Goal: Information Seeking & Learning: Learn about a topic

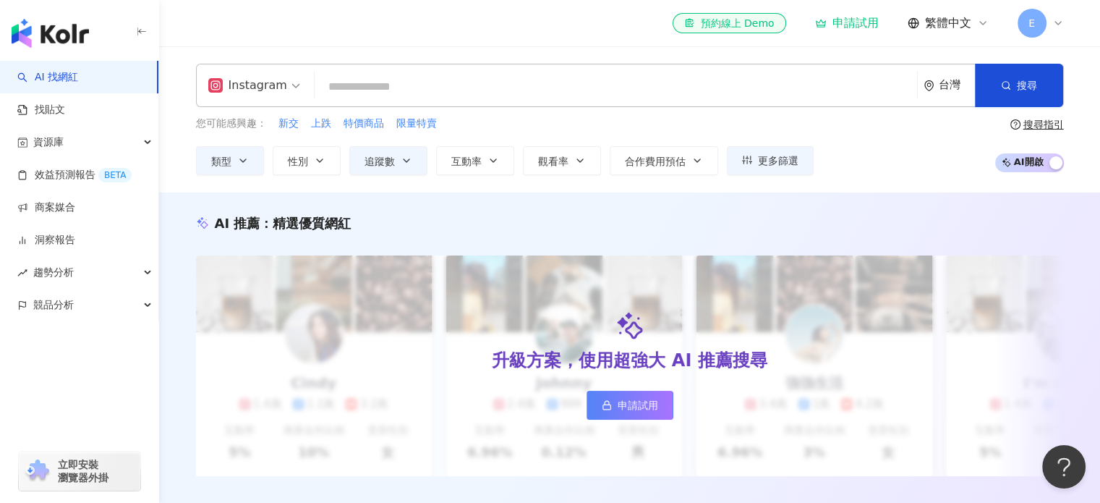
click at [464, 93] on input "search" at bounding box center [615, 86] width 591 height 27
click at [394, 147] on button "追蹤數" at bounding box center [388, 160] width 78 height 29
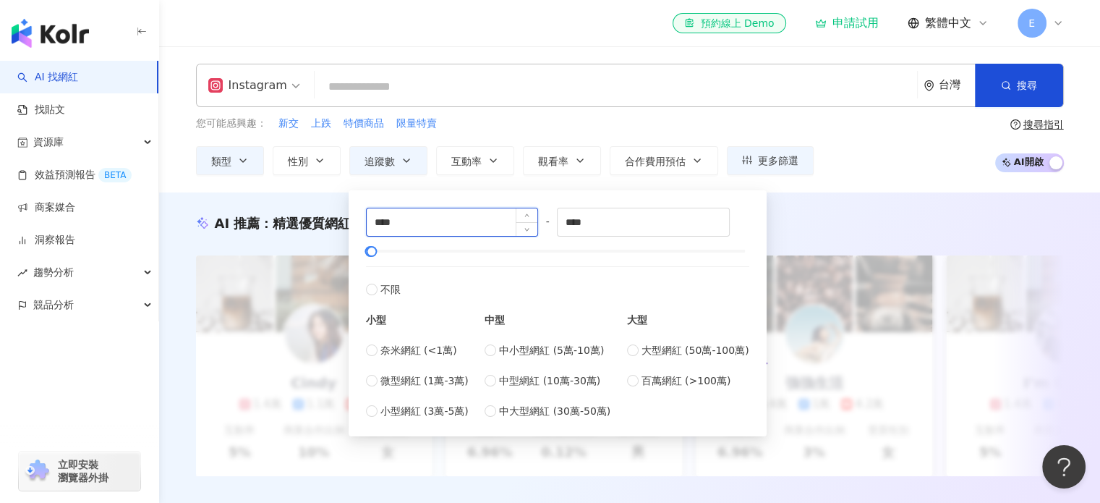
drag, startPoint x: 440, startPoint y: 213, endPoint x: 402, endPoint y: 215, distance: 37.7
click at [402, 215] on input "****" at bounding box center [452, 221] width 171 height 27
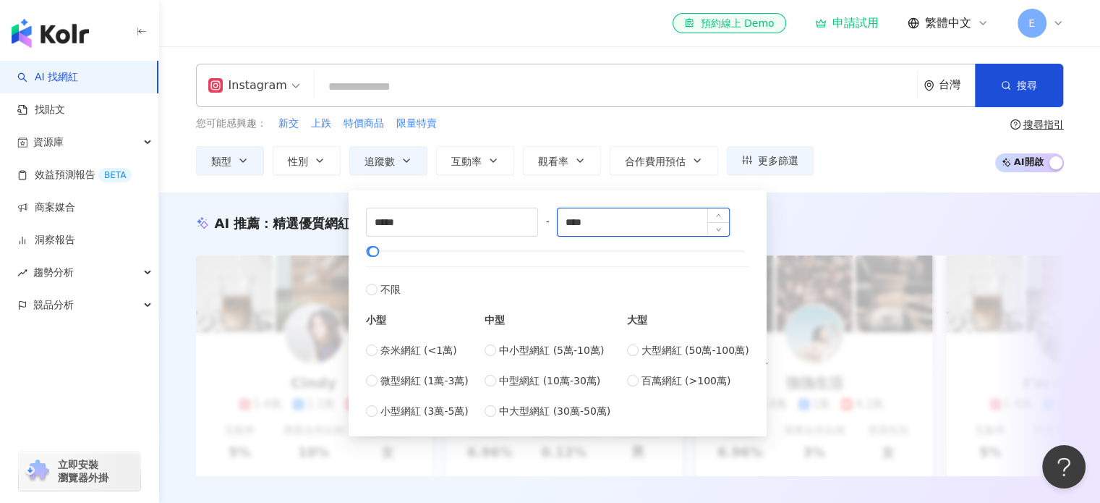
type input "****"
type input "*****"
click at [603, 216] on input "*****" at bounding box center [643, 221] width 171 height 27
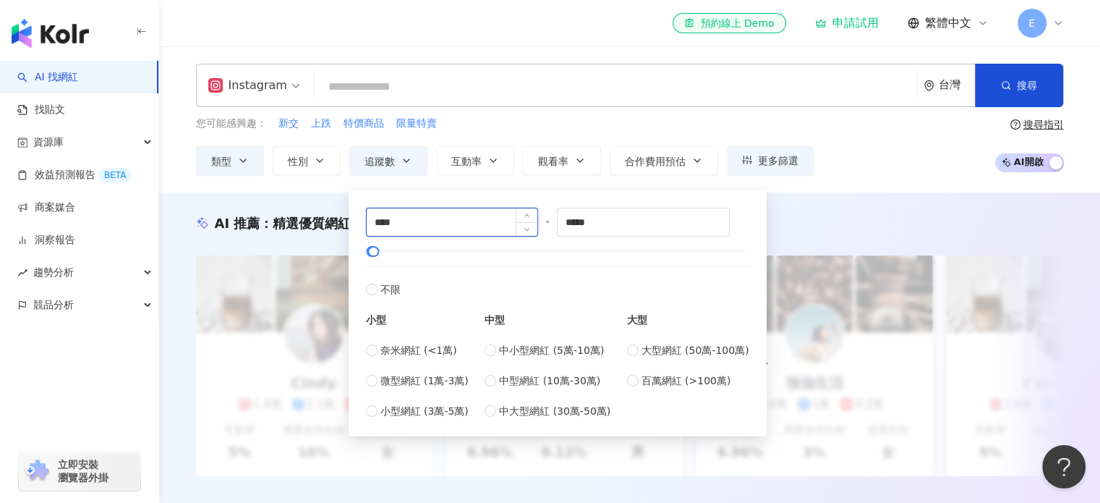
click at [465, 227] on input "****" at bounding box center [452, 221] width 171 height 27
type input "*****"
click at [469, 273] on label "不限" at bounding box center [557, 281] width 383 height 31
type input "*"
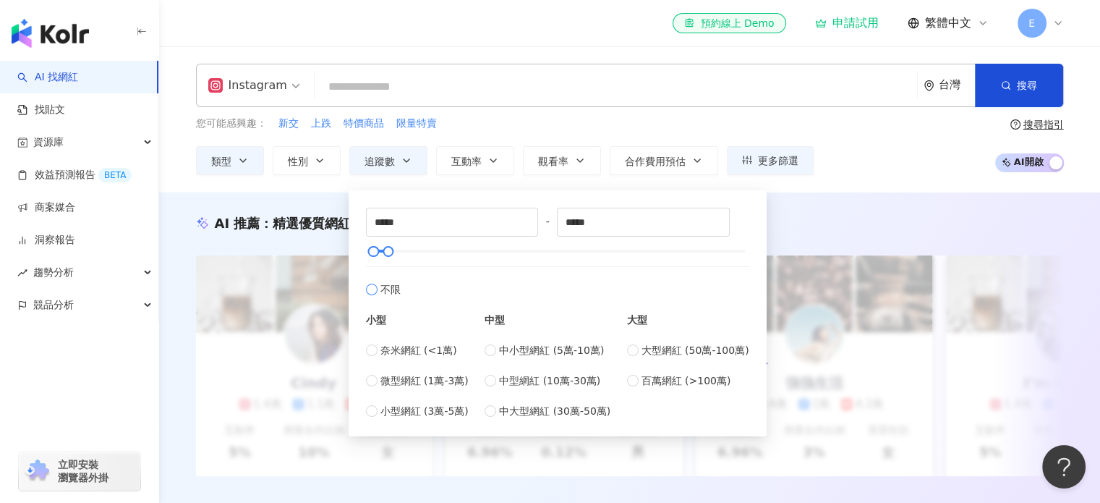
type input "*******"
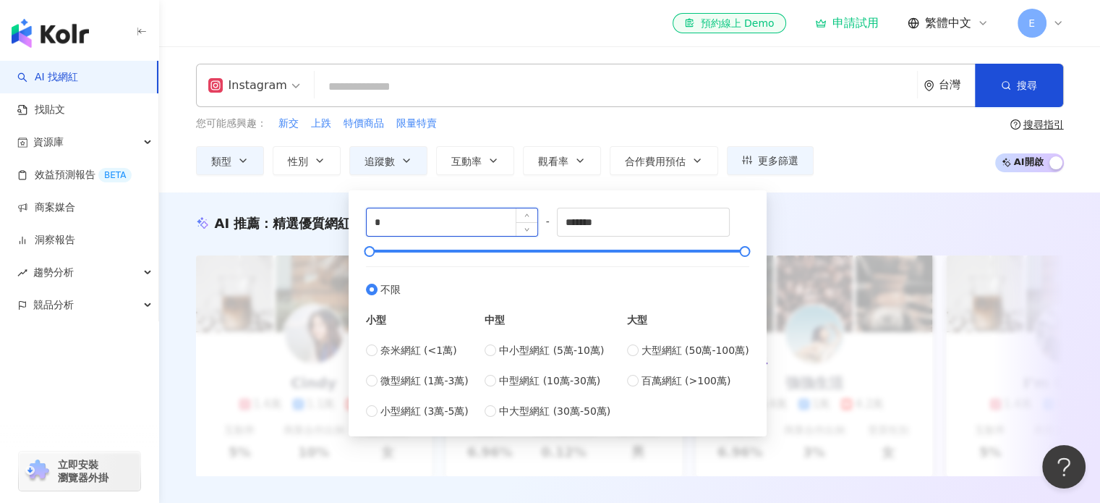
click at [415, 231] on input "*" at bounding box center [452, 221] width 171 height 27
type input "*****"
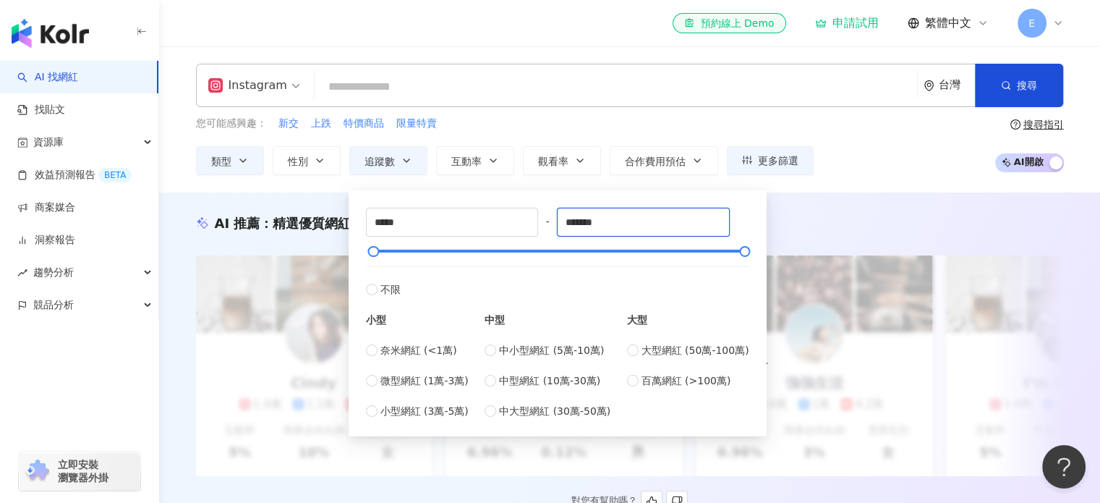
drag, startPoint x: 605, startPoint y: 225, endPoint x: 344, endPoint y: 259, distance: 262.6
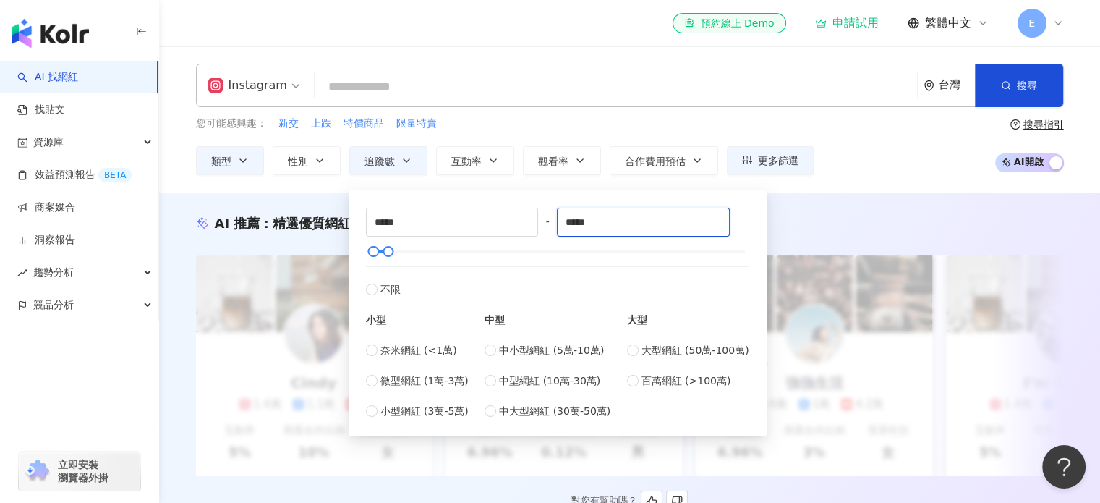
type input "*****"
click at [462, 85] on input "search" at bounding box center [615, 86] width 591 height 27
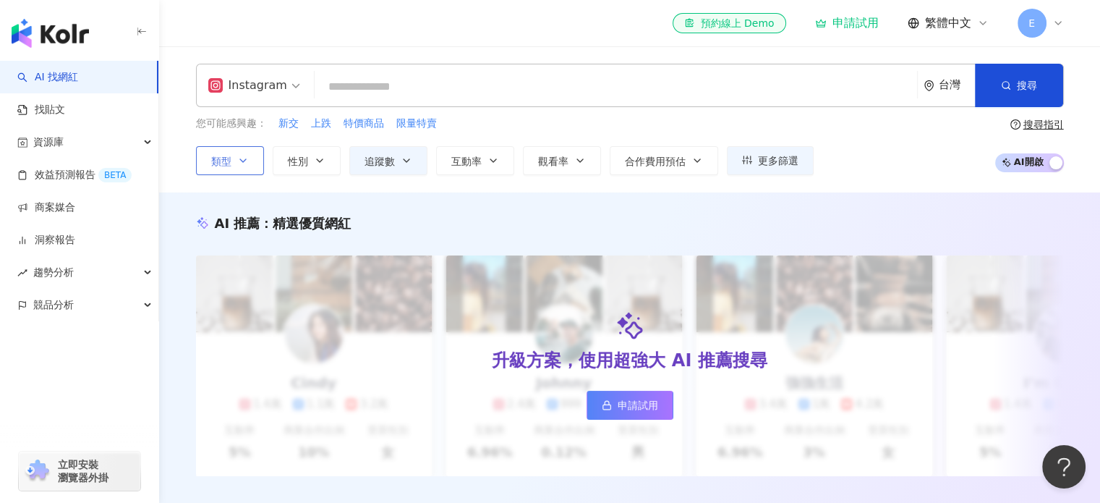
click at [252, 156] on button "類型" at bounding box center [230, 160] width 68 height 29
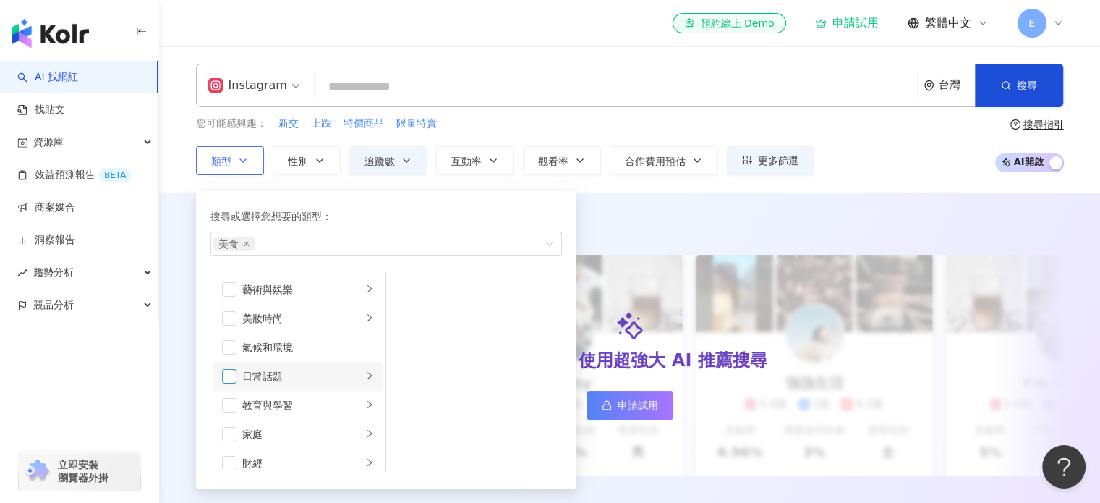
click at [224, 380] on span "button" at bounding box center [229, 376] width 14 height 14
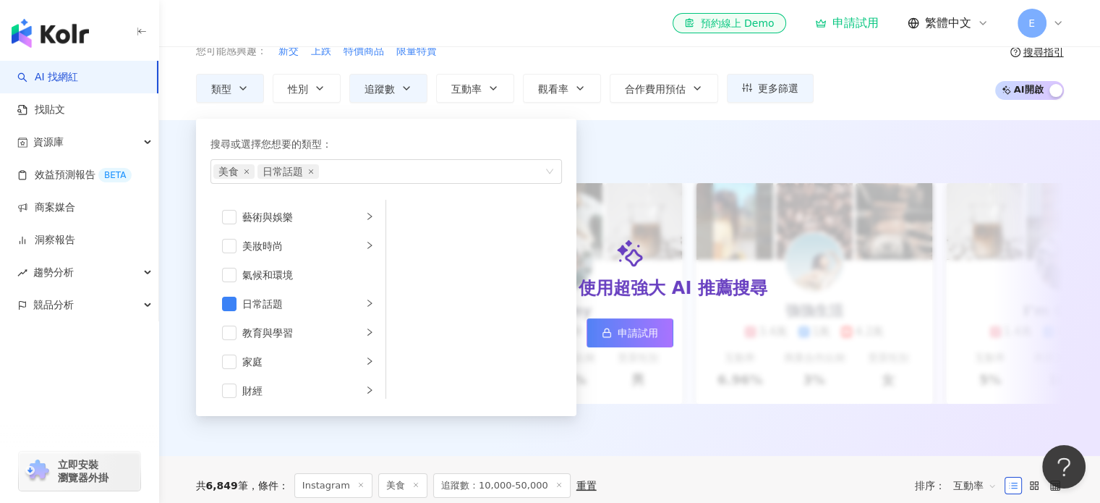
click at [496, 48] on div "您可能感興趣： 新交 上跌 特價商品 限量特賣" at bounding box center [505, 51] width 618 height 16
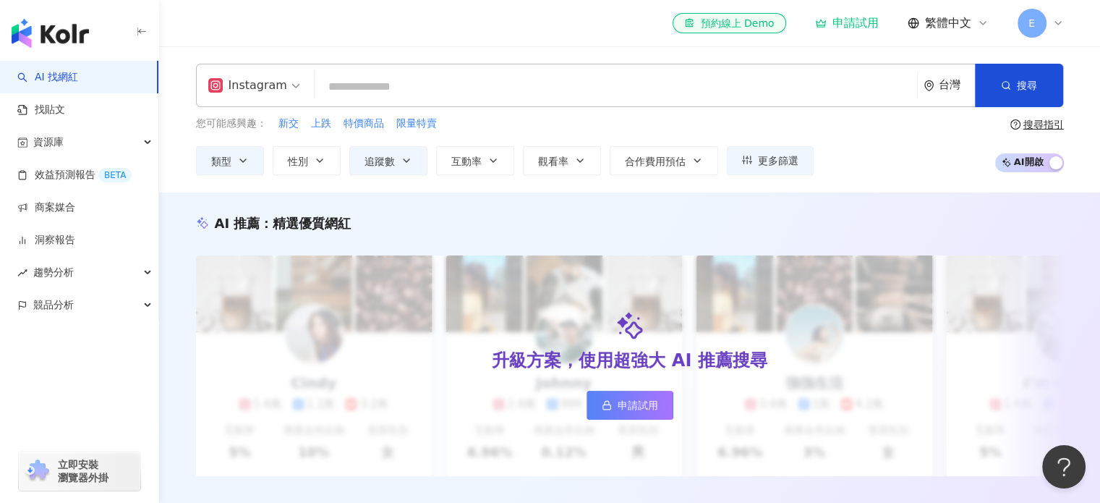
click at [466, 88] on input "search" at bounding box center [615, 86] width 591 height 27
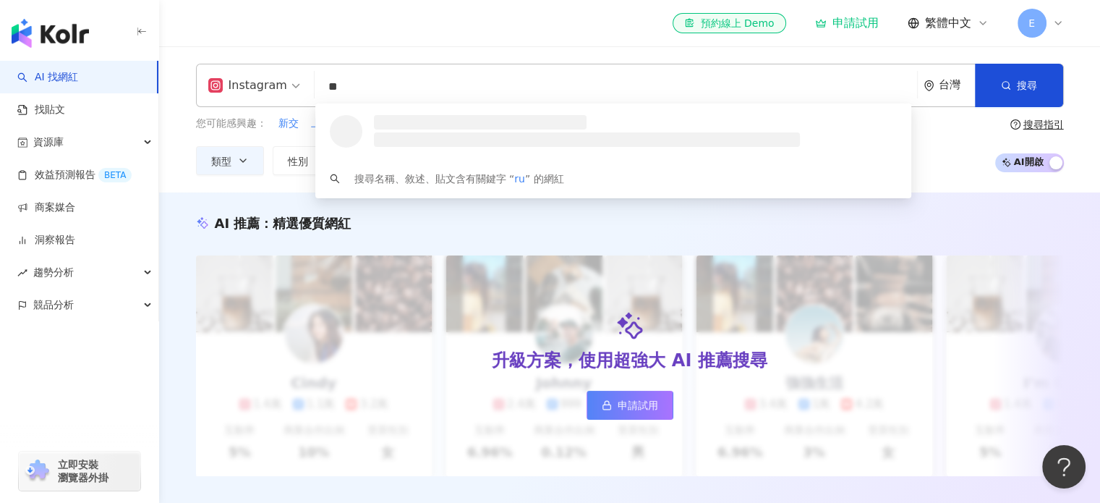
type input "*"
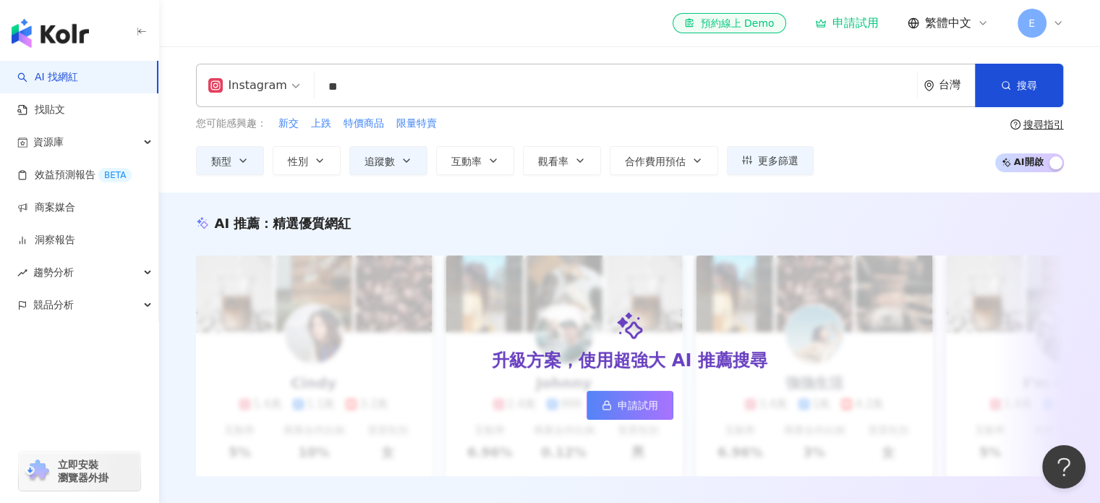
type input "*"
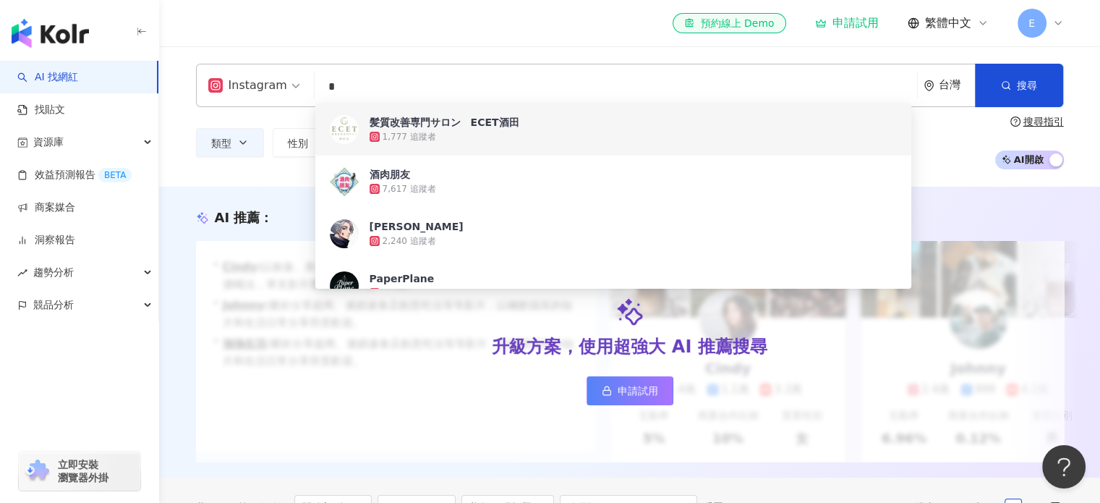
click at [567, 85] on input "*" at bounding box center [615, 86] width 591 height 27
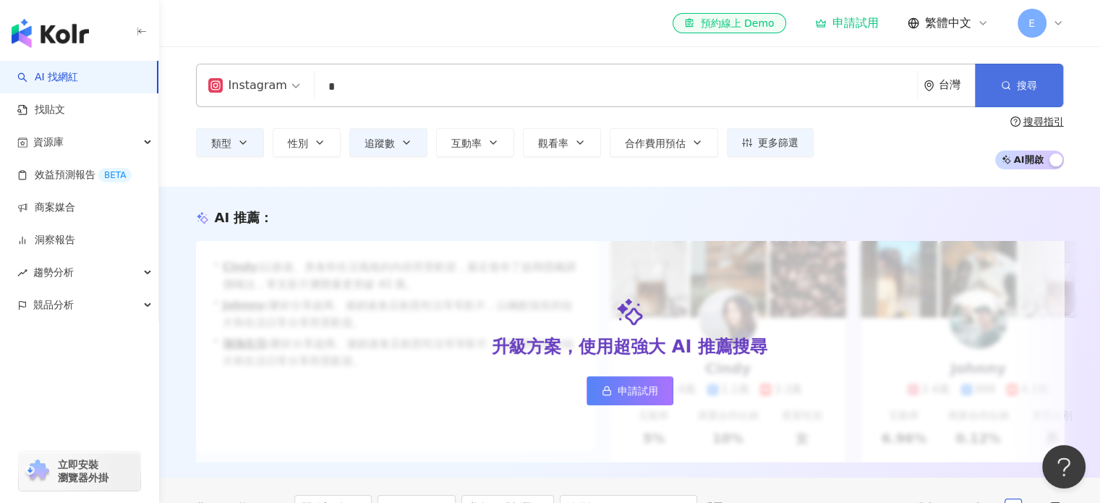
click at [1042, 89] on button "搜尋" at bounding box center [1019, 85] width 88 height 43
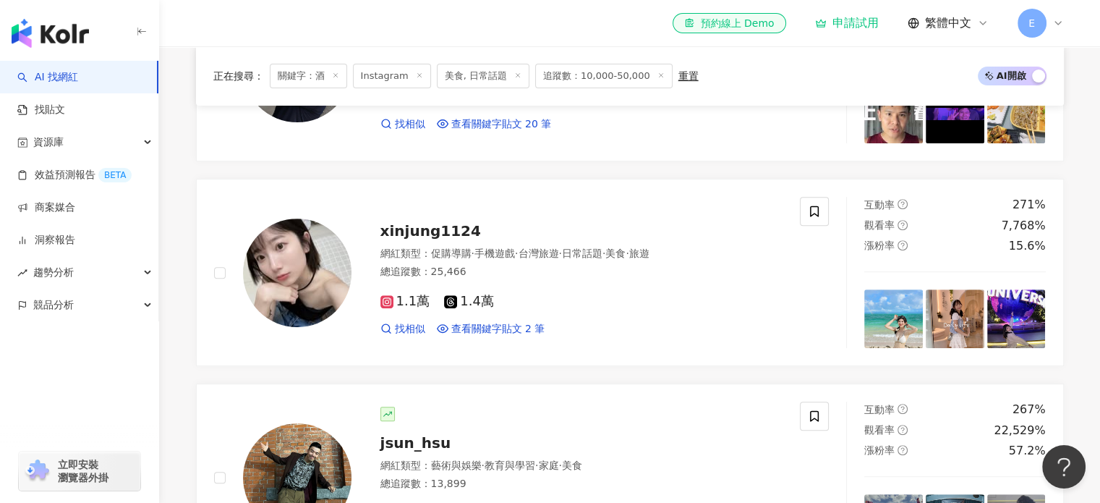
scroll to position [579, 0]
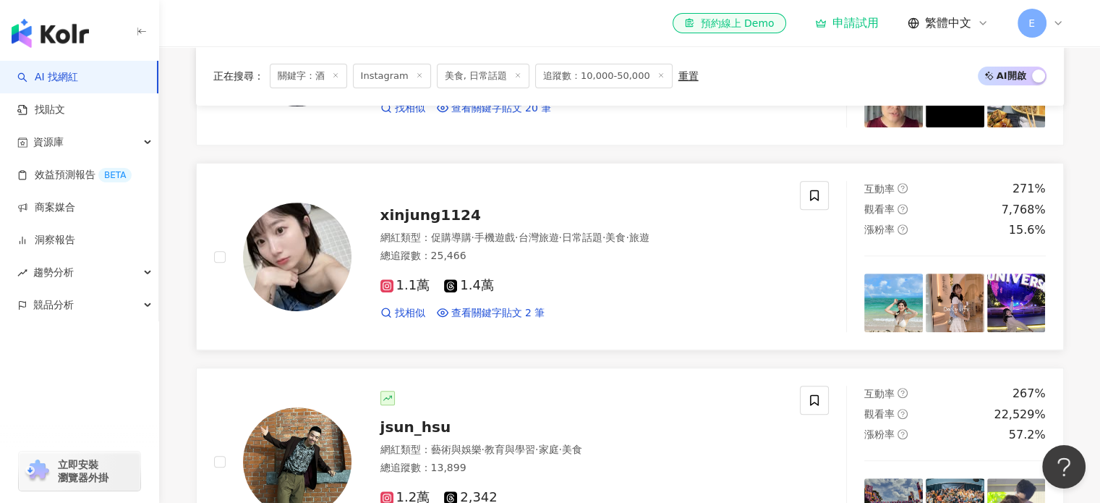
click at [313, 247] on img at bounding box center [297, 257] width 109 height 109
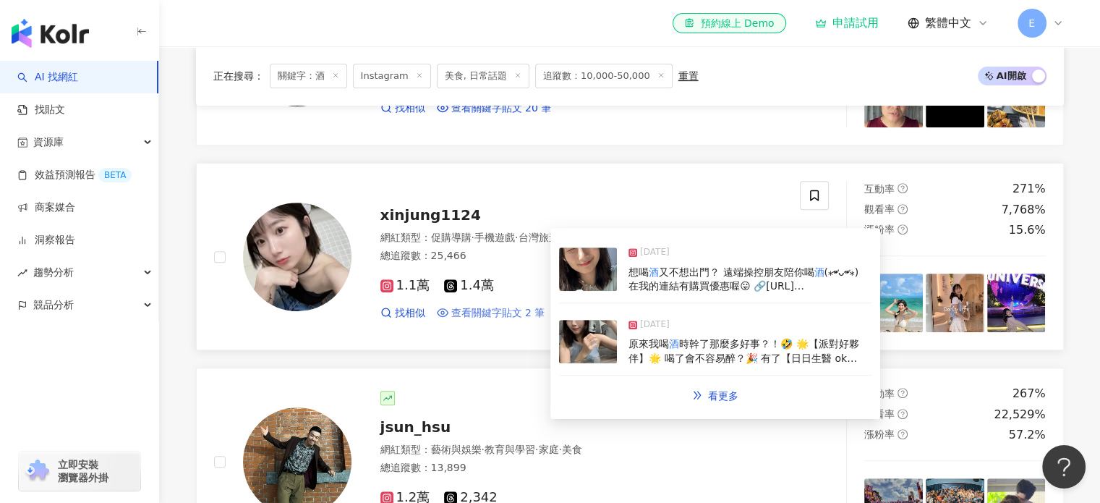
click at [493, 320] on span "查看關鍵字貼文 2 筆" at bounding box center [498, 313] width 94 height 14
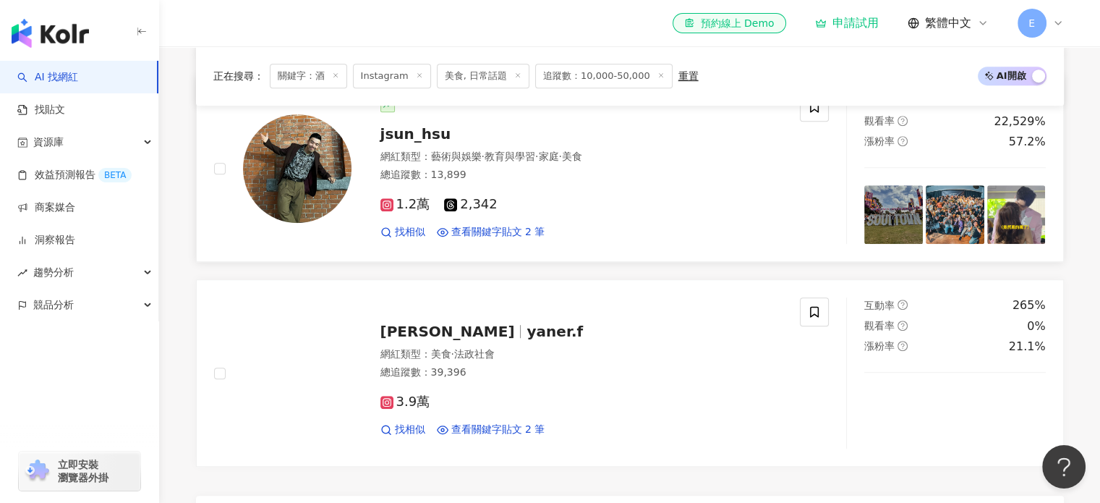
scroll to position [940, 0]
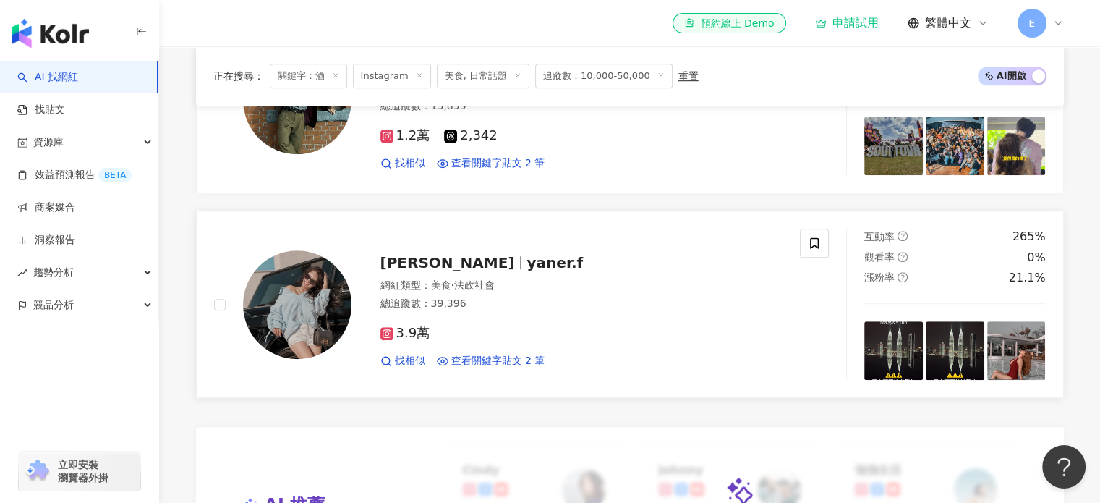
click at [289, 318] on img at bounding box center [297, 304] width 109 height 109
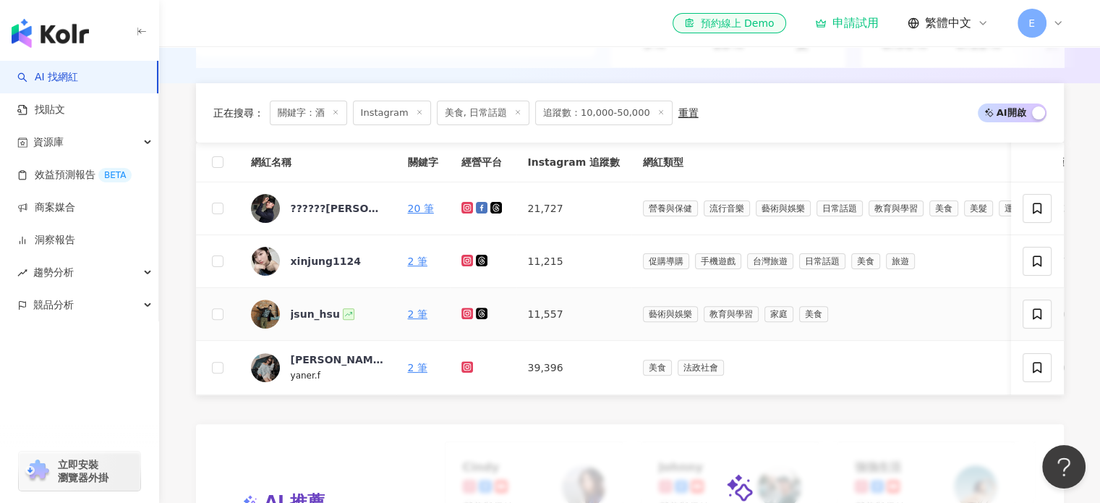
scroll to position [373, 0]
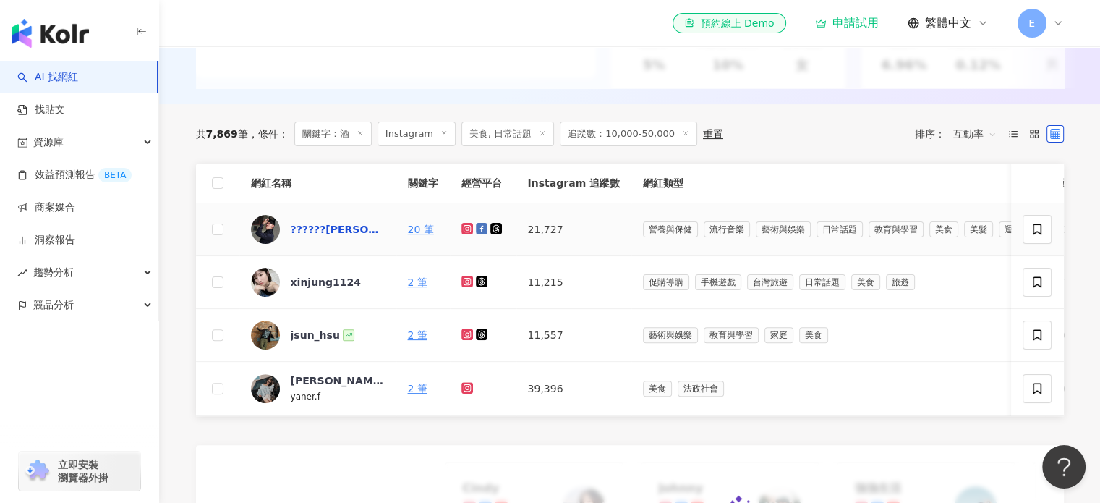
click at [345, 236] on div "??????安德魯" at bounding box center [338, 229] width 94 height 14
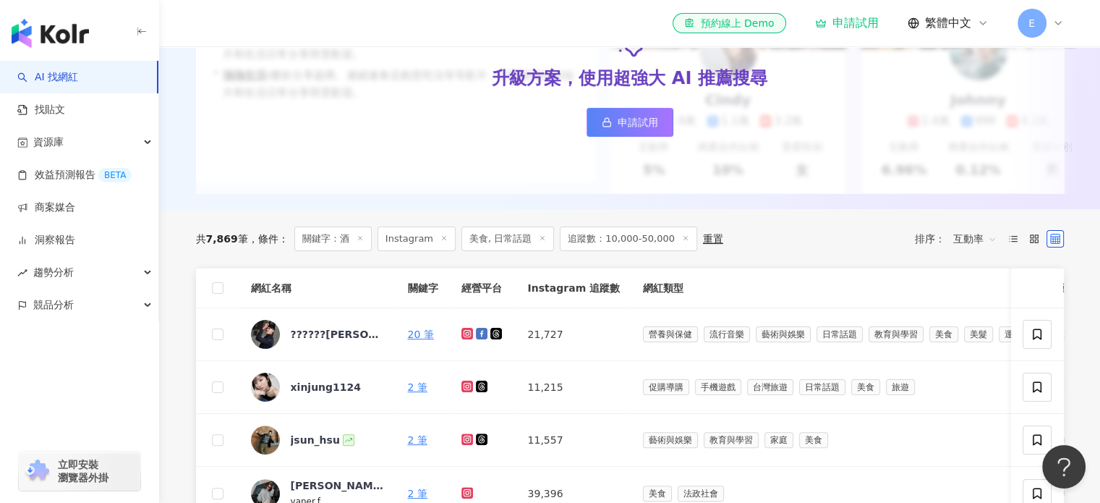
scroll to position [156, 0]
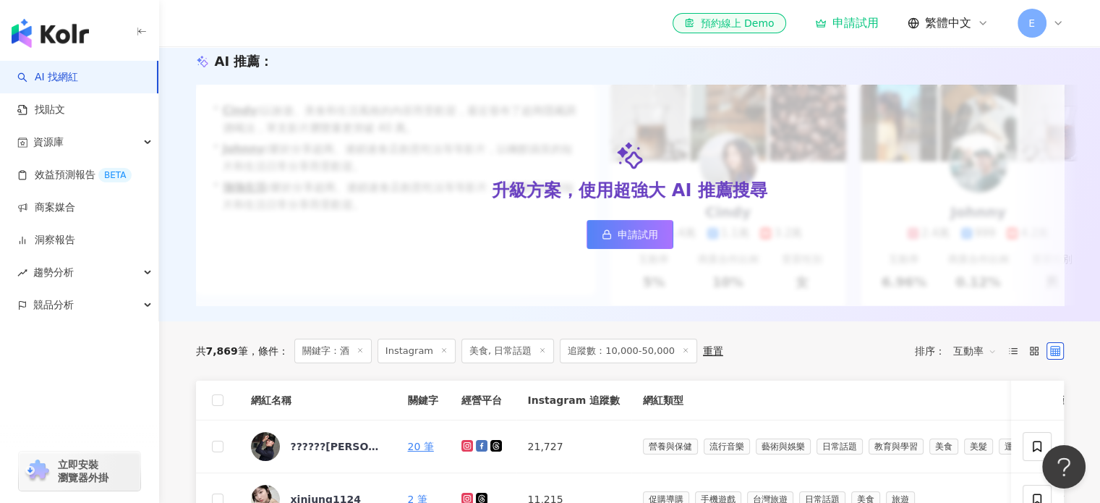
click at [357, 354] on icon at bounding box center [360, 350] width 7 height 7
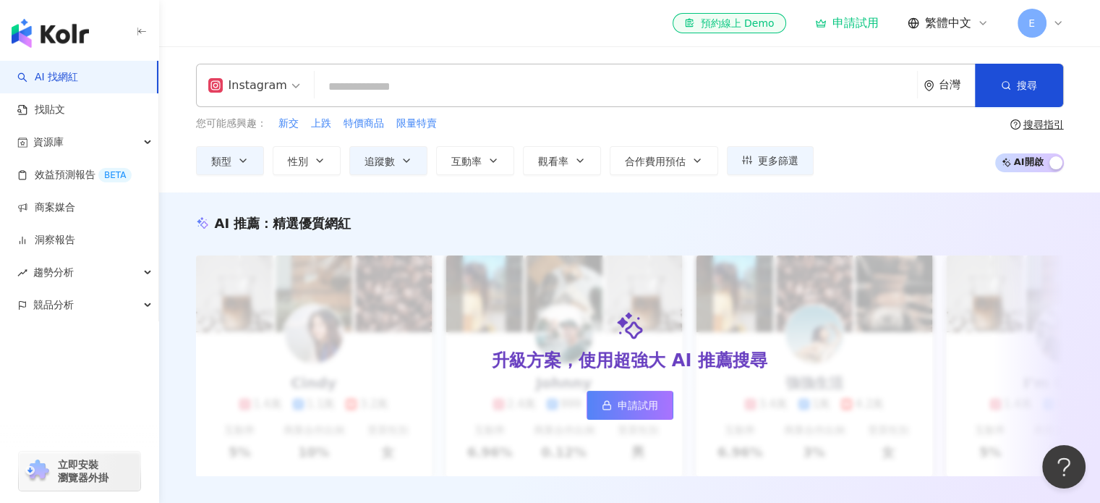
click at [430, 91] on input "search" at bounding box center [615, 86] width 591 height 27
click at [1052, 84] on button "搜尋" at bounding box center [1019, 85] width 88 height 43
click at [251, 156] on button "類型" at bounding box center [230, 160] width 68 height 29
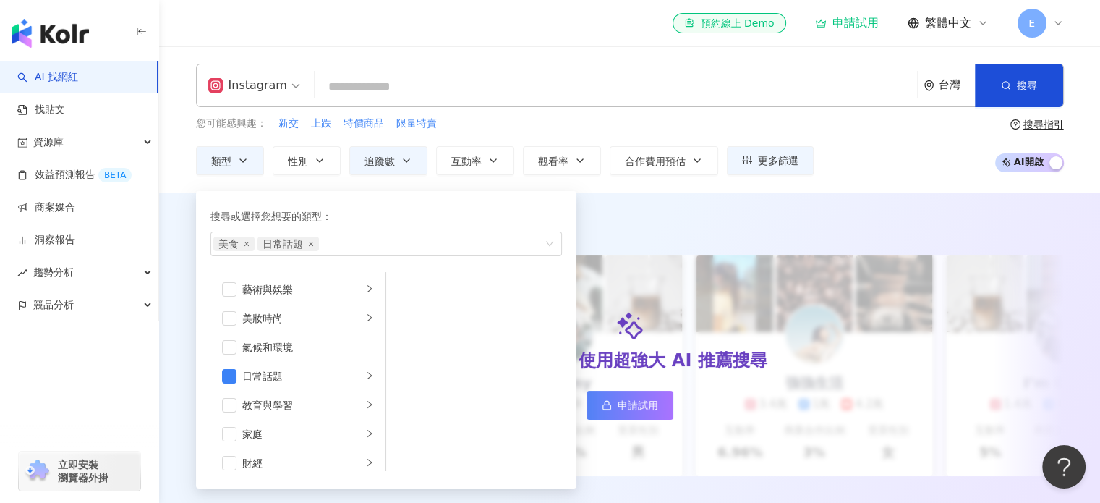
click at [507, 118] on div "您可能感興趣： 新交 上跌 特價商品 限量特賣" at bounding box center [505, 124] width 618 height 16
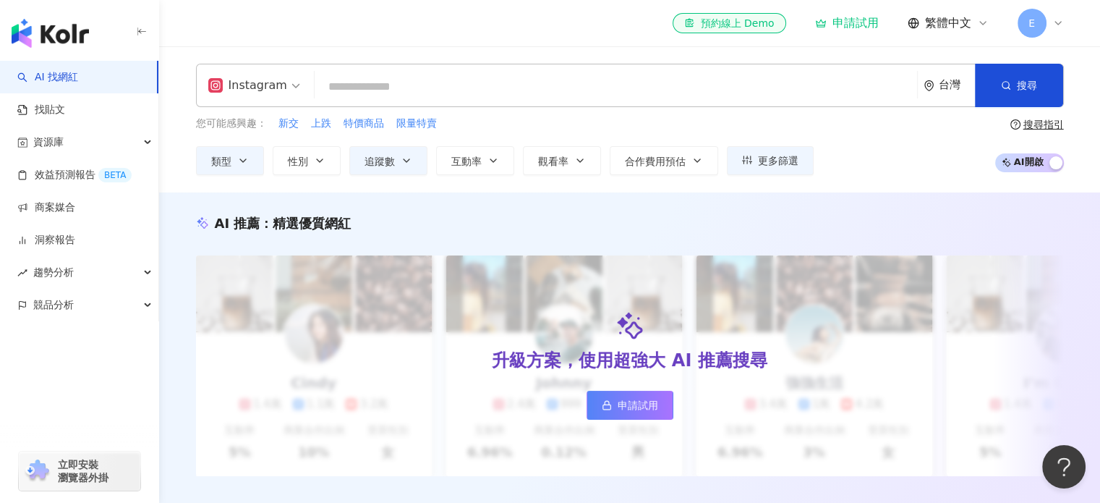
drag, startPoint x: 1039, startPoint y: 72, endPoint x: 882, endPoint y: 133, distance: 168.3
click at [1040, 73] on button "搜尋" at bounding box center [1019, 85] width 88 height 43
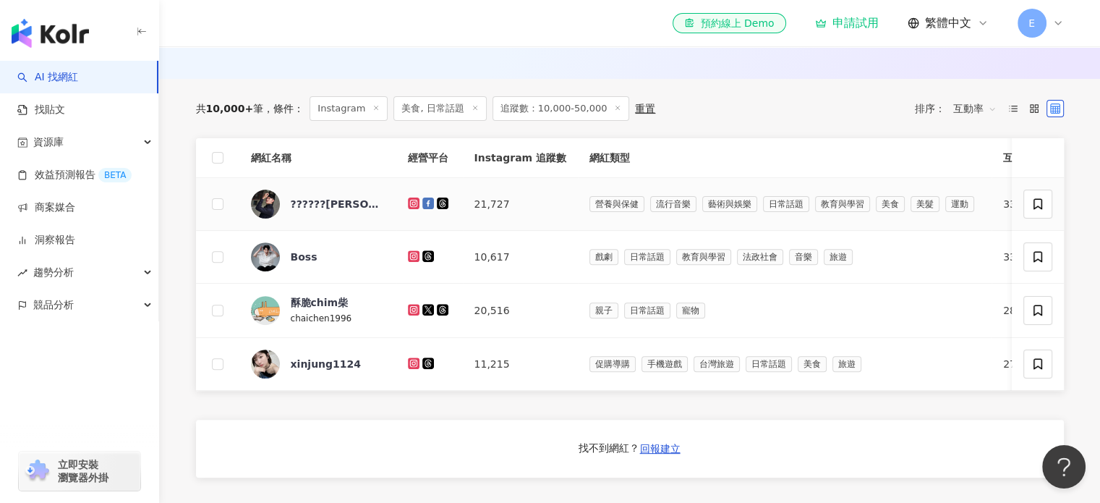
scroll to position [434, 0]
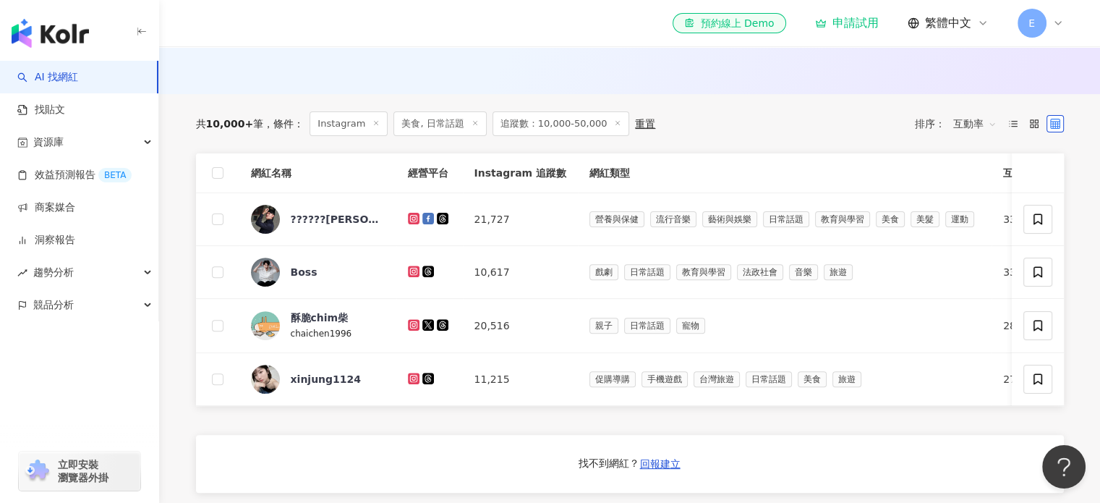
click at [985, 134] on span "互動率" at bounding box center [974, 123] width 43 height 23
click at [968, 159] on div "關聯性" at bounding box center [974, 164] width 36 height 16
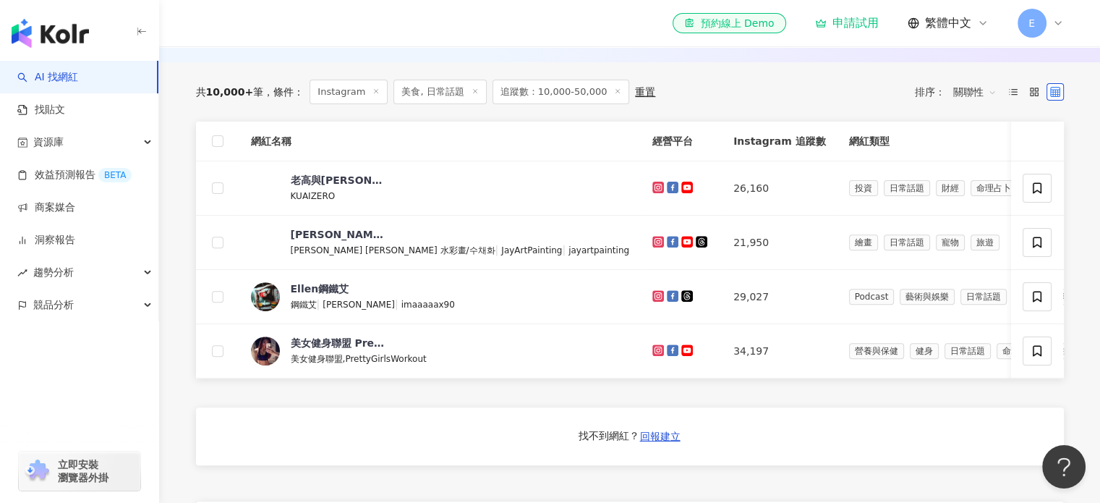
scroll to position [362, 0]
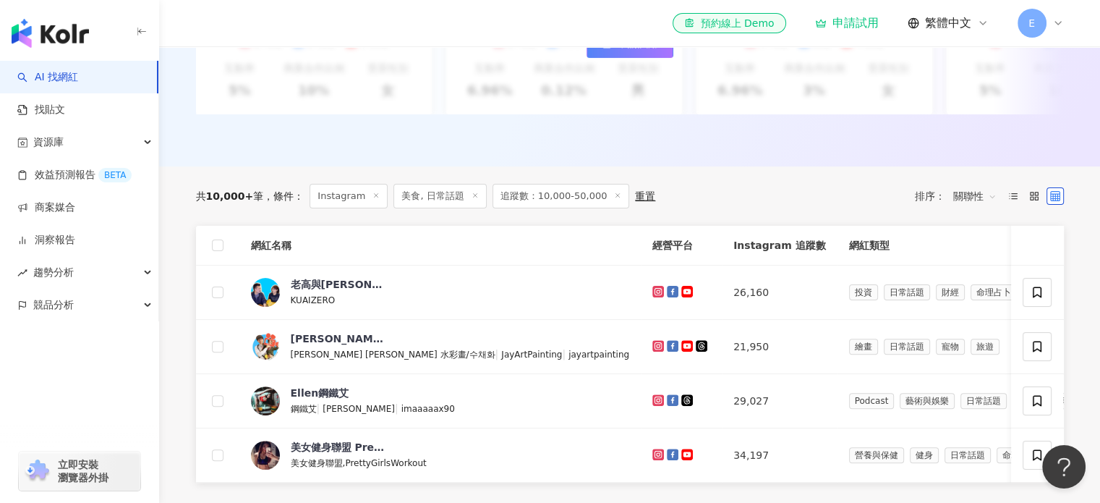
click at [974, 198] on span "關聯性" at bounding box center [974, 195] width 43 height 23
click at [888, 226] on div "共 10,000+ 筆 條件 ： Instagram 美食, 日常話題 追蹤數：10,000-50,000 重置 排序： 關聯性" at bounding box center [630, 195] width 868 height 59
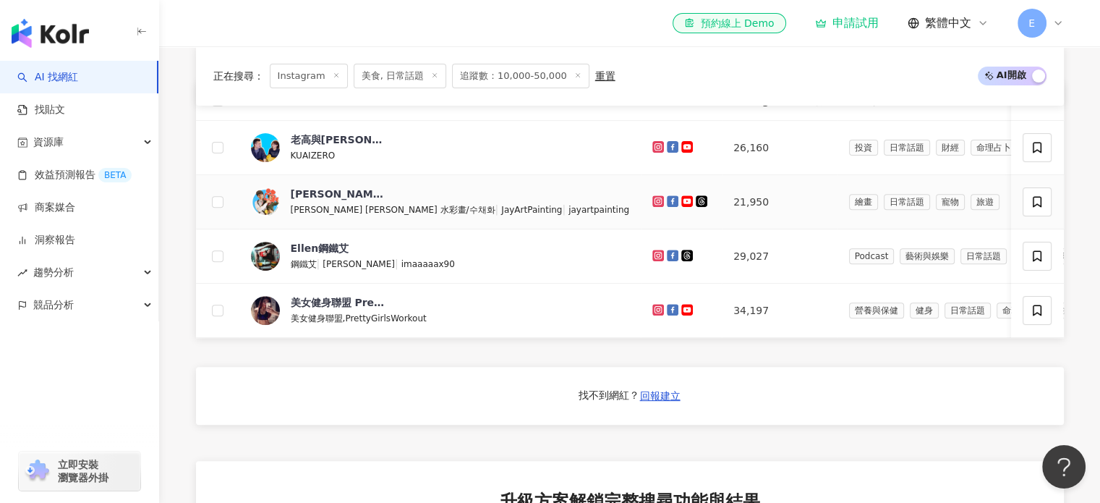
scroll to position [434, 0]
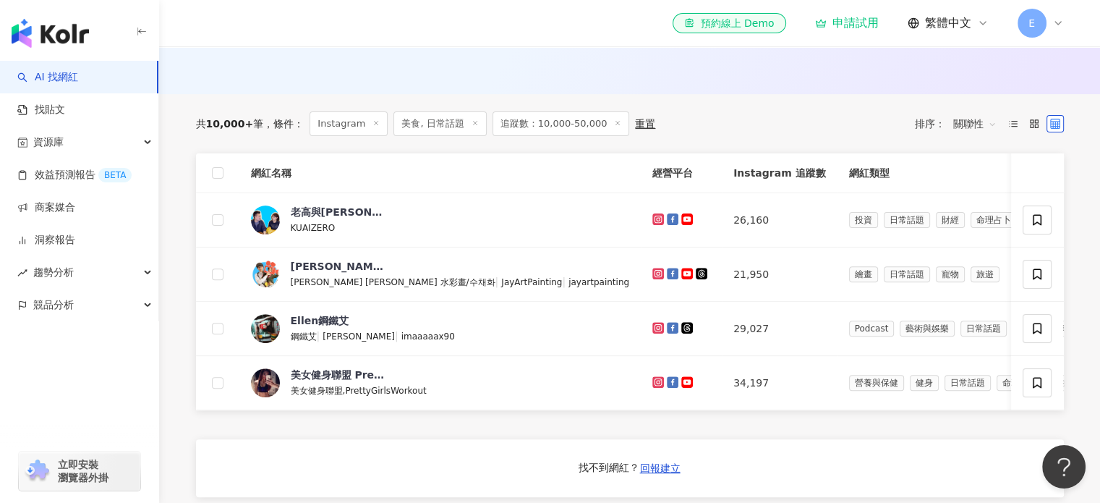
click at [635, 129] on div "重置" at bounding box center [645, 124] width 20 height 12
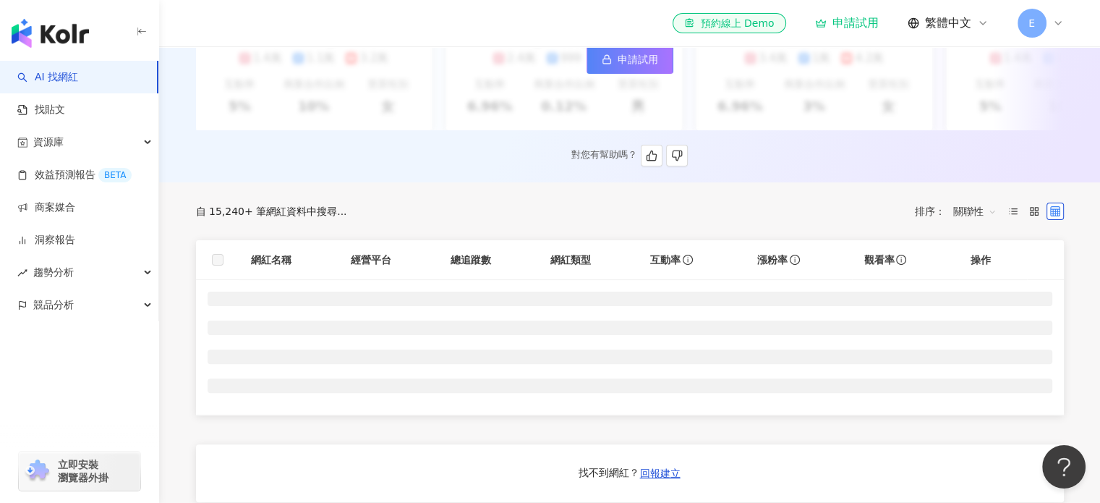
scroll to position [434, 0]
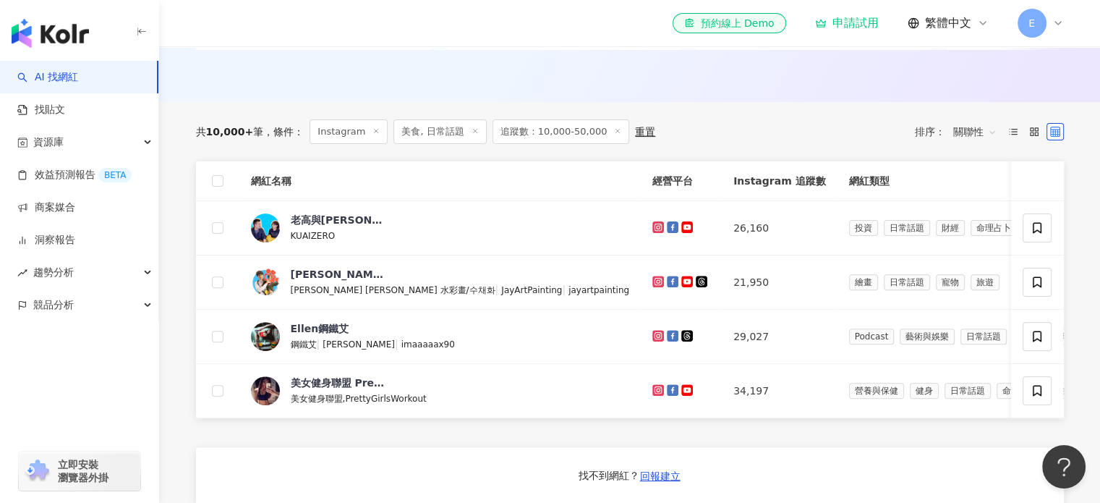
scroll to position [434, 0]
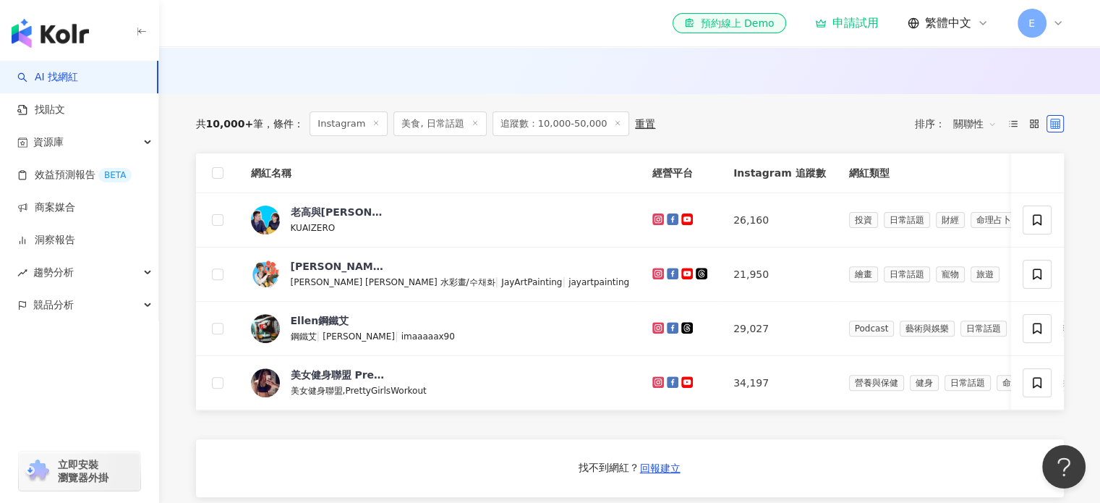
click at [264, 129] on span "條件 ：" at bounding box center [283, 124] width 41 height 12
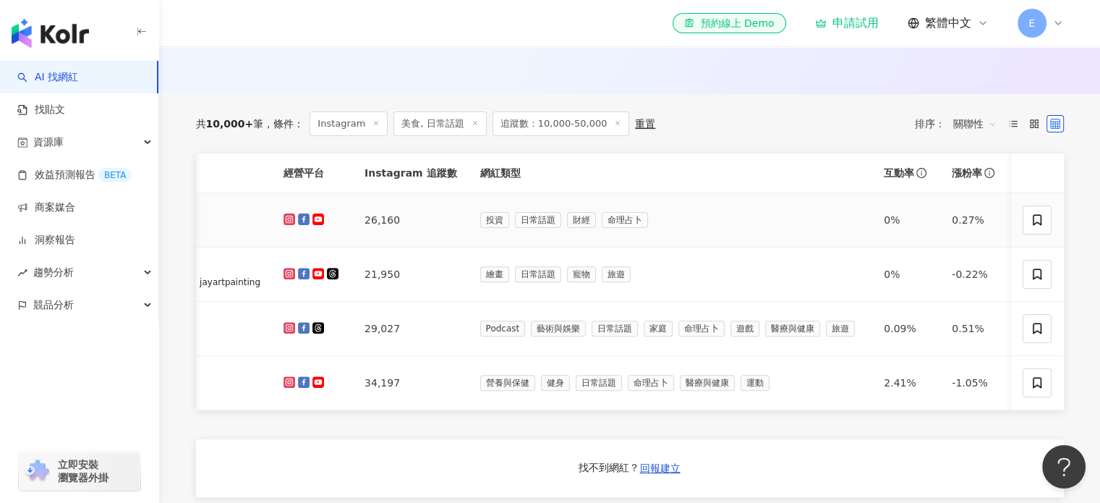
scroll to position [506, 0]
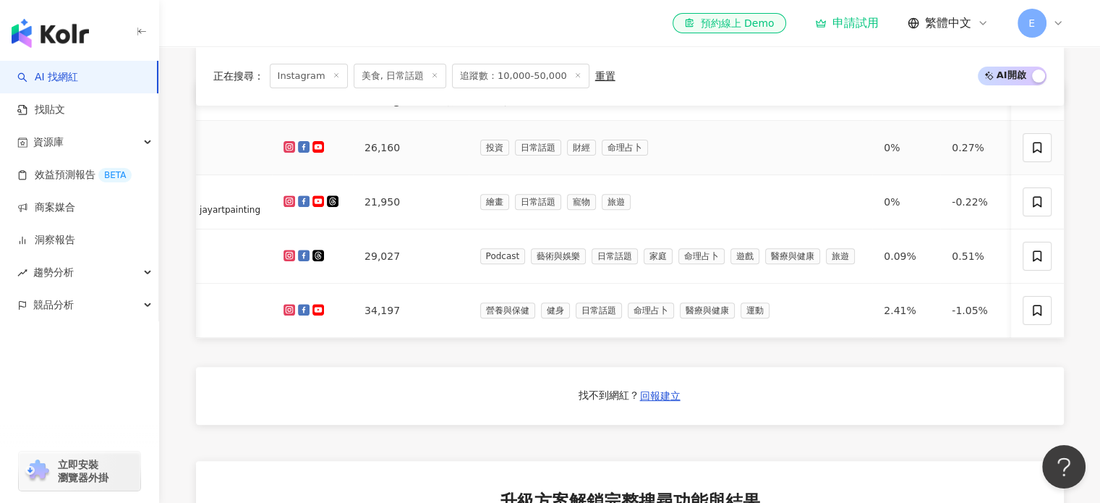
click at [1088, 150] on span "找相似" at bounding box center [1103, 147] width 30 height 14
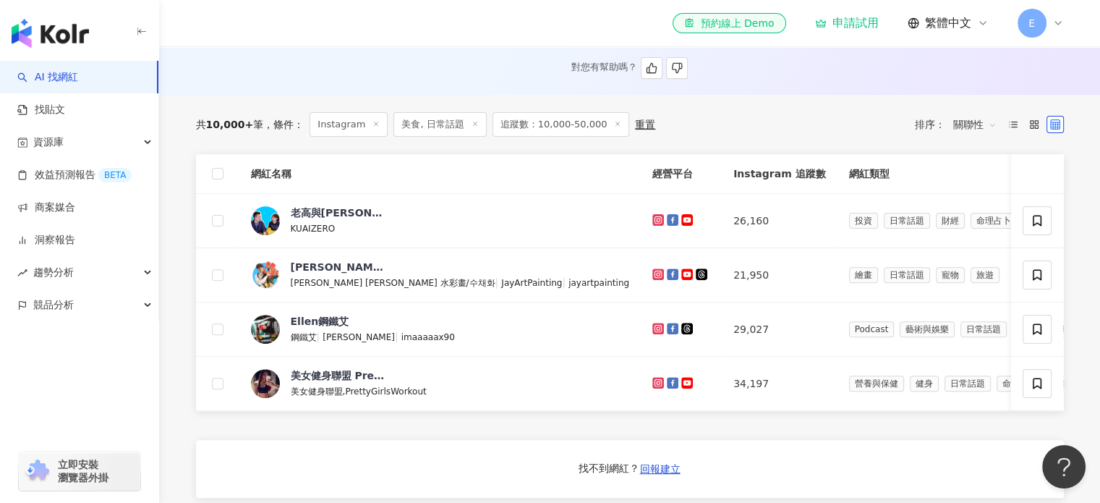
scroll to position [434, 0]
click at [963, 134] on span "關聯性" at bounding box center [974, 123] width 43 height 23
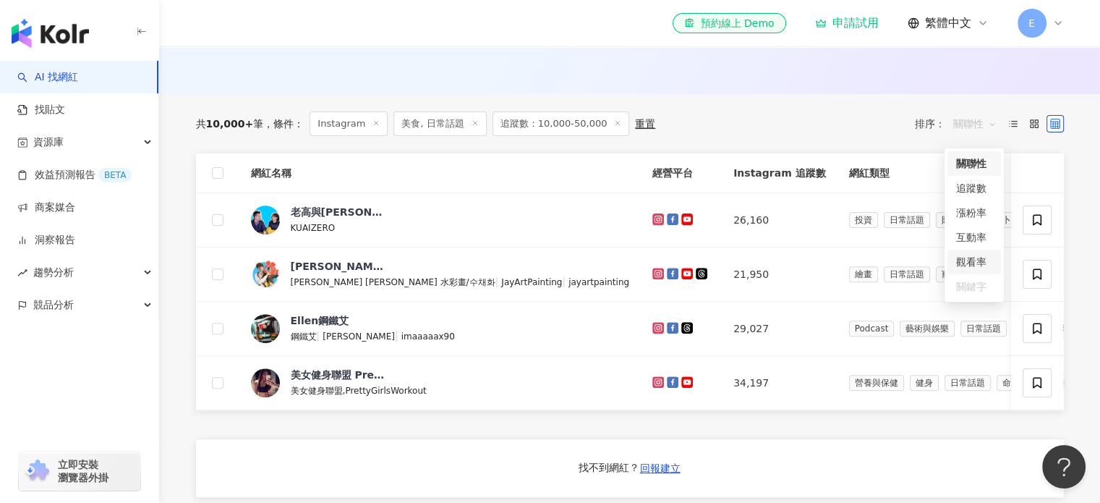
click at [987, 257] on div "觀看率" at bounding box center [974, 262] width 36 height 16
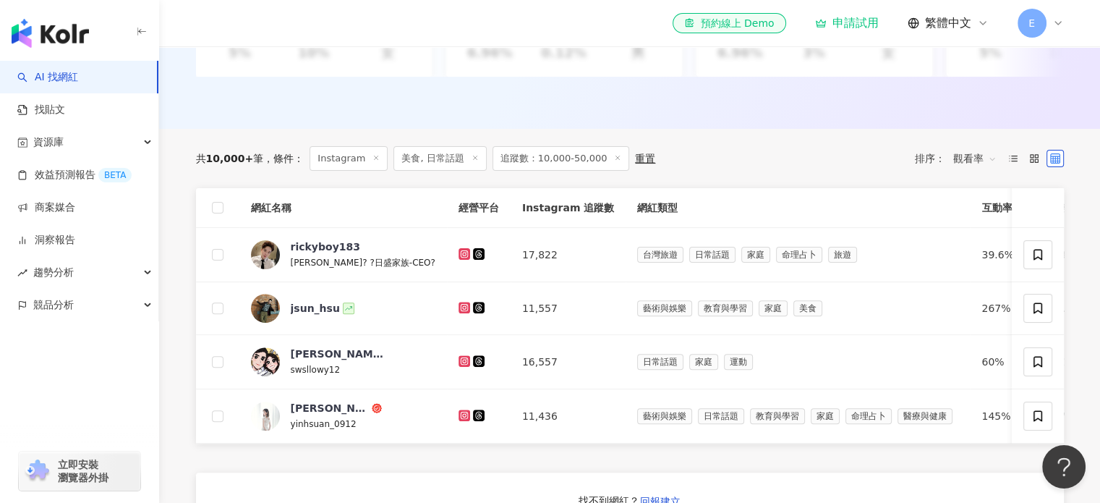
scroll to position [506, 0]
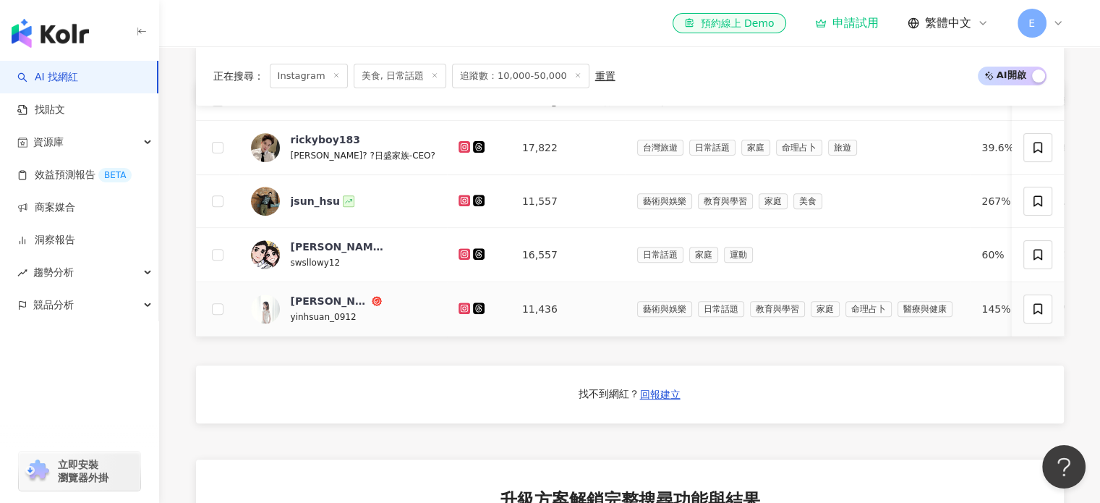
click at [272, 323] on img at bounding box center [265, 308] width 29 height 29
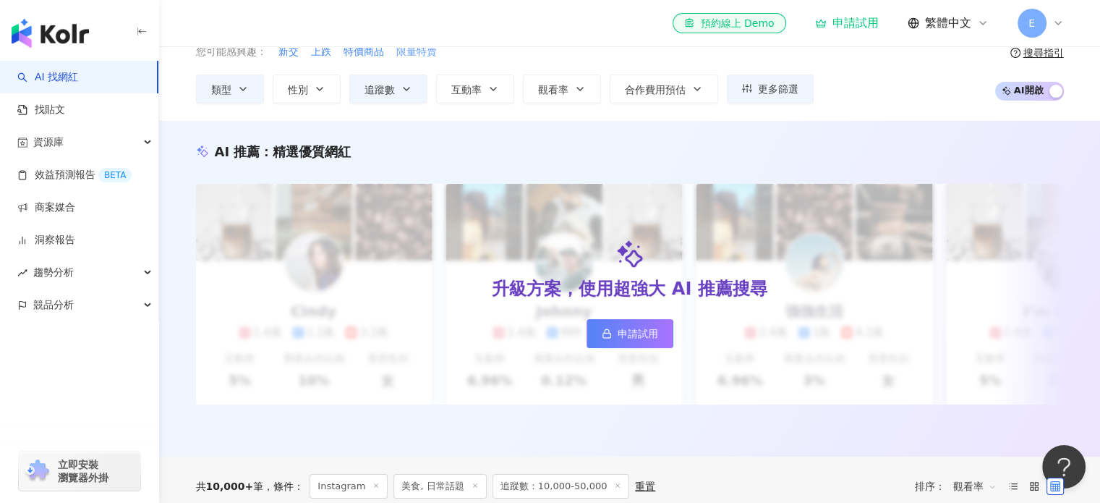
scroll to position [0, 0]
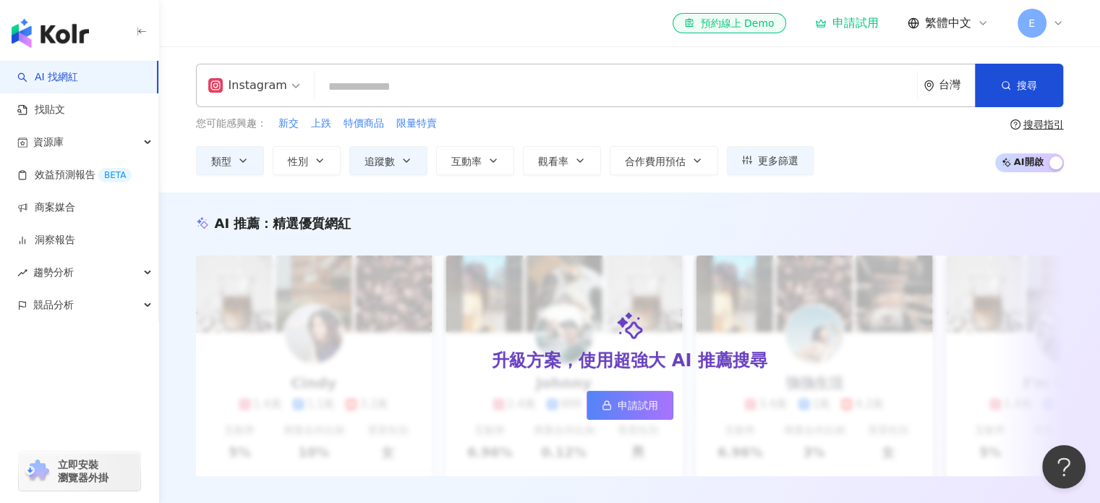
click at [394, 79] on input "search" at bounding box center [615, 86] width 591 height 27
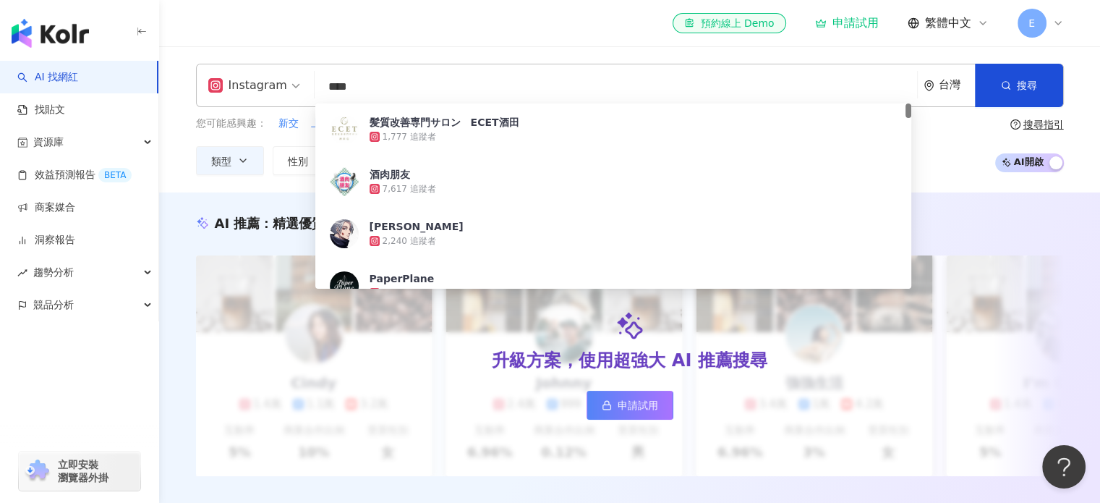
type input "**"
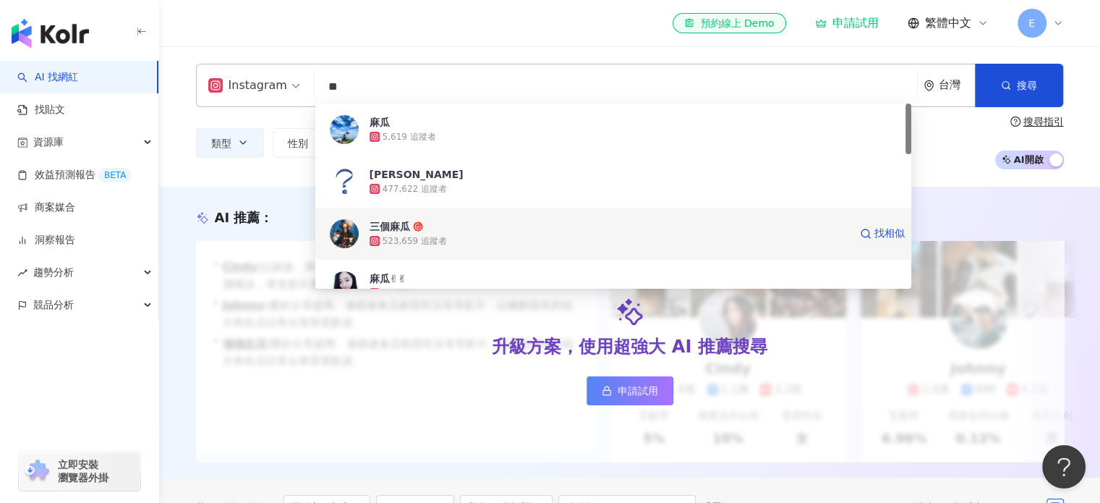
click at [501, 242] on div "523,659 追蹤者" at bounding box center [610, 241] width 480 height 14
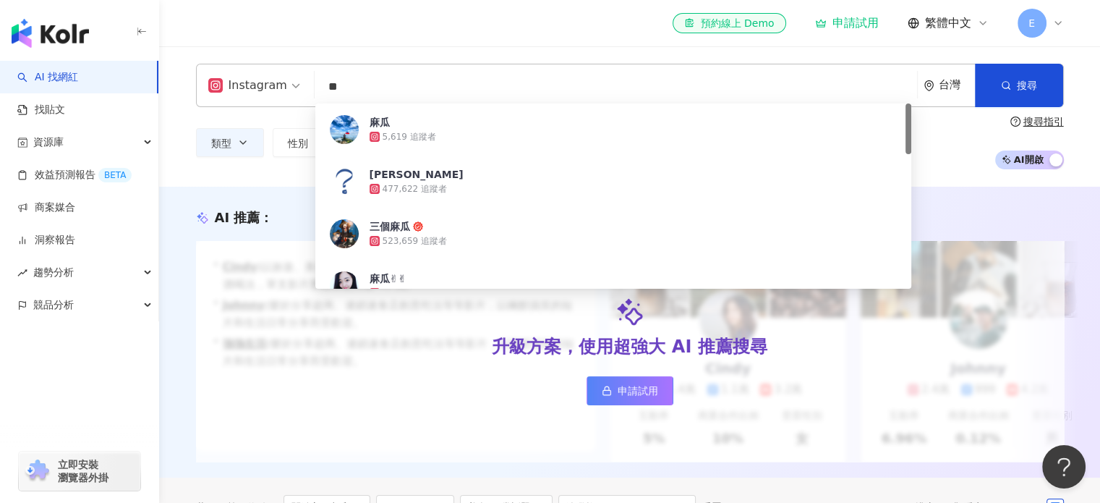
type input "*"
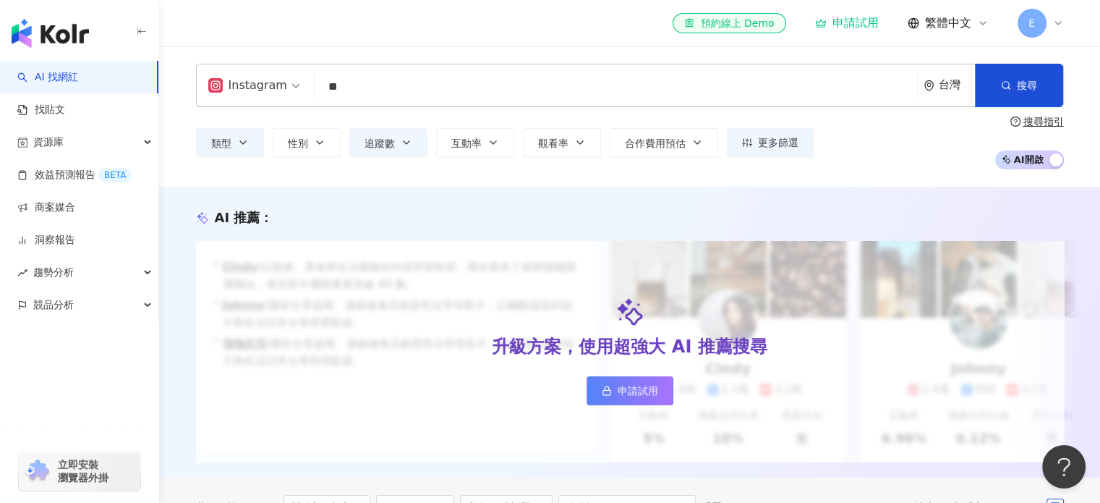
type input "**"
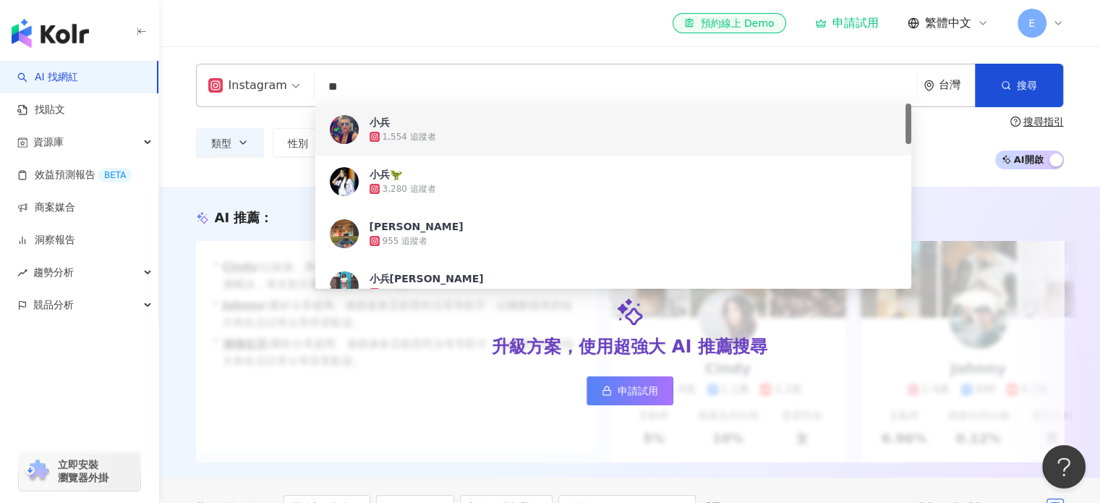
drag, startPoint x: 408, startPoint y: 81, endPoint x: 241, endPoint y: 86, distance: 167.2
click at [241, 86] on div "Instagram ** 台灣 搜尋 837263ce-57e1-489c-a07b-b2c5e6adbc0f fe2ceba5-2967-4909-b12d…" at bounding box center [630, 85] width 868 height 43
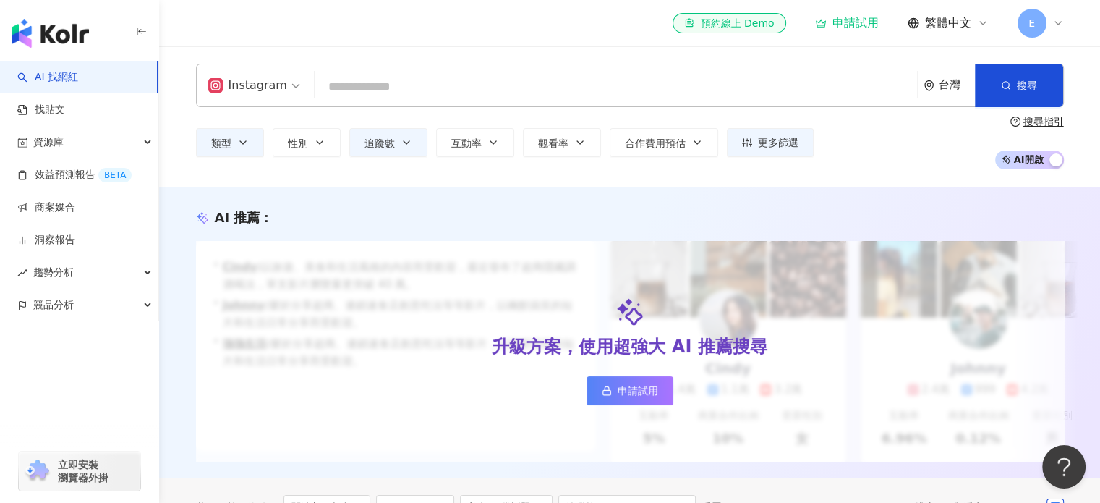
click at [370, 86] on input "search" at bounding box center [615, 86] width 591 height 27
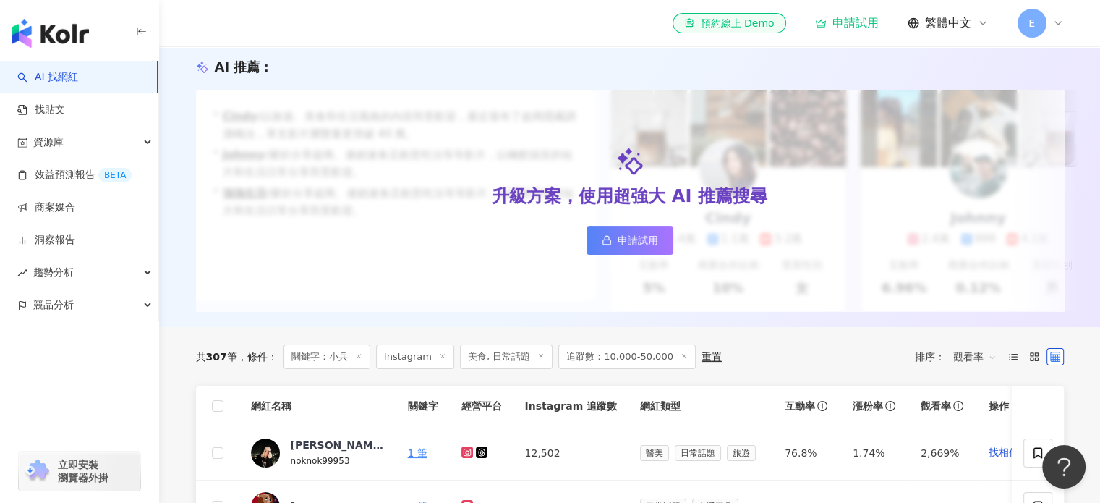
scroll to position [145, 0]
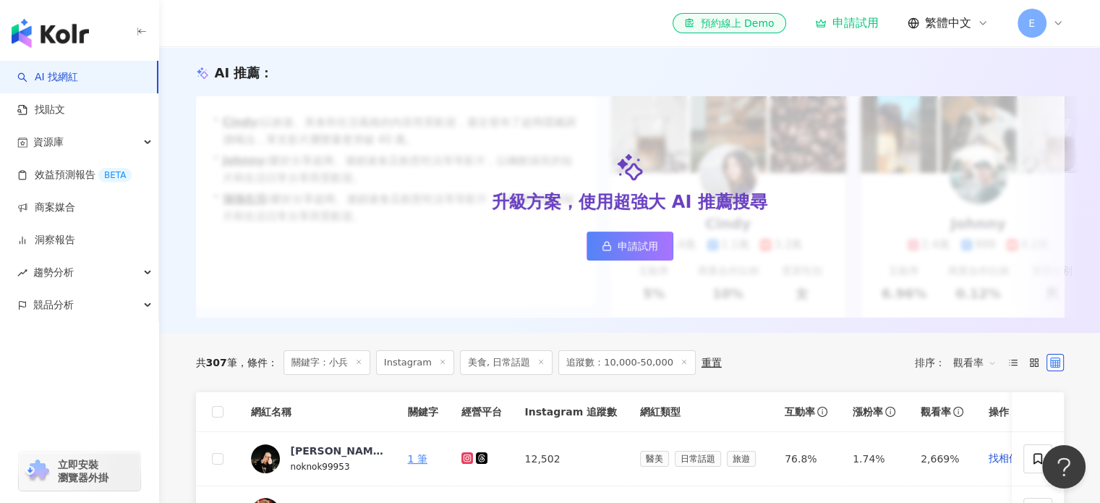
drag, startPoint x: 306, startPoint y: 255, endPoint x: 409, endPoint y: 144, distance: 152.0
click at [409, 144] on div "升級方案，使用超強大 AI 推薦搜尋 申請試用" at bounding box center [630, 206] width 868 height 221
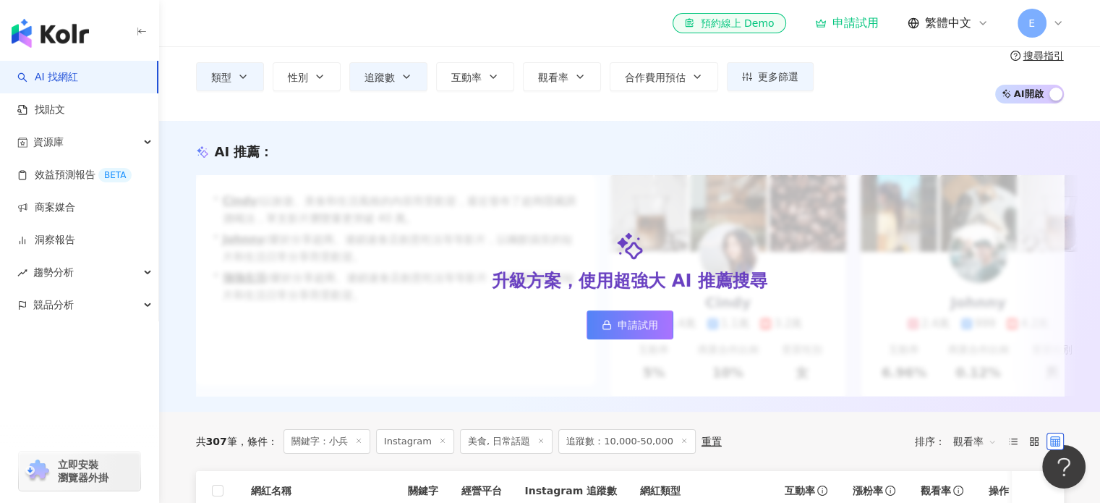
scroll to position [0, 0]
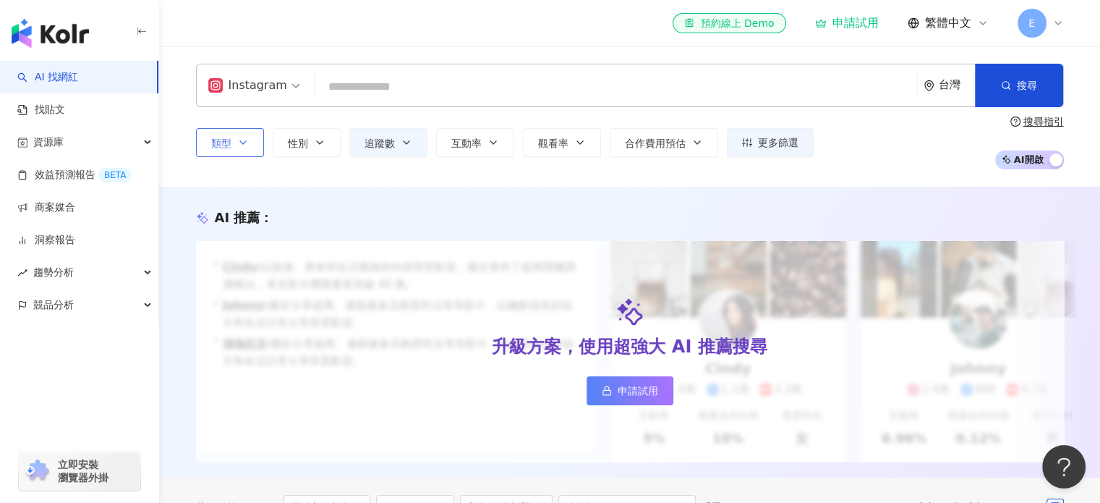
click at [260, 150] on button "類型" at bounding box center [230, 142] width 68 height 29
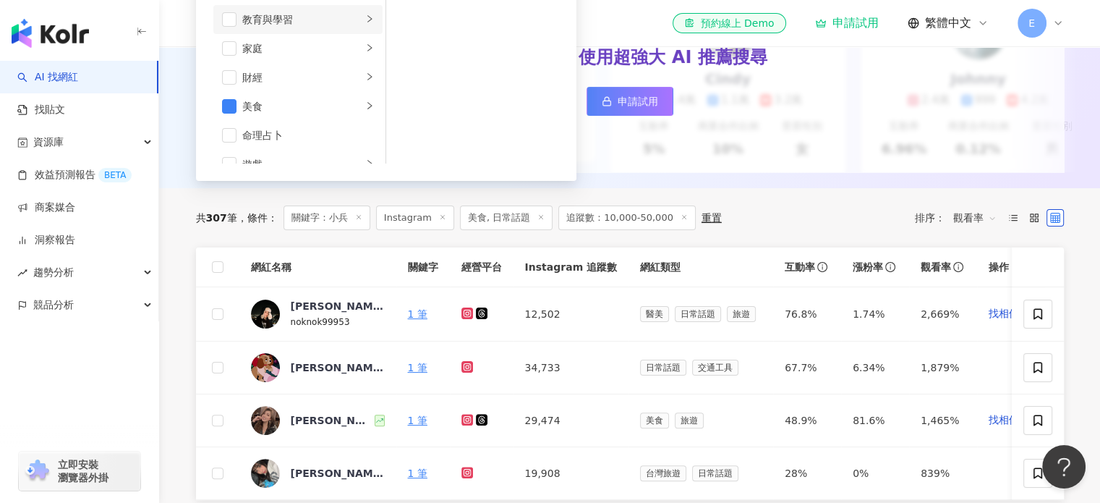
scroll to position [72, 0]
click at [279, 184] on div "AI 推薦 ： 升級方案，使用超強大 AI 推薦搜尋 申請試用 • Cindy : 以旅遊、美食和生活風格的內容而受歡迎，最近發布了超商隱藏調酒喝法，單支影片…" at bounding box center [629, 42] width 941 height 291
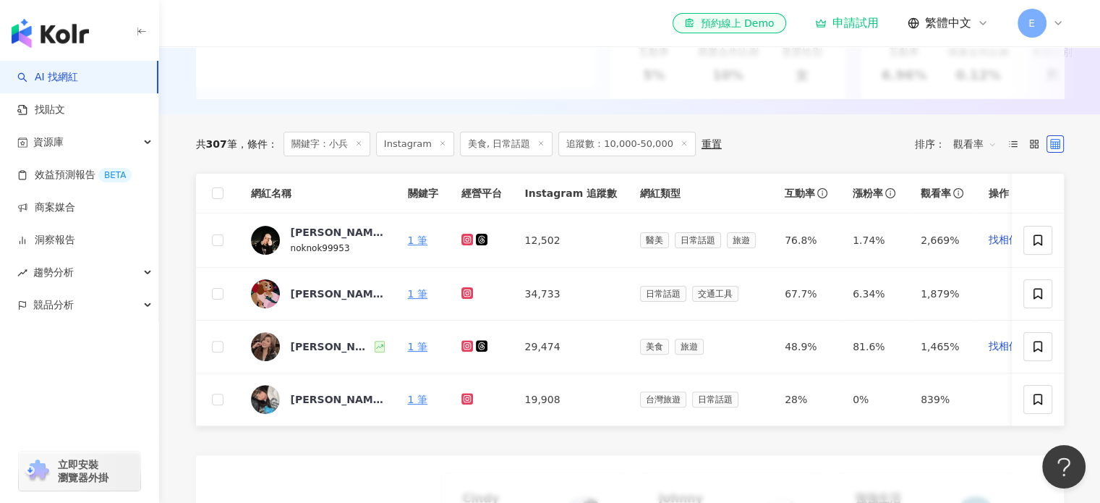
scroll to position [434, 0]
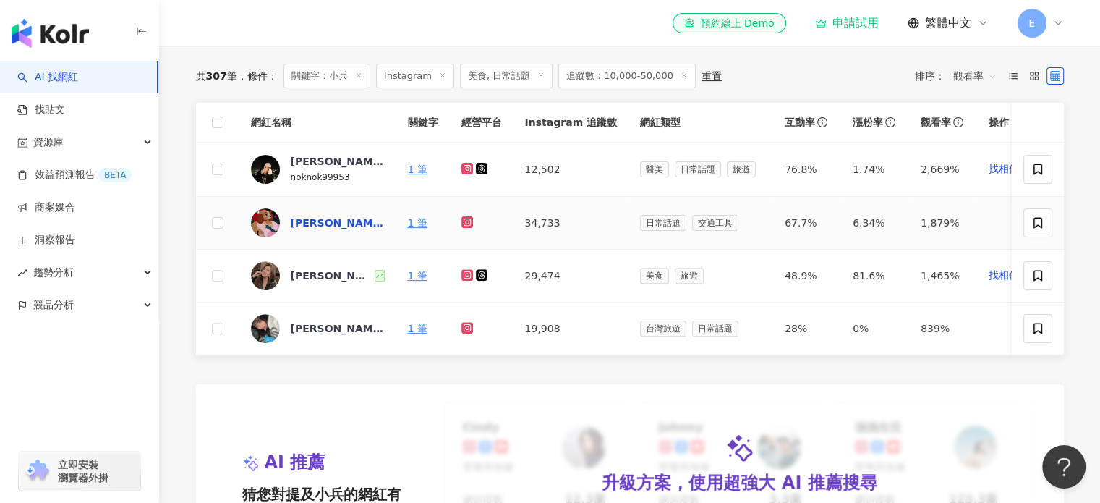
click at [320, 230] on div "林襄🍒" at bounding box center [338, 223] width 94 height 14
click at [297, 336] on div "小汝" at bounding box center [338, 328] width 94 height 14
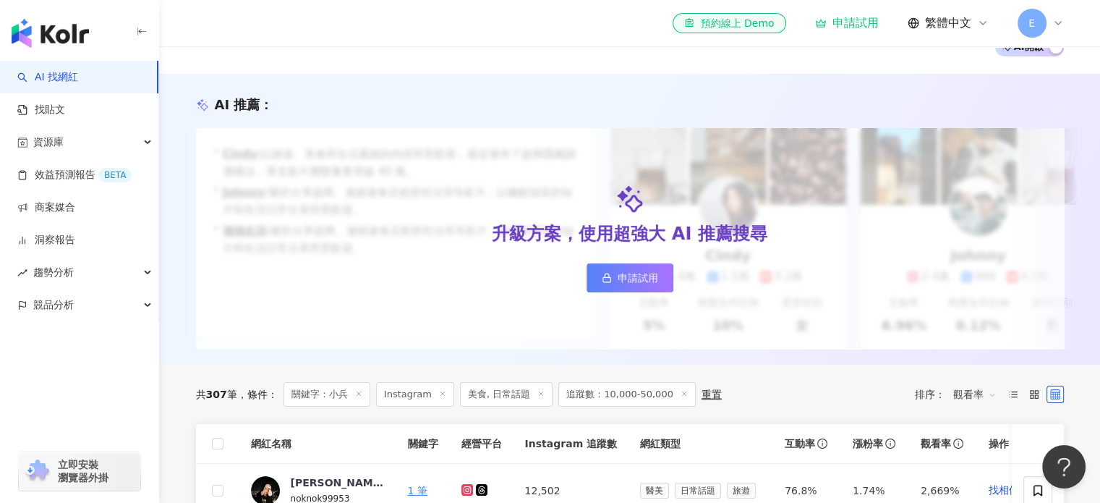
scroll to position [0, 0]
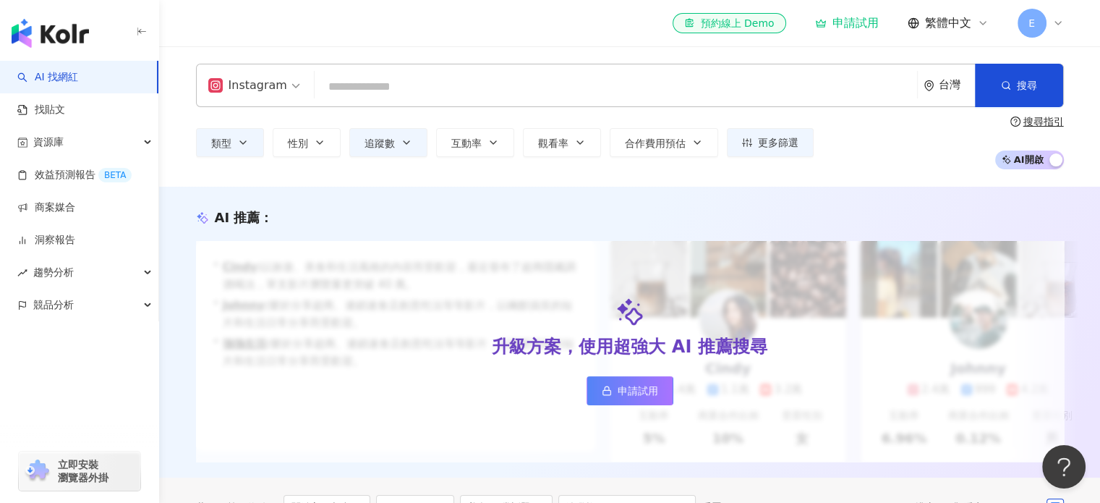
click at [489, 85] on input "search" at bounding box center [615, 86] width 591 height 27
click at [366, 137] on span "追蹤數" at bounding box center [380, 143] width 30 height 12
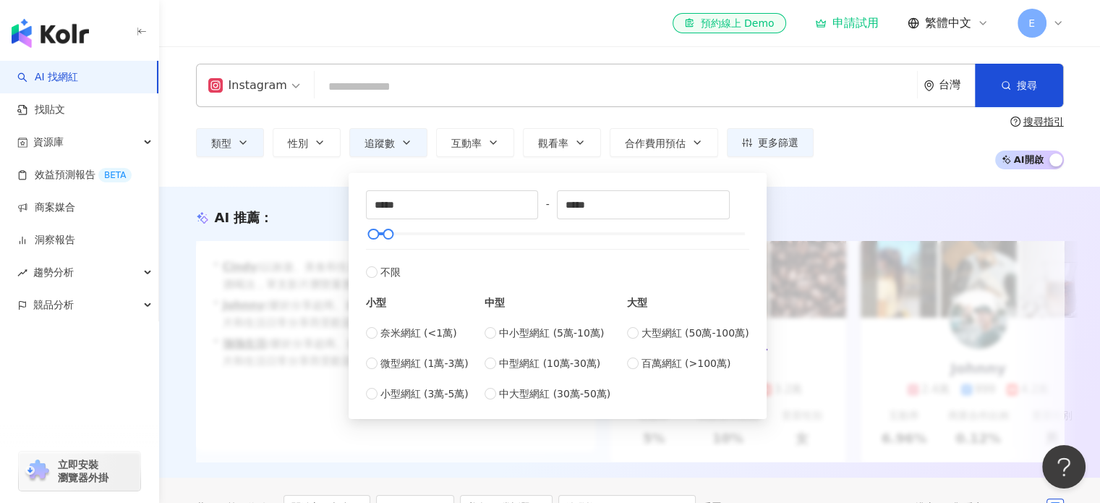
click at [310, 213] on div "AI 推薦 ：" at bounding box center [630, 217] width 868 height 18
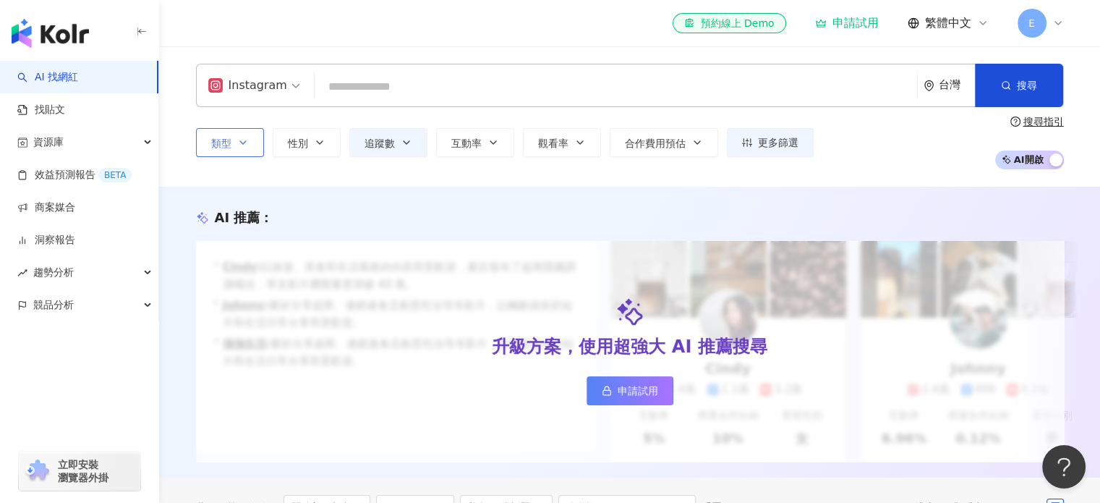
click at [250, 145] on button "類型" at bounding box center [230, 142] width 68 height 29
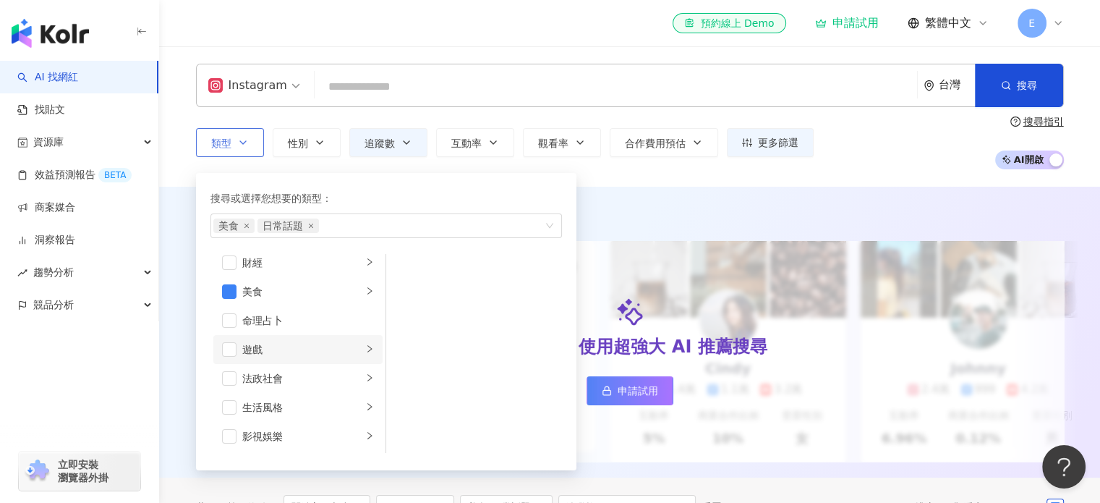
scroll to position [72, 0]
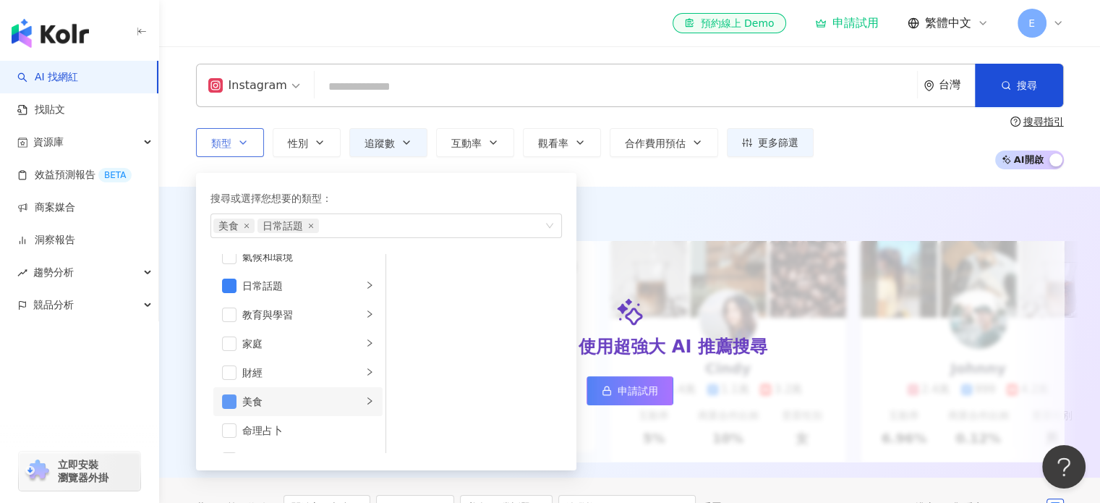
click at [231, 402] on span "button" at bounding box center [229, 401] width 14 height 14
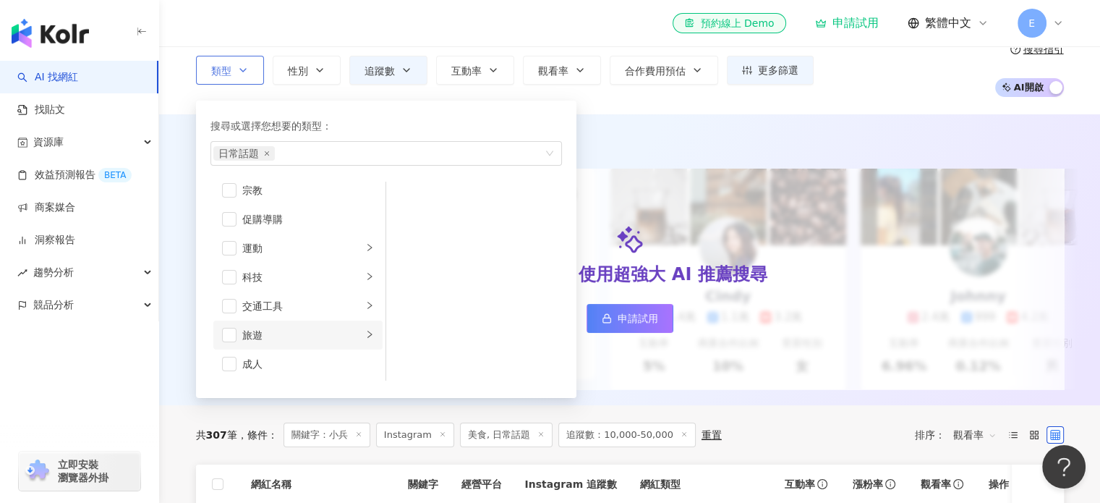
click at [279, 335] on div "旅遊" at bounding box center [302, 335] width 120 height 16
click at [229, 337] on span "button" at bounding box center [229, 335] width 14 height 14
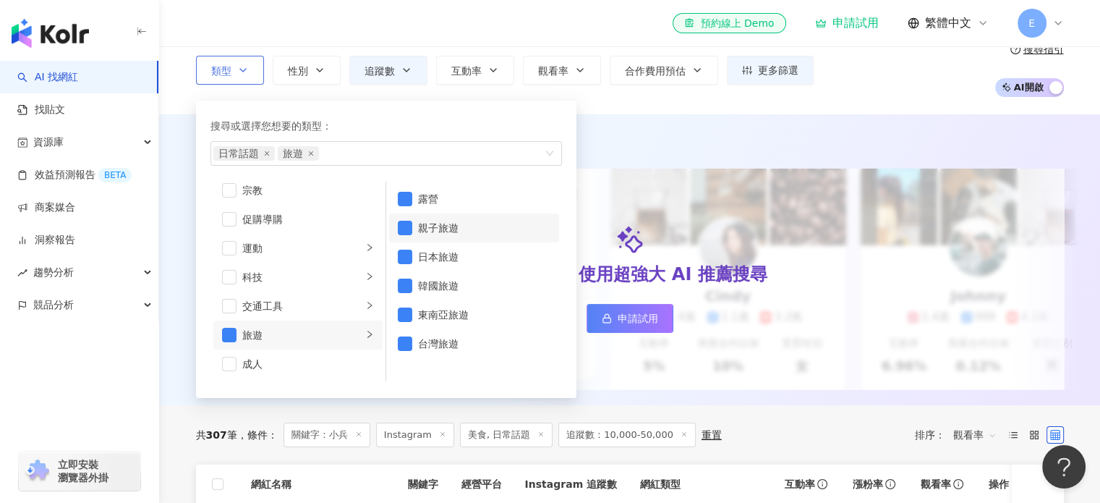
scroll to position [0, 0]
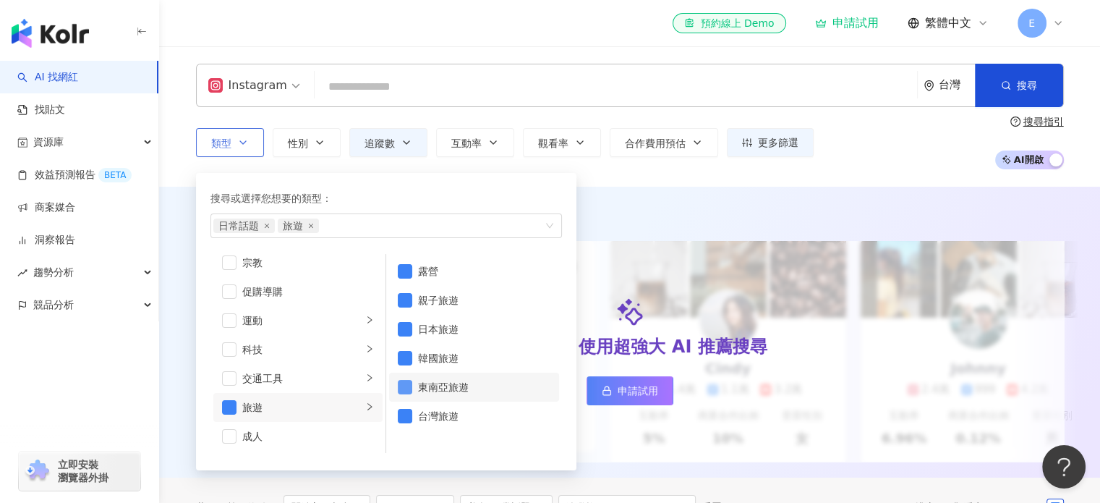
click at [405, 385] on span "button" at bounding box center [405, 387] width 14 height 14
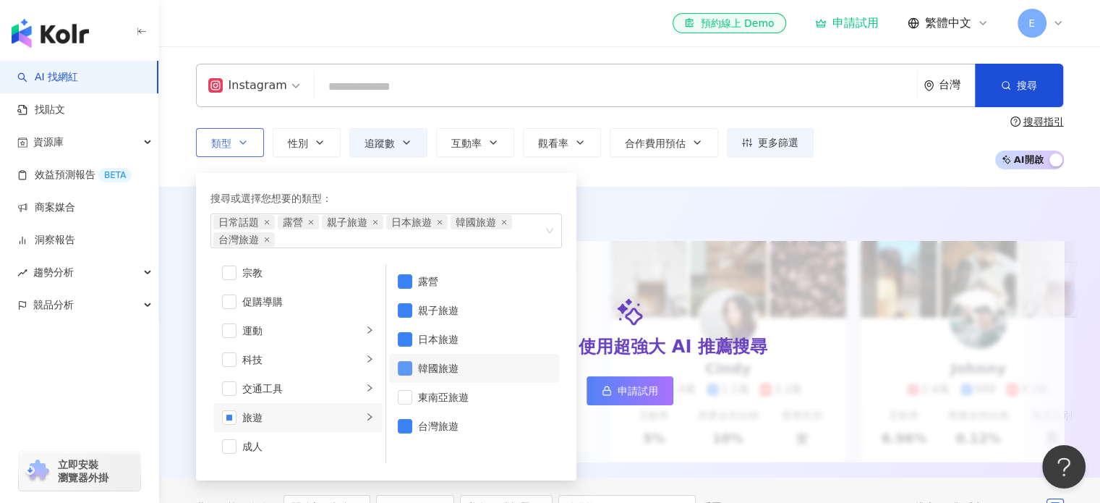
click at [405, 370] on span "button" at bounding box center [405, 368] width 14 height 14
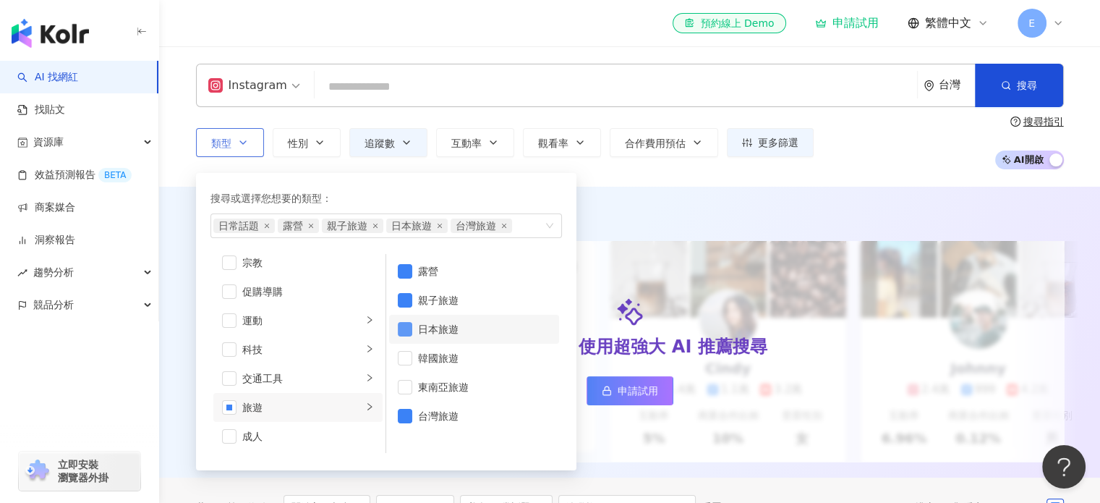
click at [408, 327] on span "button" at bounding box center [405, 329] width 14 height 14
click at [399, 306] on span "button" at bounding box center [405, 300] width 14 height 14
click at [405, 269] on span "button" at bounding box center [405, 271] width 14 height 14
click at [896, 156] on div "類型 搜尋或選擇您想要的類型： 日常話題 台灣旅遊 藝術與娛樂 美妝時尚 氣候和環境 日常話題 教育與學習 家庭 財經 美食 命理占卜 遊戲 法政社會 生活風…" at bounding box center [630, 143] width 868 height 54
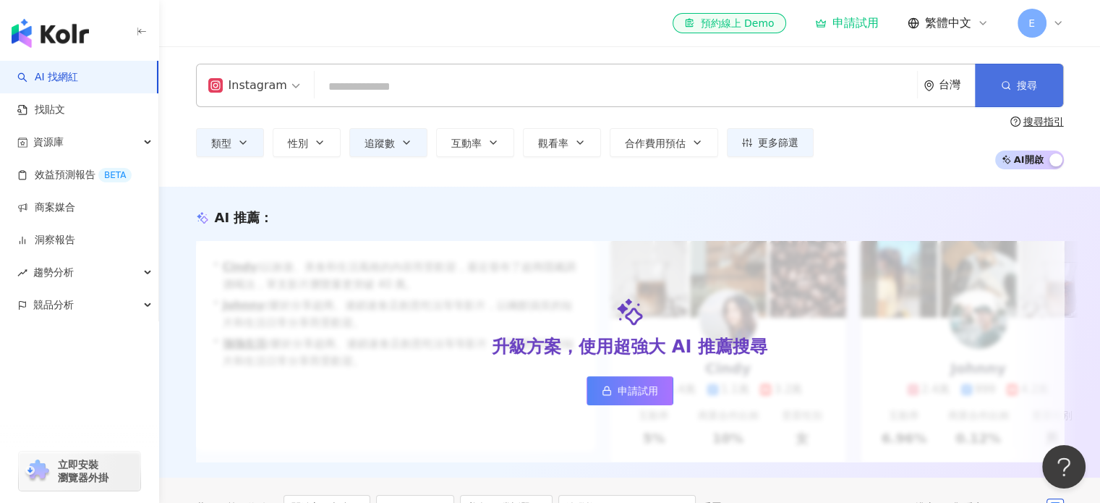
click at [1021, 86] on span "搜尋" at bounding box center [1027, 86] width 20 height 12
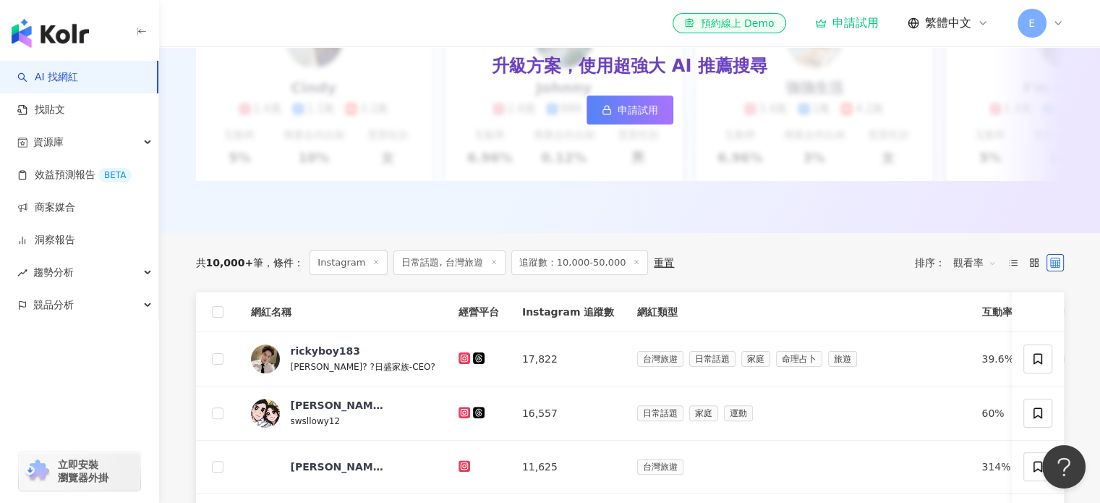
scroll to position [439, 0]
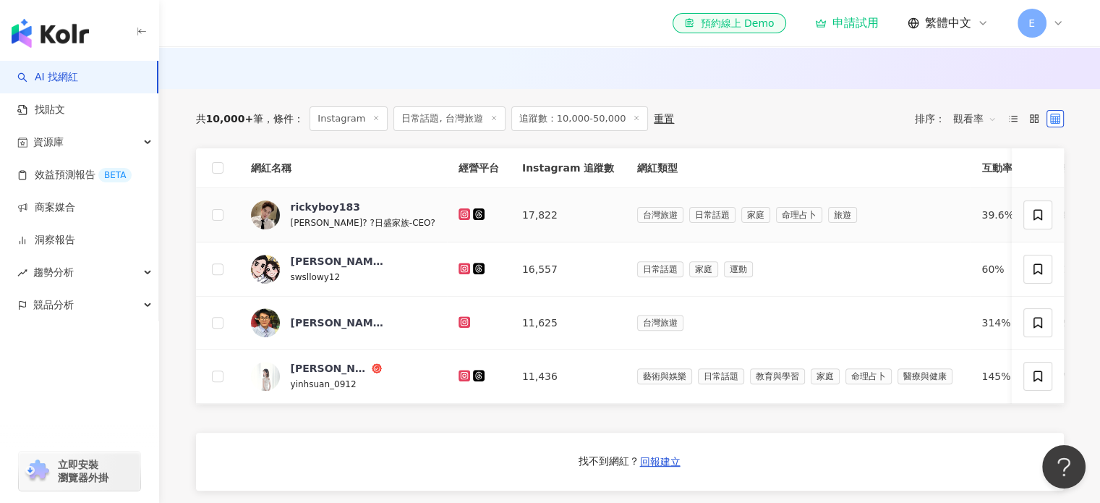
click at [268, 229] on img at bounding box center [265, 214] width 29 height 29
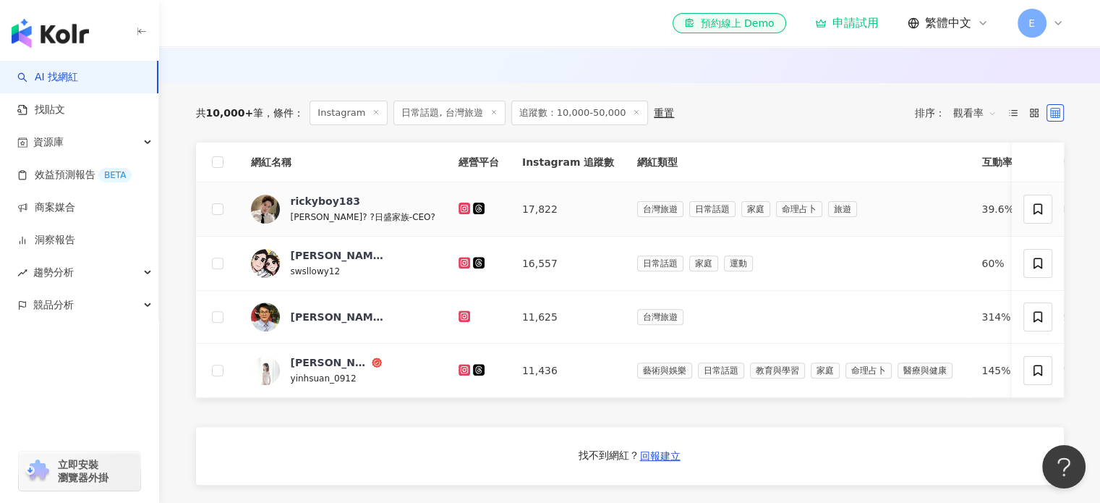
scroll to position [367, 0]
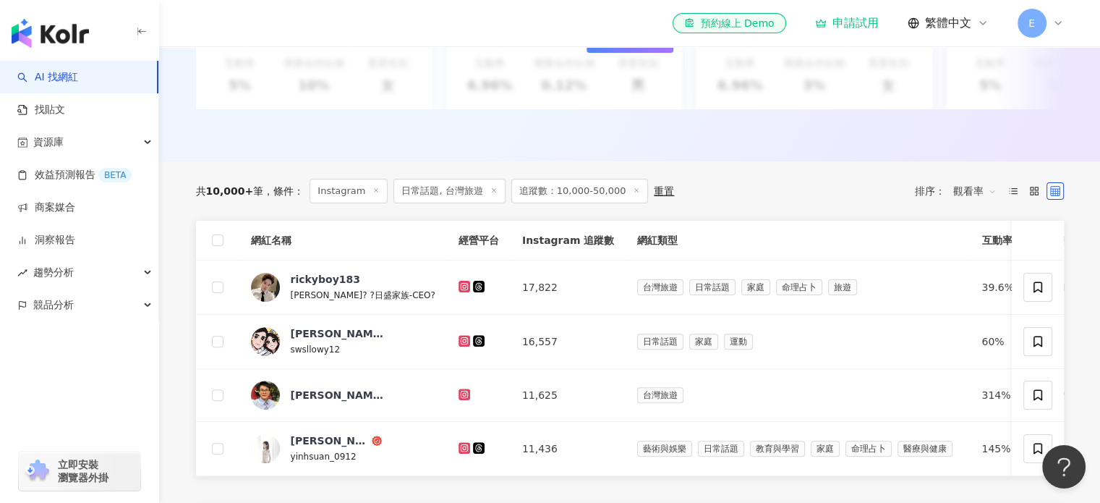
click at [977, 201] on span "觀看率" at bounding box center [974, 190] width 43 height 23
click at [975, 300] on div "互動率" at bounding box center [974, 305] width 36 height 16
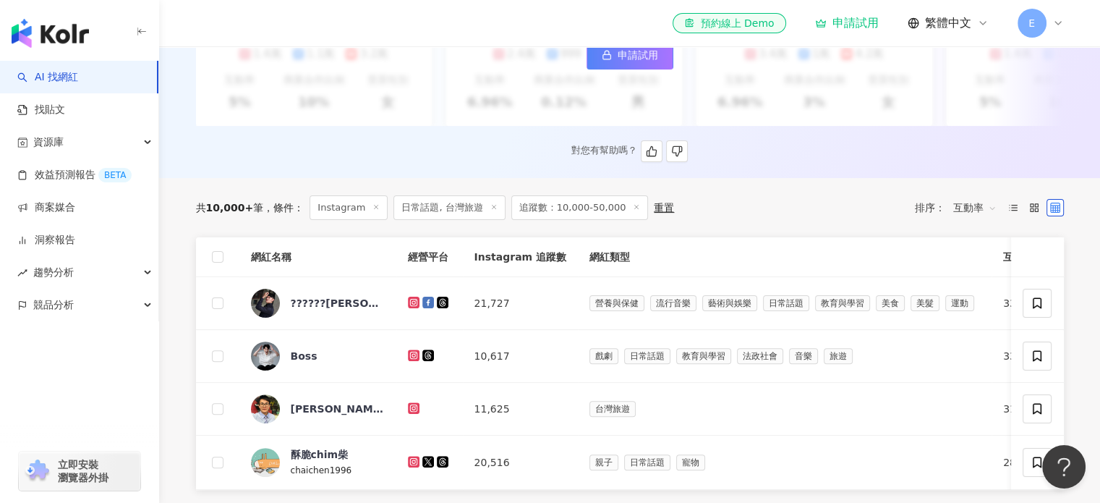
scroll to position [434, 0]
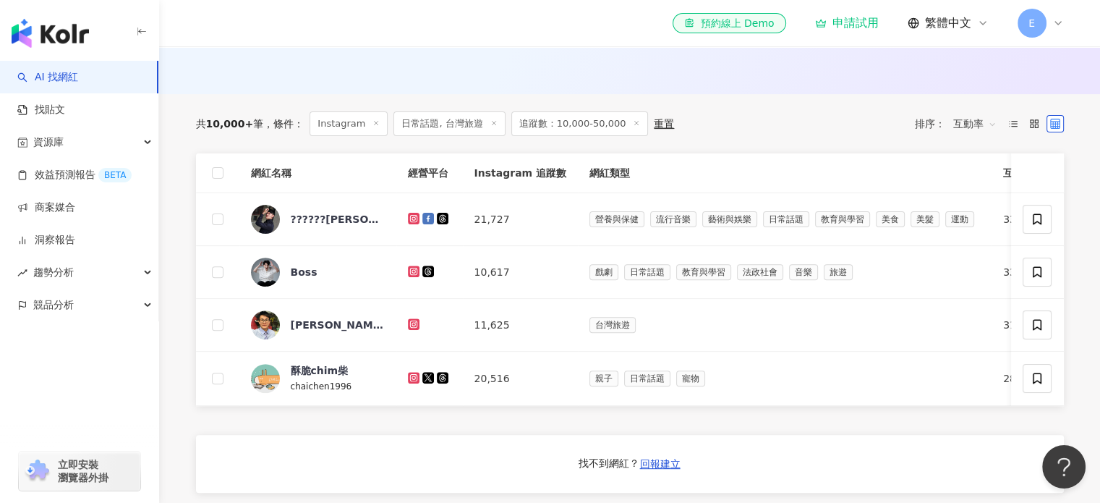
click at [974, 131] on span "互動率" at bounding box center [974, 123] width 43 height 23
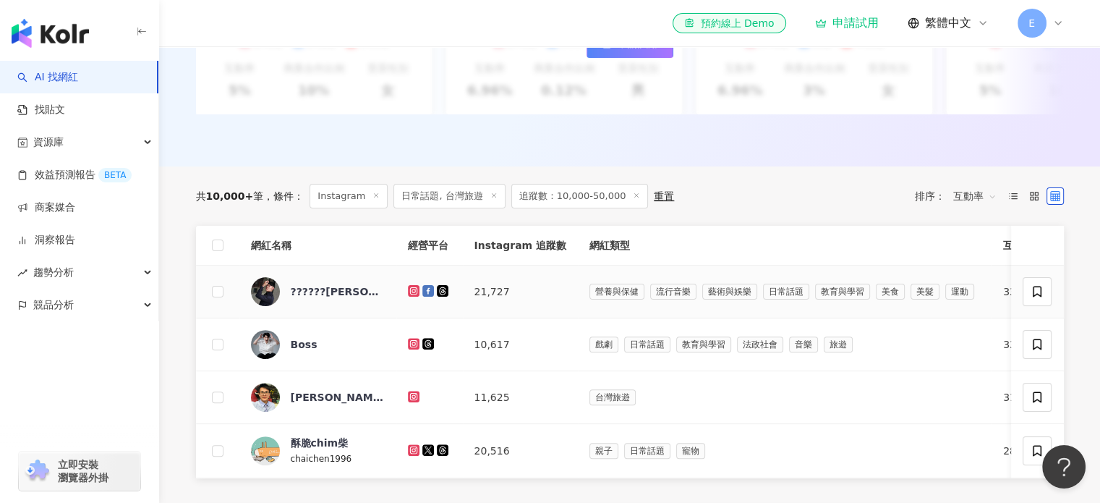
scroll to position [362, 0]
click at [970, 208] on span "互動率" at bounding box center [974, 195] width 43 height 23
click at [968, 237] on div "關聯性" at bounding box center [974, 236] width 36 height 16
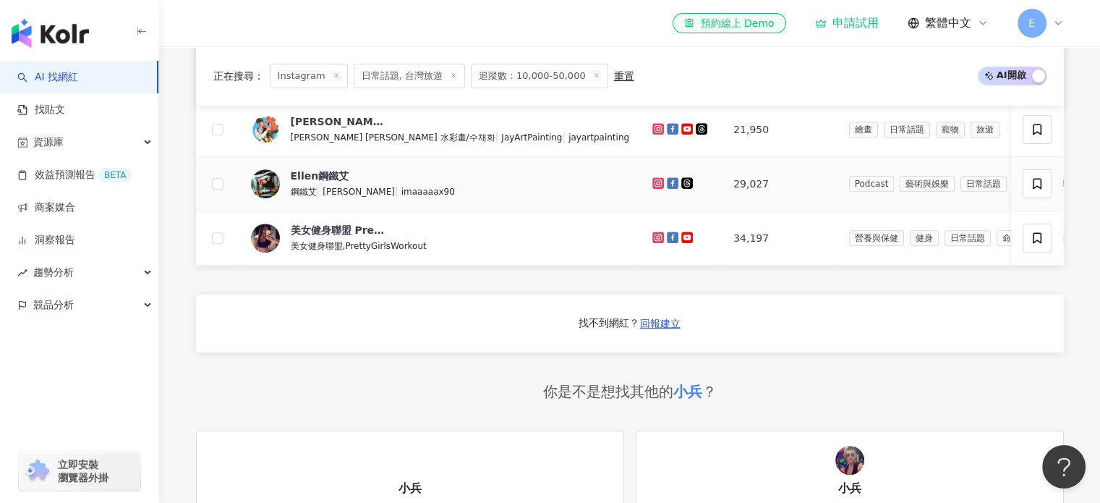
scroll to position [434, 0]
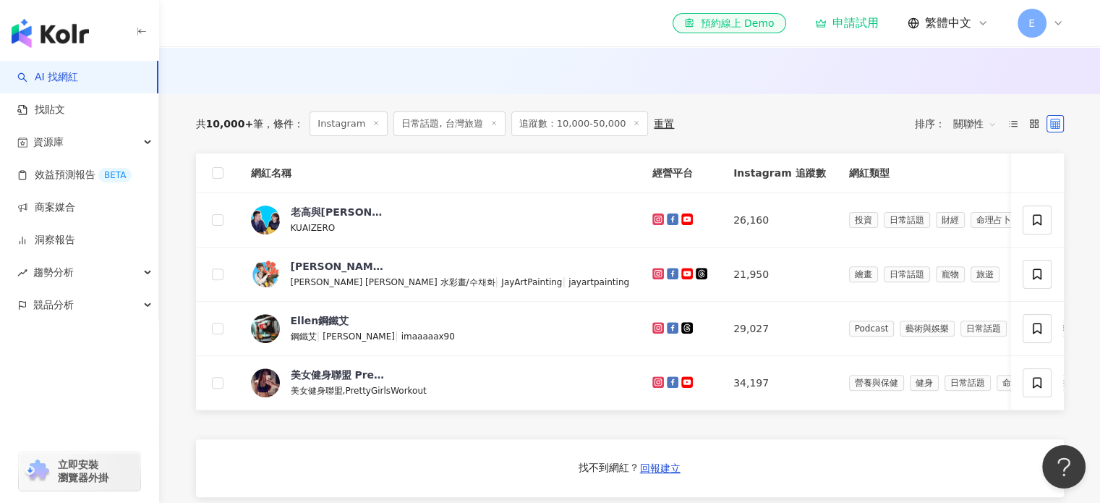
click at [976, 135] on span "關聯性" at bounding box center [974, 123] width 43 height 23
click at [980, 232] on div "互動率" at bounding box center [974, 237] width 36 height 16
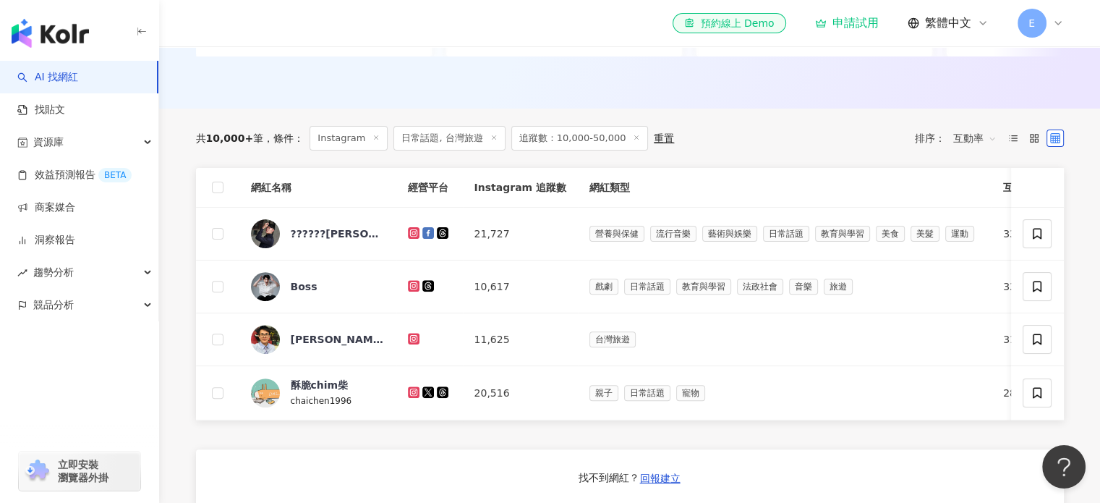
scroll to position [434, 0]
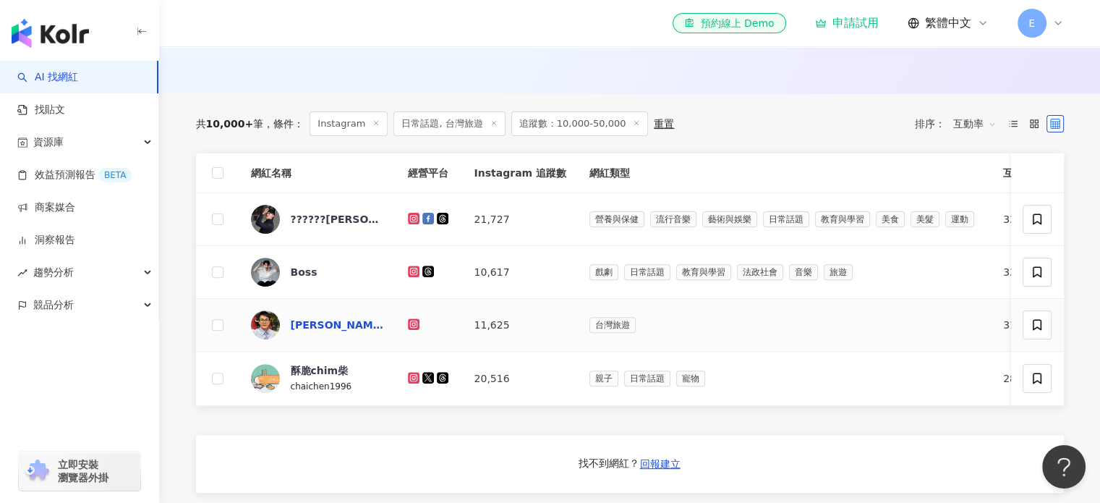
click at [329, 332] on div "Jerry昇翰｜竹科工程師x旅食時光｜新竹 桃園 台北" at bounding box center [338, 325] width 94 height 14
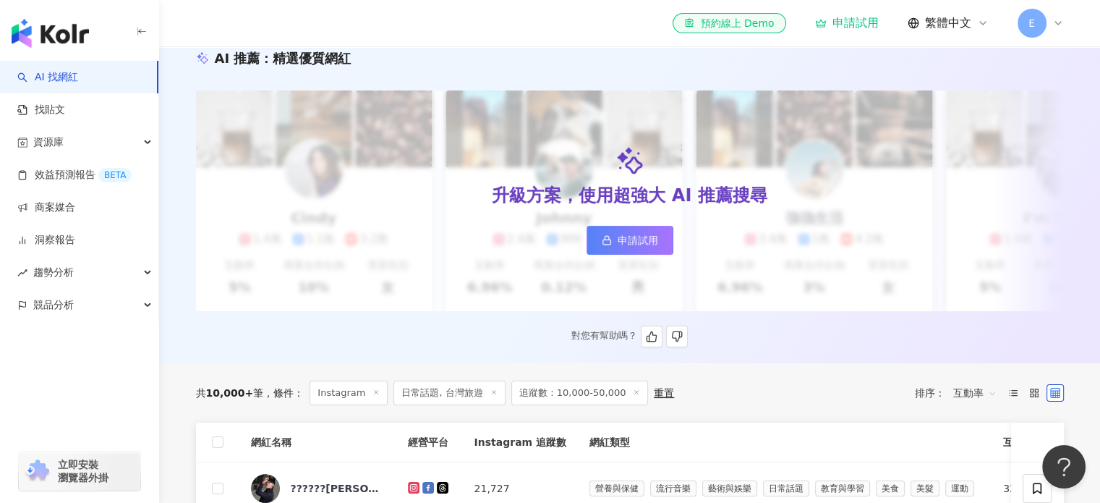
scroll to position [0, 0]
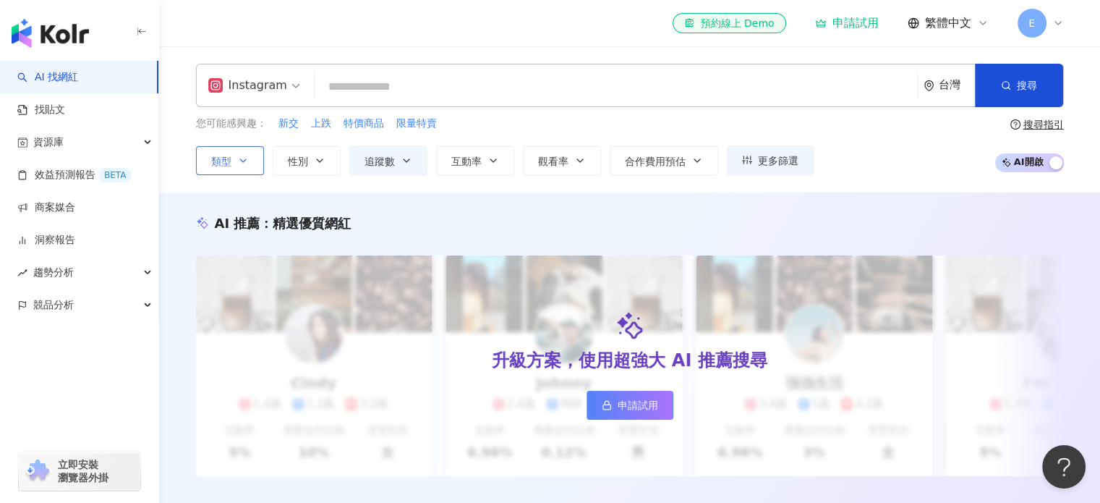
click at [229, 151] on button "類型" at bounding box center [230, 160] width 68 height 29
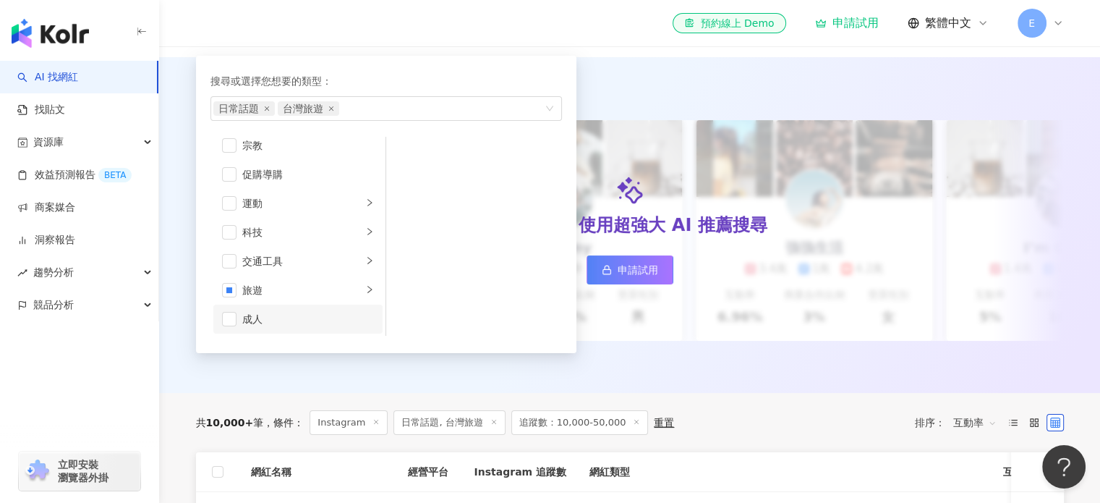
scroll to position [145, 0]
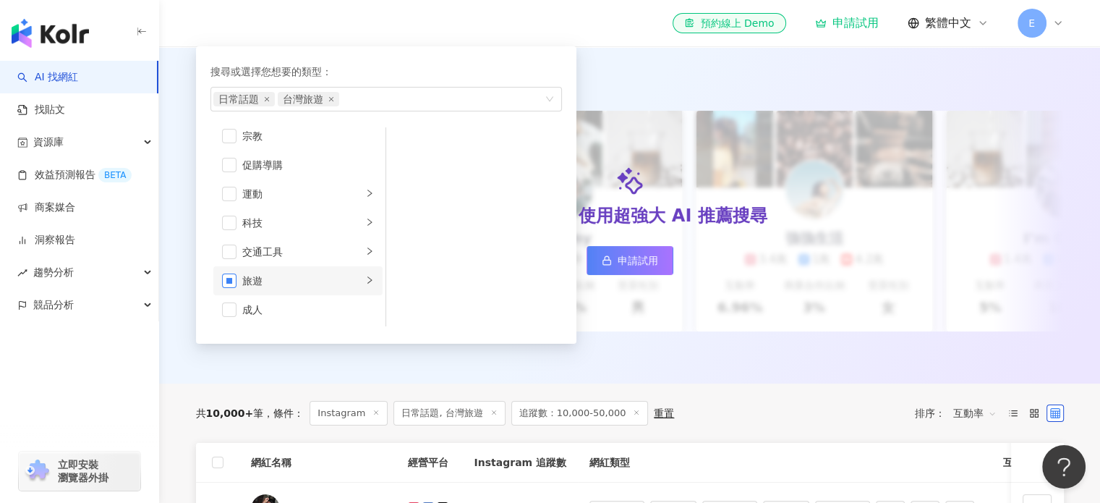
click at [234, 285] on span "button" at bounding box center [229, 280] width 14 height 14
click at [228, 273] on span "button" at bounding box center [229, 280] width 14 height 14
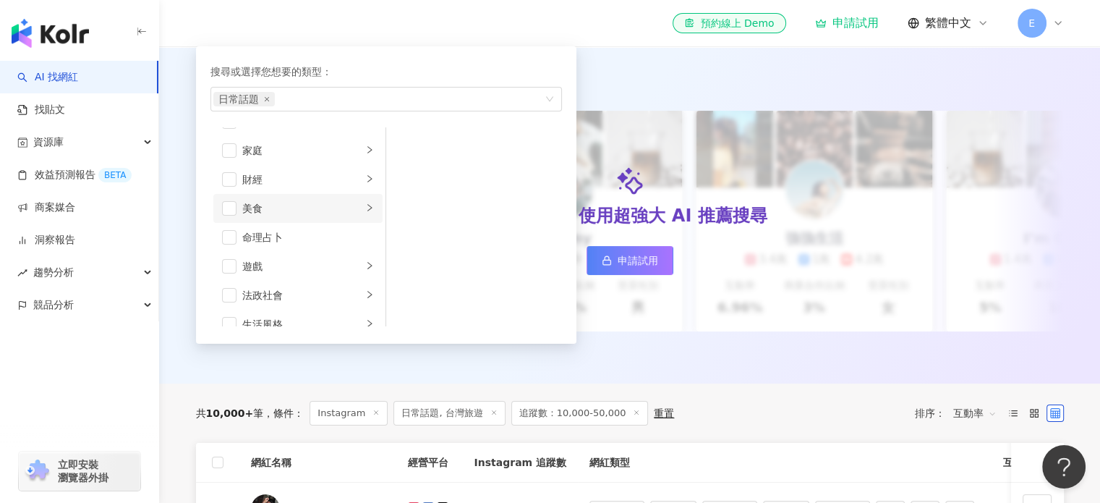
click at [243, 200] on div "美食" at bounding box center [302, 208] width 120 height 16
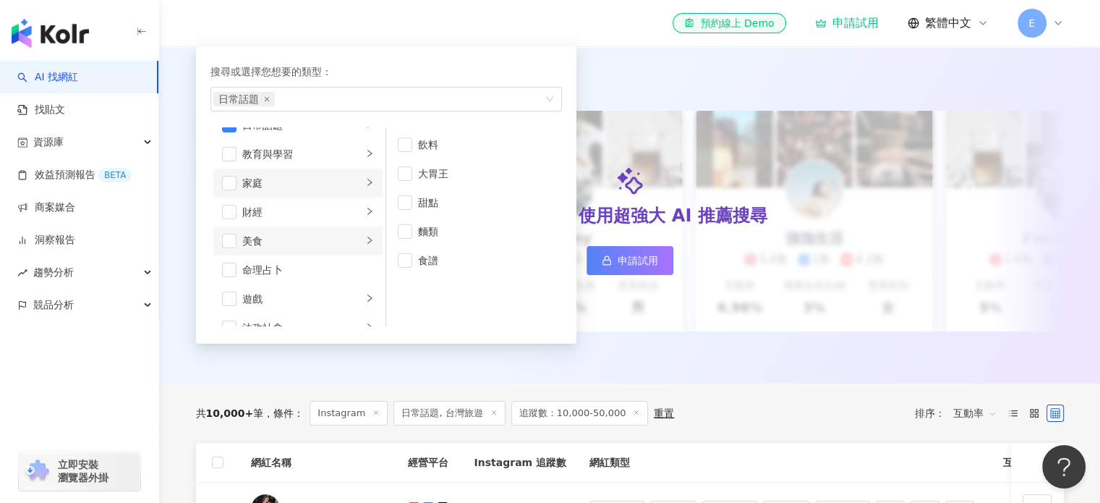
scroll to position [0, 0]
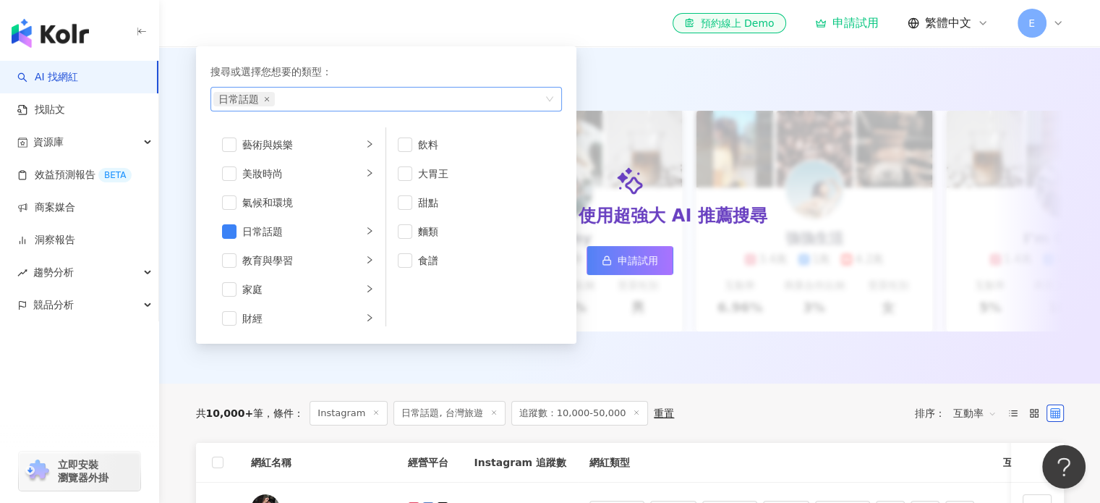
click at [303, 96] on div "日常話題" at bounding box center [378, 99] width 331 height 14
click at [514, 30] on div "el-icon-cs 預約線上 Demo 申請試用 繁體中文 E" at bounding box center [630, 23] width 868 height 46
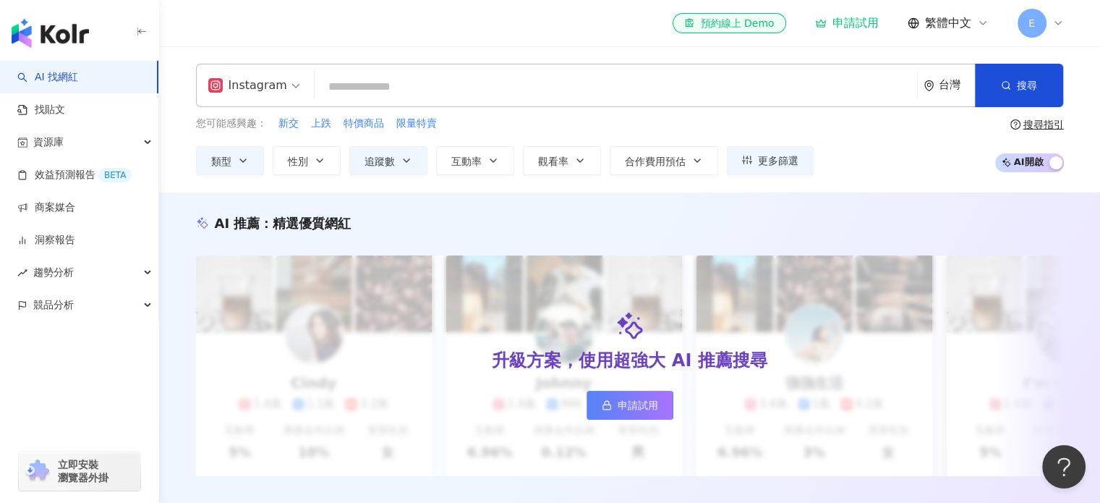
click at [430, 90] on input "search" at bounding box center [615, 86] width 591 height 27
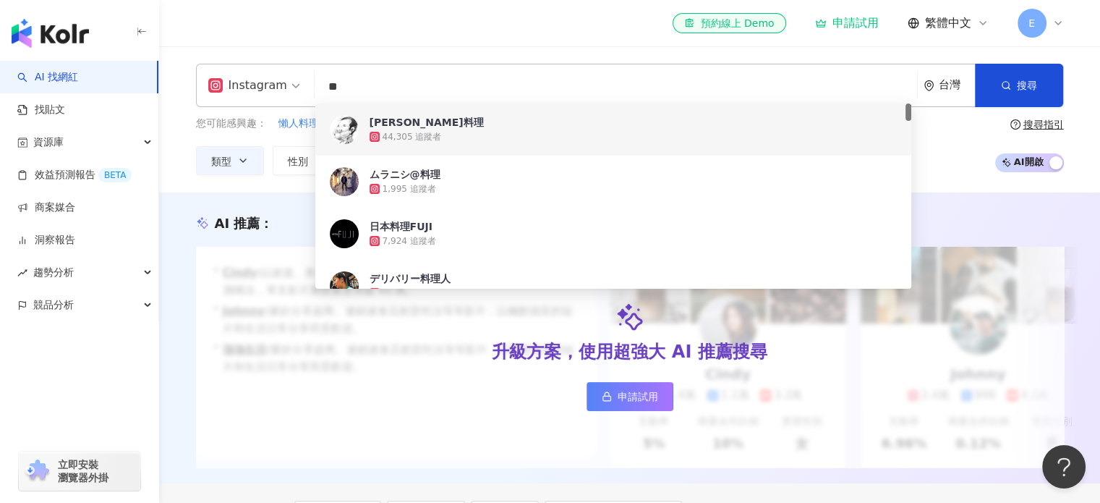
click at [418, 40] on div "el-icon-cs 預約線上 Demo 申請試用 繁體中文 E" at bounding box center [630, 23] width 868 height 46
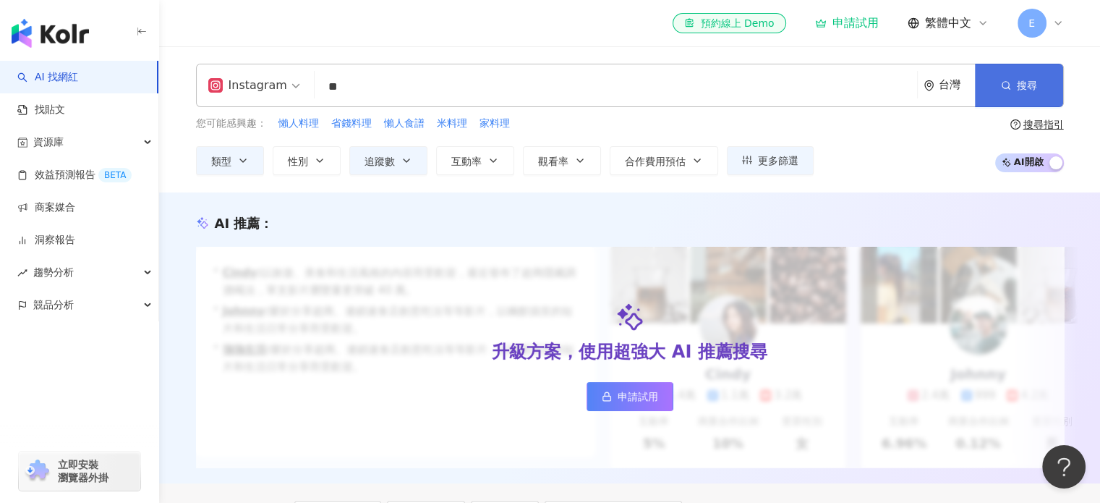
click at [1042, 93] on button "搜尋" at bounding box center [1019, 85] width 88 height 43
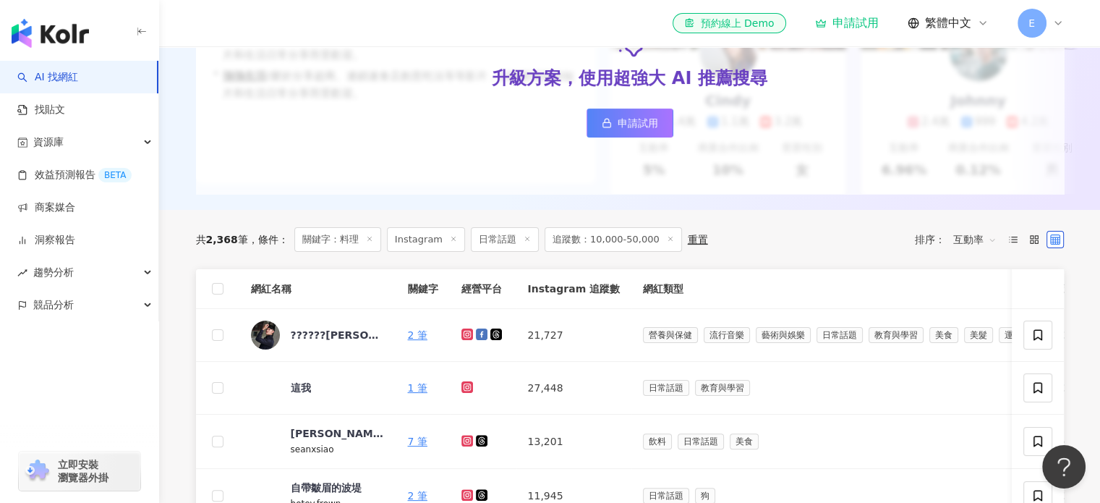
scroll to position [362, 0]
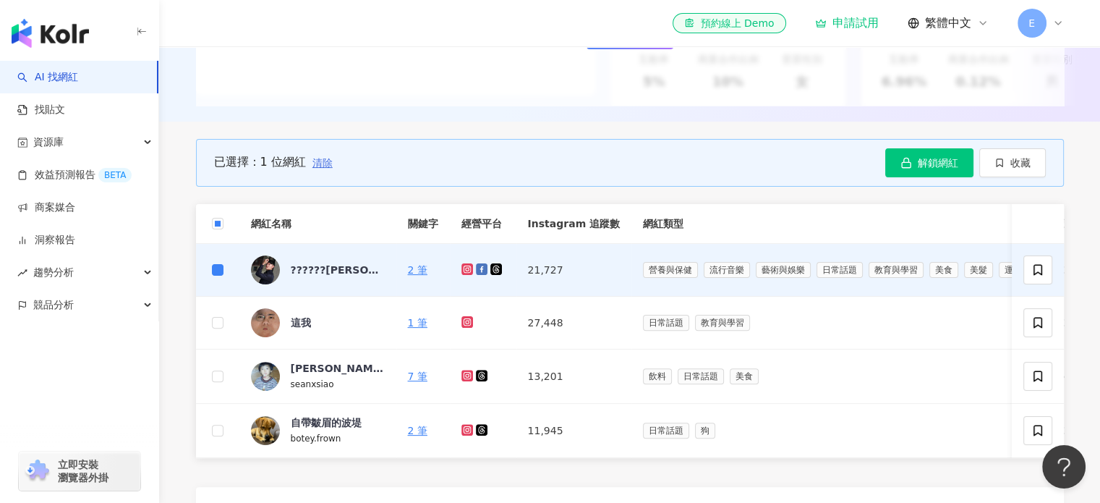
click at [318, 168] on span "清除" at bounding box center [323, 163] width 20 height 12
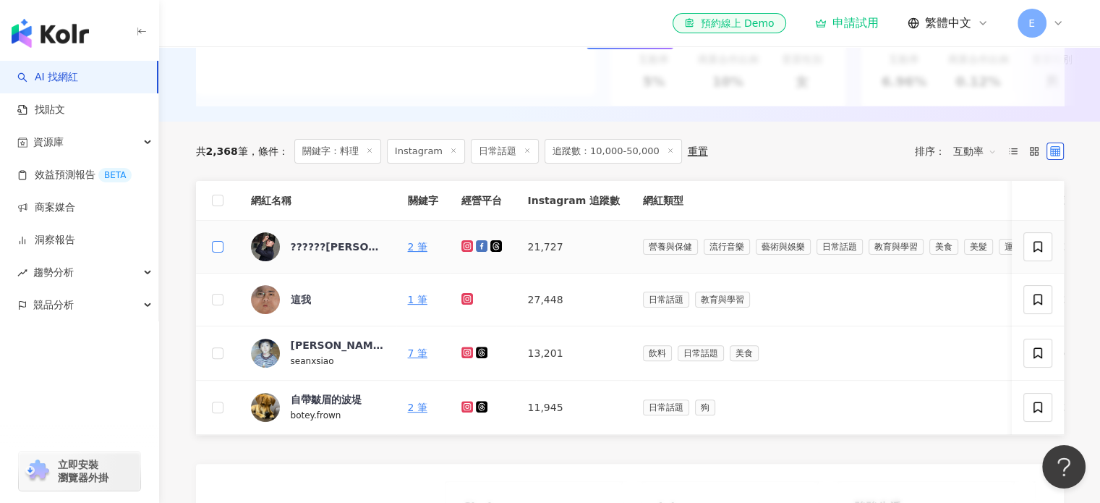
click at [221, 255] on label at bounding box center [218, 247] width 12 height 16
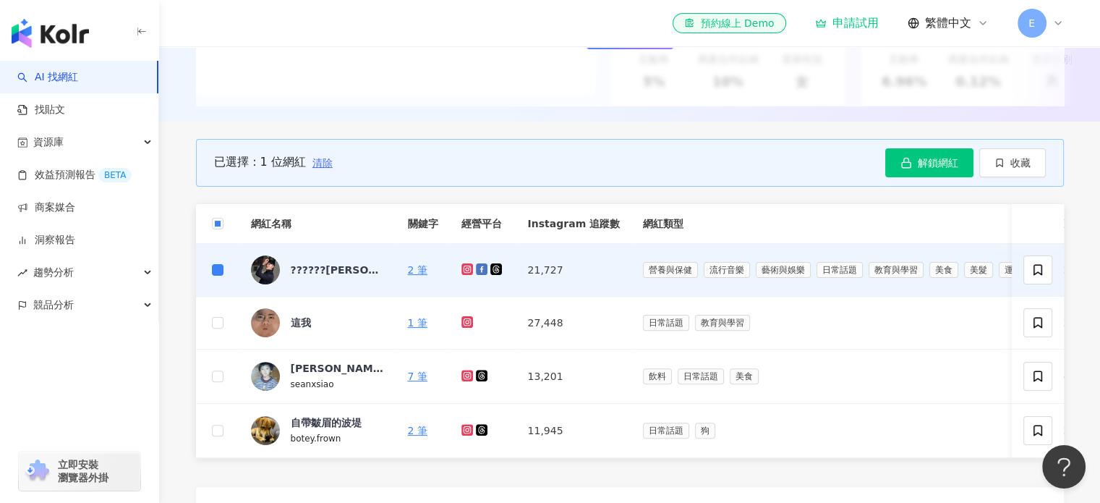
click at [326, 169] on span "清除" at bounding box center [323, 163] width 20 height 12
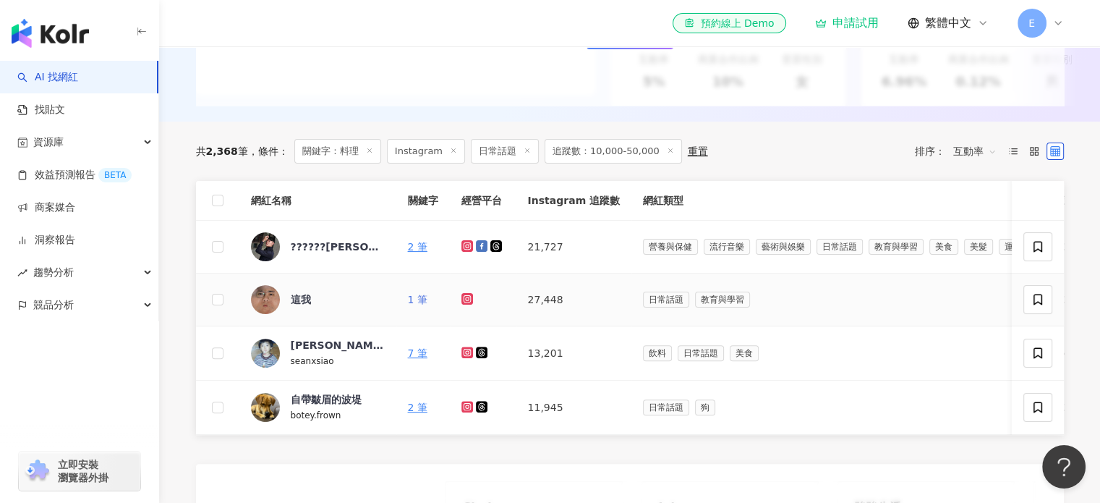
click at [417, 305] on link "1 筆" at bounding box center [418, 300] width 20 height 12
click at [338, 362] on div "seanxsiao" at bounding box center [338, 360] width 94 height 16
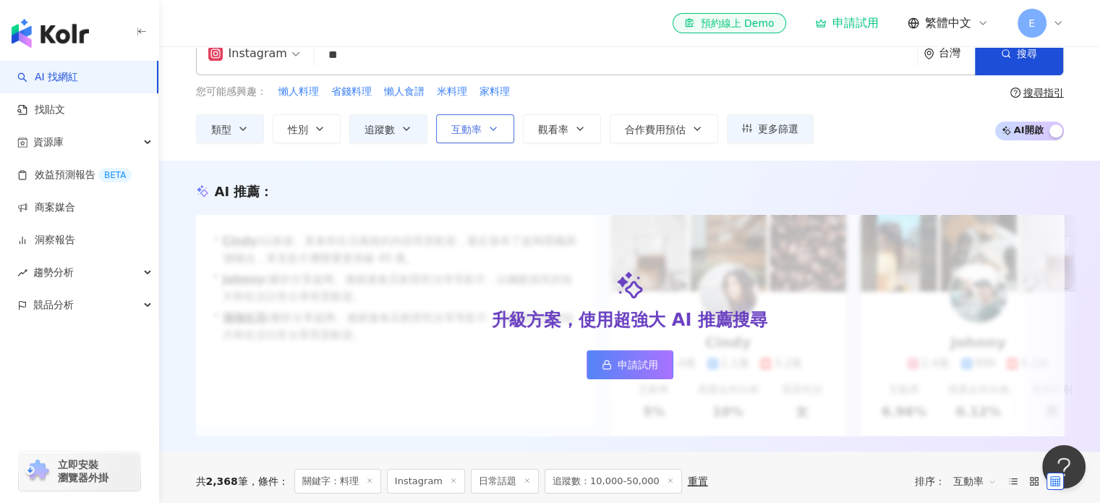
scroll to position [0, 0]
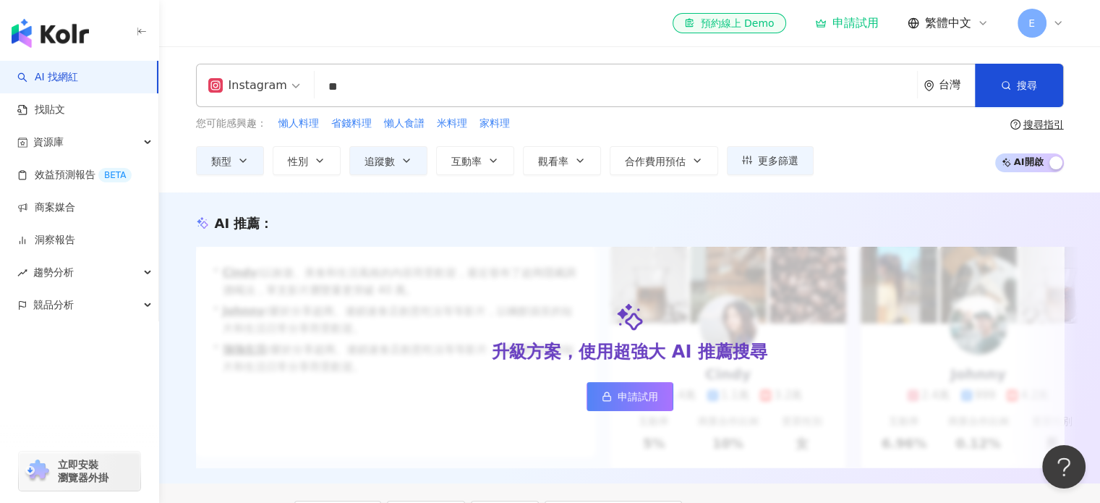
click at [408, 57] on div "Instagram ** 台灣 搜尋 8f501549-7838-4ad8-882d-1cbec931a2e5 25b3f9c3-b294-4ef0-a4f9…" at bounding box center [629, 119] width 941 height 146
click at [407, 84] on input "**" at bounding box center [615, 86] width 591 height 27
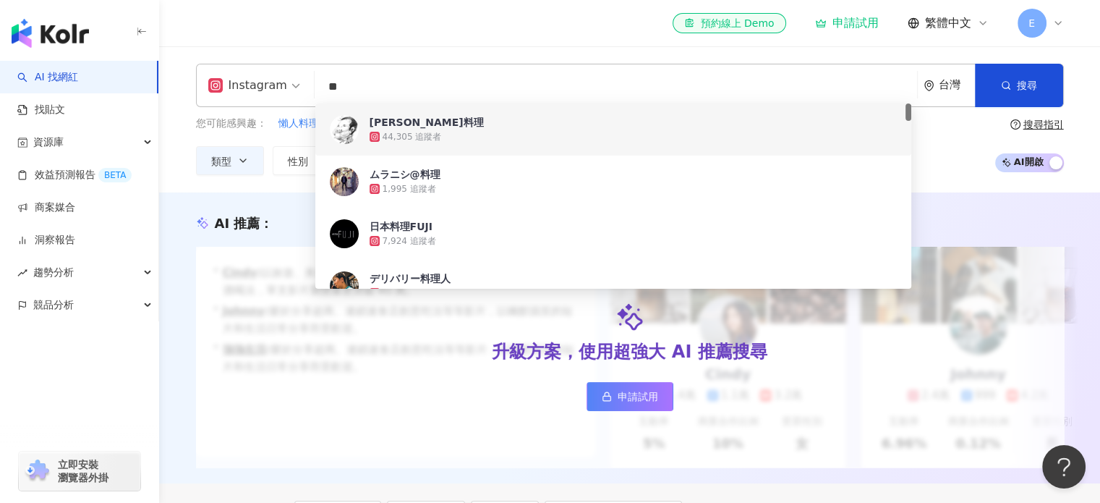
type input "*"
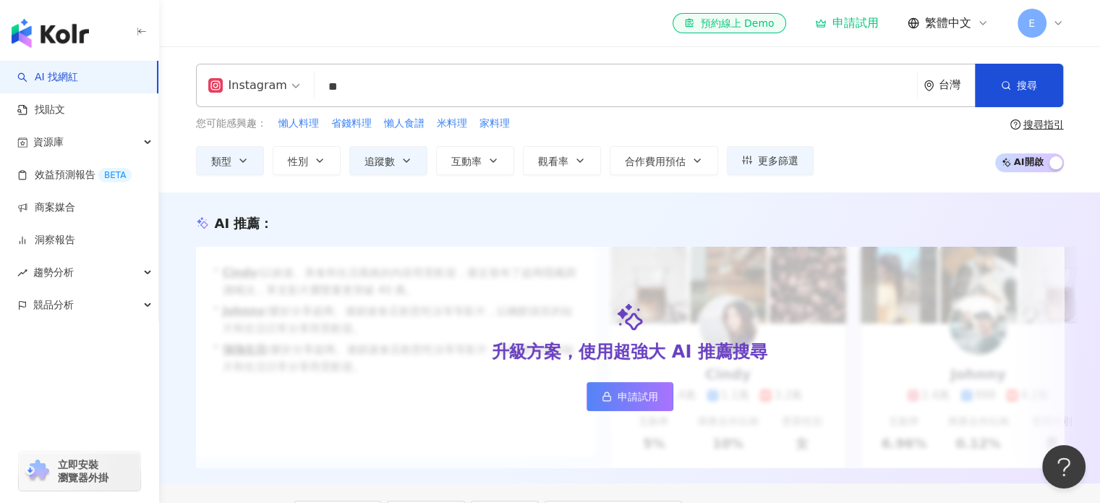
type input "*"
type input "**"
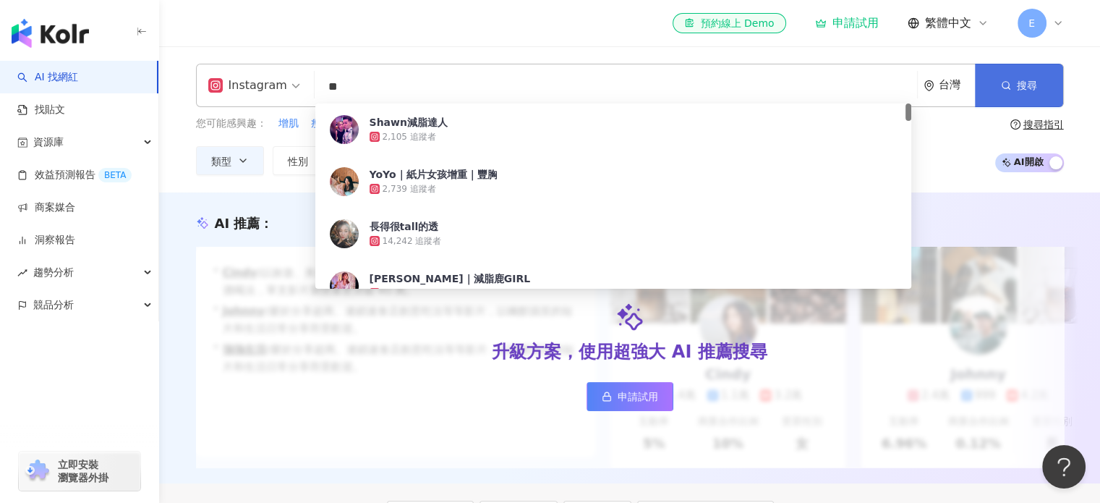
click at [1029, 87] on span "搜尋" at bounding box center [1027, 86] width 20 height 12
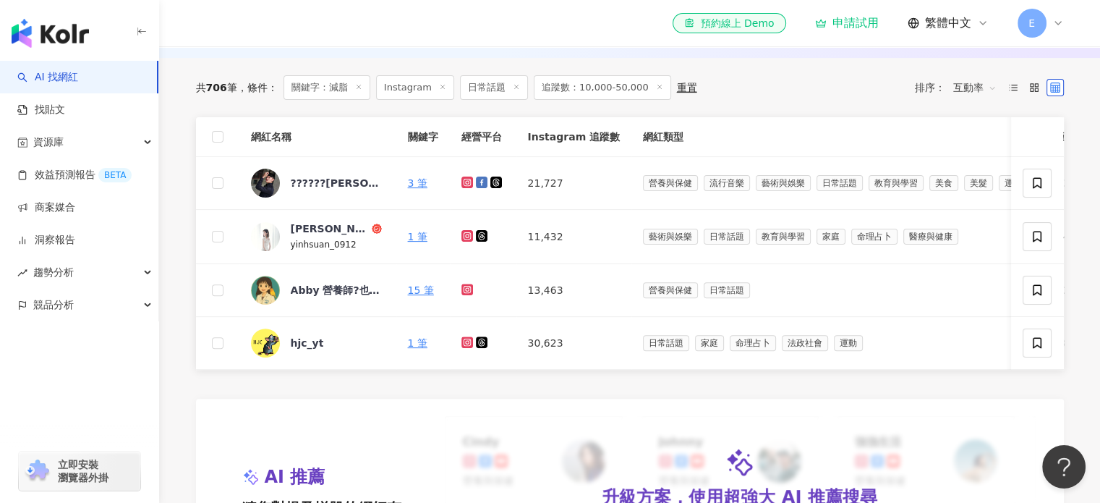
scroll to position [434, 0]
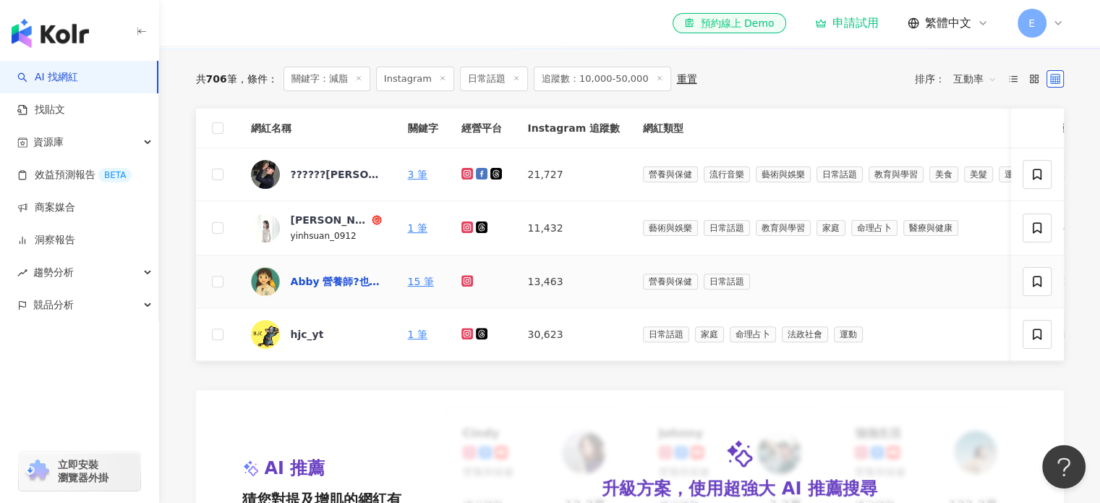
click at [316, 289] on div "Abby 營養師?也是健身教練" at bounding box center [338, 281] width 94 height 14
click at [305, 341] on div "hjc_yt" at bounding box center [307, 334] width 33 height 14
click at [294, 227] on div "尹 瑄" at bounding box center [330, 220] width 78 height 14
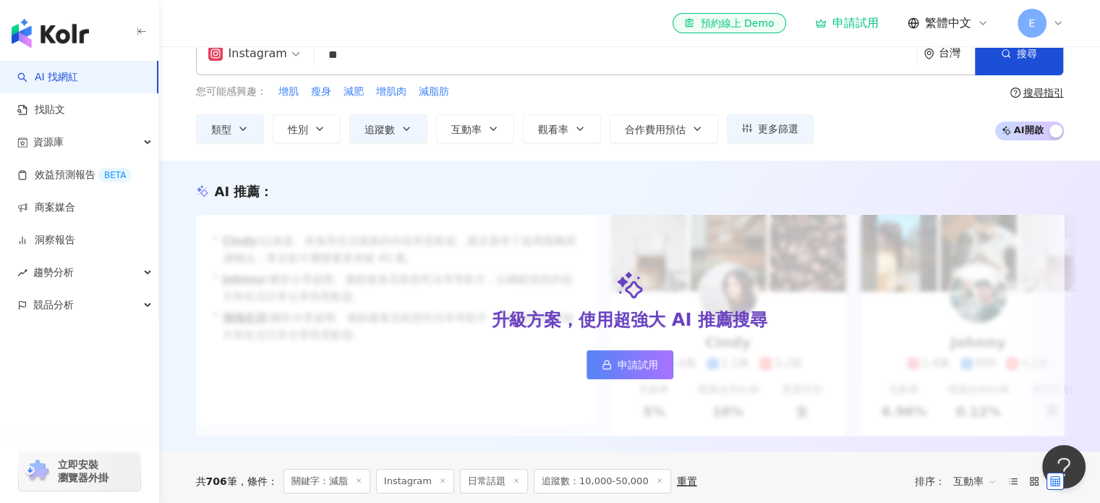
scroll to position [0, 0]
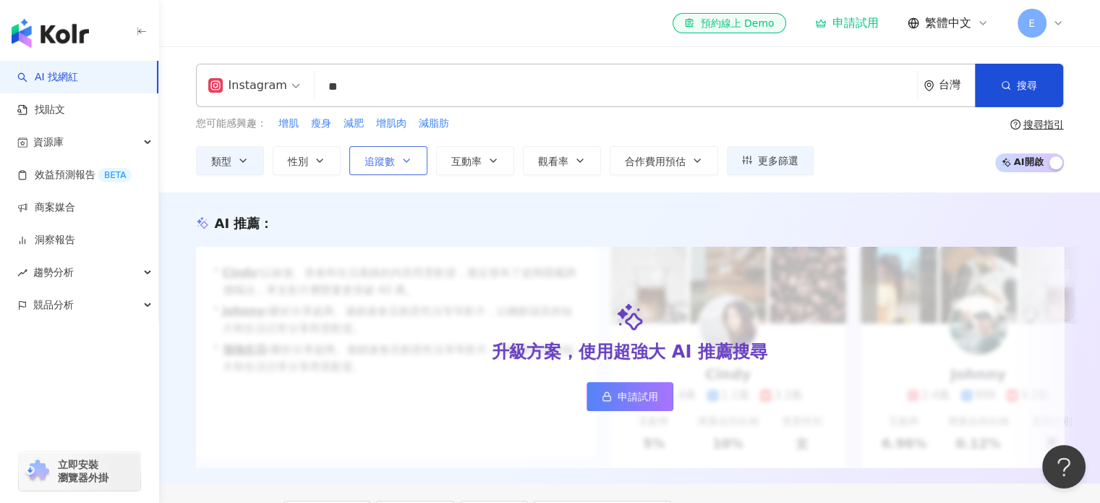
click at [359, 156] on button "追蹤數" at bounding box center [388, 160] width 78 height 29
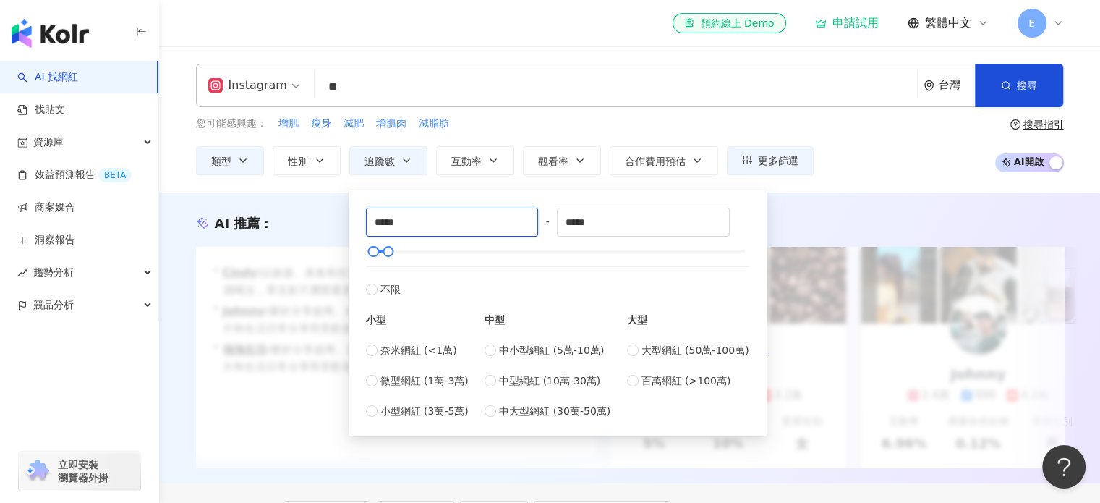
drag, startPoint x: 408, startPoint y: 216, endPoint x: 347, endPoint y: 225, distance: 61.4
type input "****"
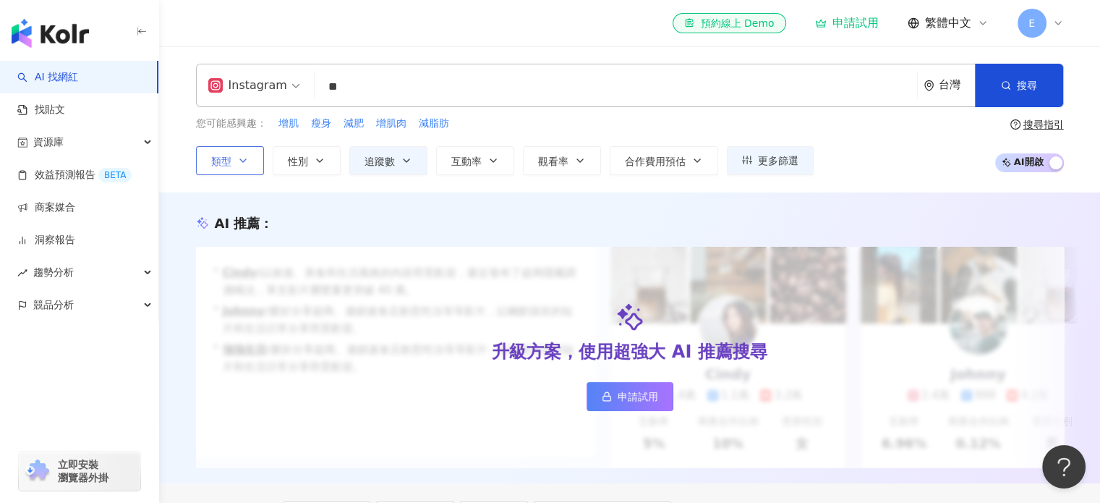
click at [216, 153] on button "類型" at bounding box center [230, 160] width 68 height 29
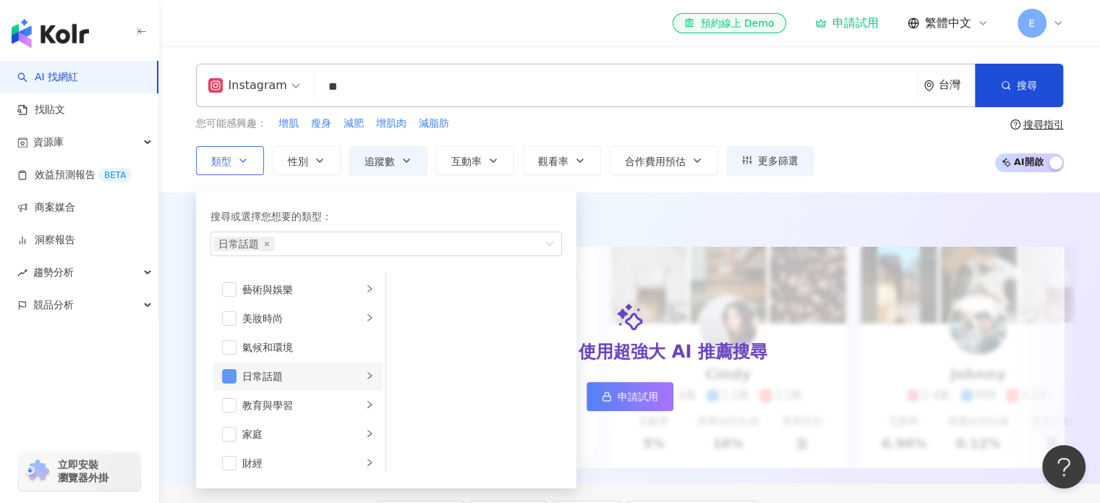
click at [218, 373] on li "日常話題" at bounding box center [297, 376] width 169 height 29
click at [225, 372] on span "button" at bounding box center [229, 376] width 14 height 14
click at [284, 242] on div "button" at bounding box center [378, 243] width 331 height 11
type input "*****"
click at [697, 197] on div "AI 推薦 ： 升級方案，使用超強大 AI 推薦搜尋 申請試用 • Cindy : 以旅遊、美食和生活風格的內容而受歡迎，最近發布了超商隱藏調酒喝法，單支影片…" at bounding box center [629, 337] width 941 height 291
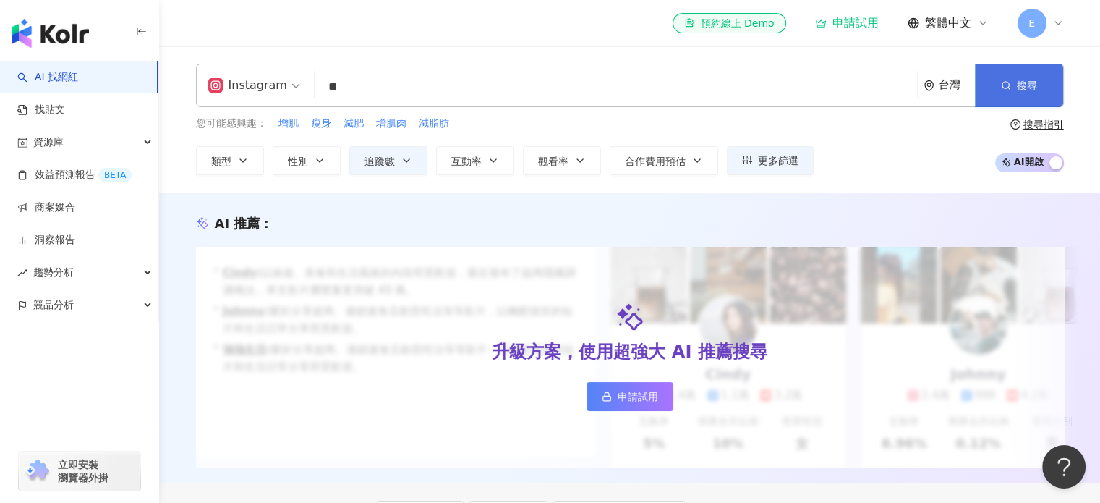
click at [1045, 79] on button "搜尋" at bounding box center [1019, 85] width 88 height 43
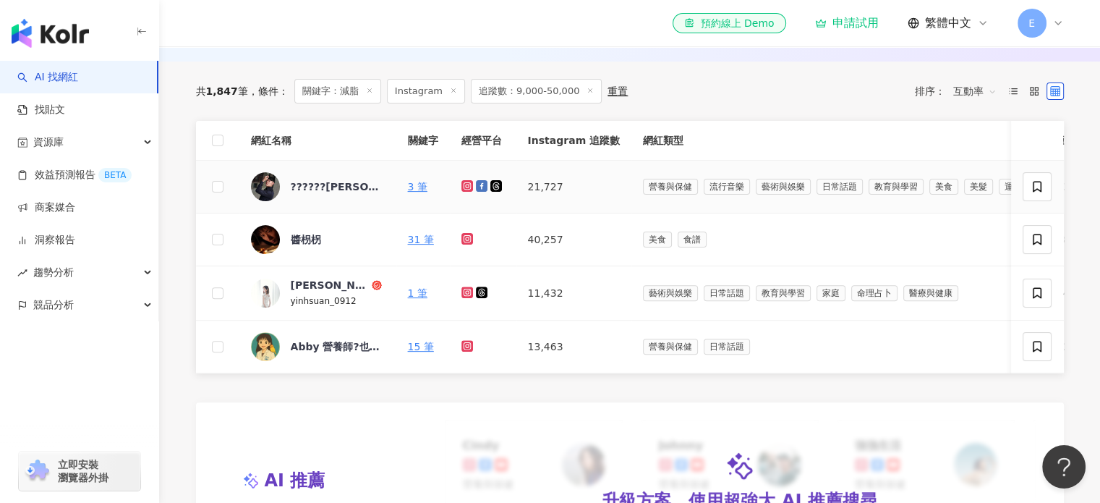
scroll to position [434, 0]
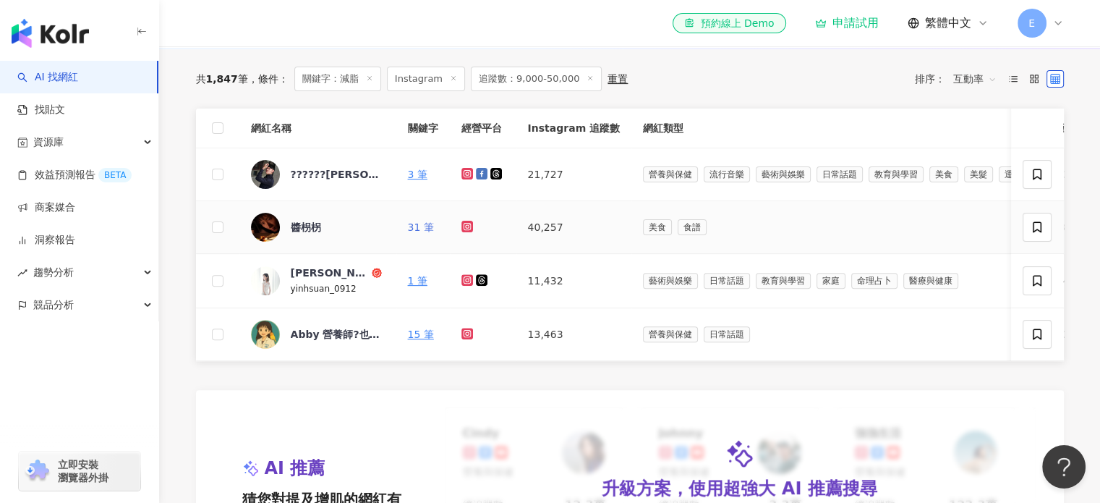
click at [415, 233] on link "31 筆" at bounding box center [421, 227] width 26 height 12
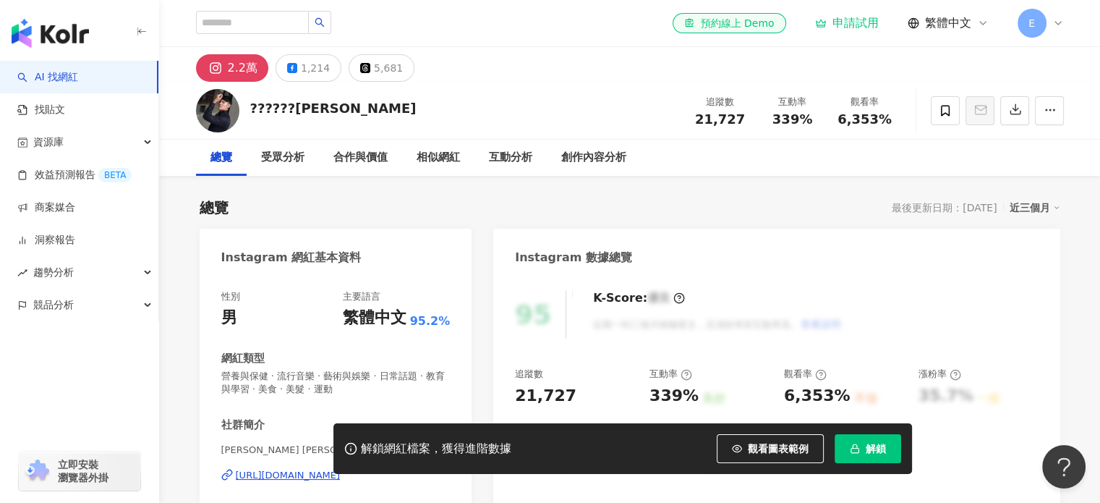
scroll to position [217, 0]
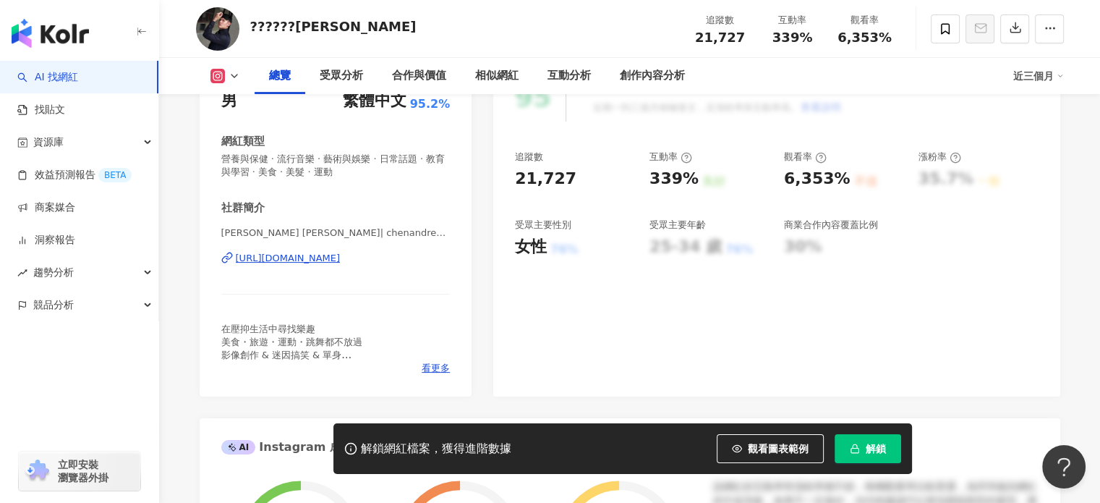
click at [341, 260] on div "https://www.instagram.com/chenandrew0611/" at bounding box center [288, 258] width 105 height 13
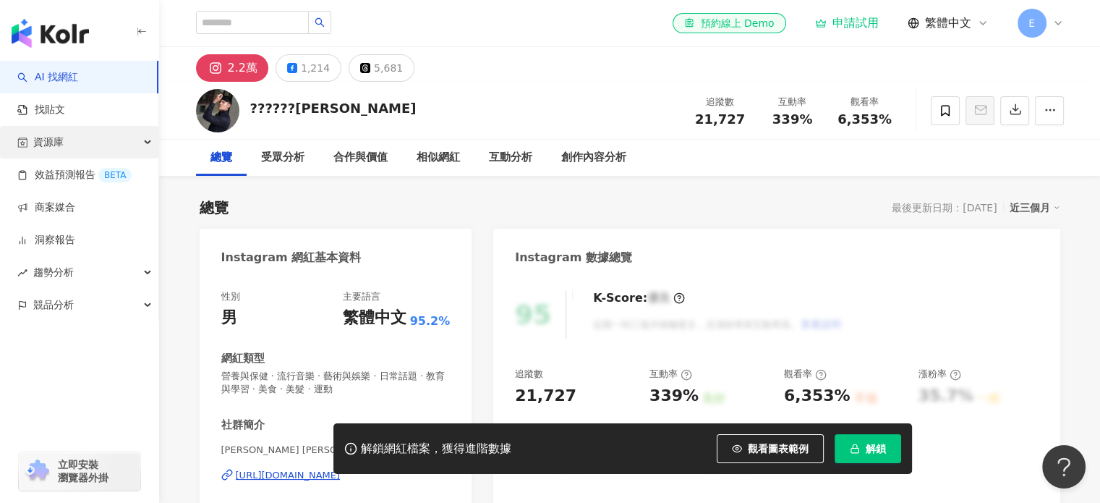
click at [41, 141] on span "資源庫" at bounding box center [48, 142] width 30 height 33
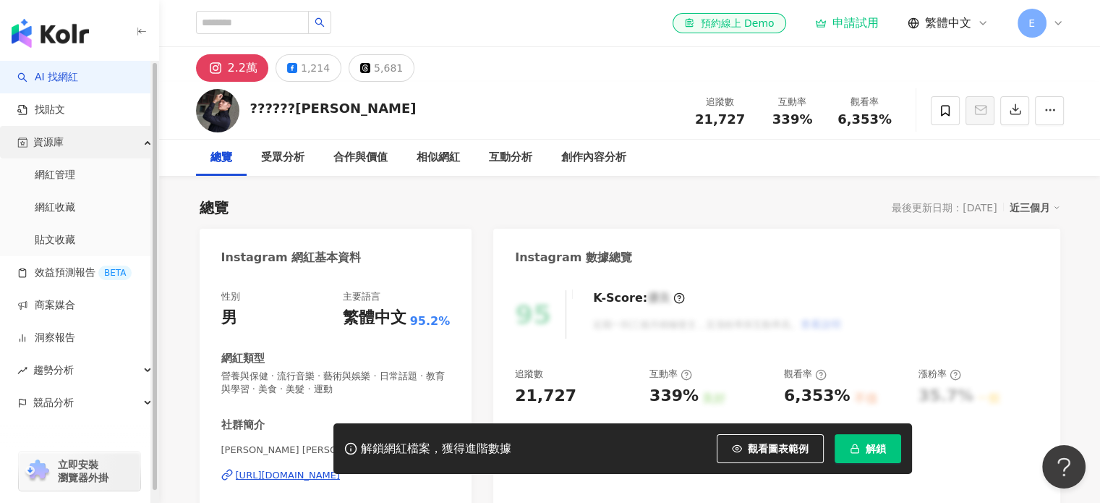
click at [41, 141] on span "資源庫" at bounding box center [48, 142] width 30 height 33
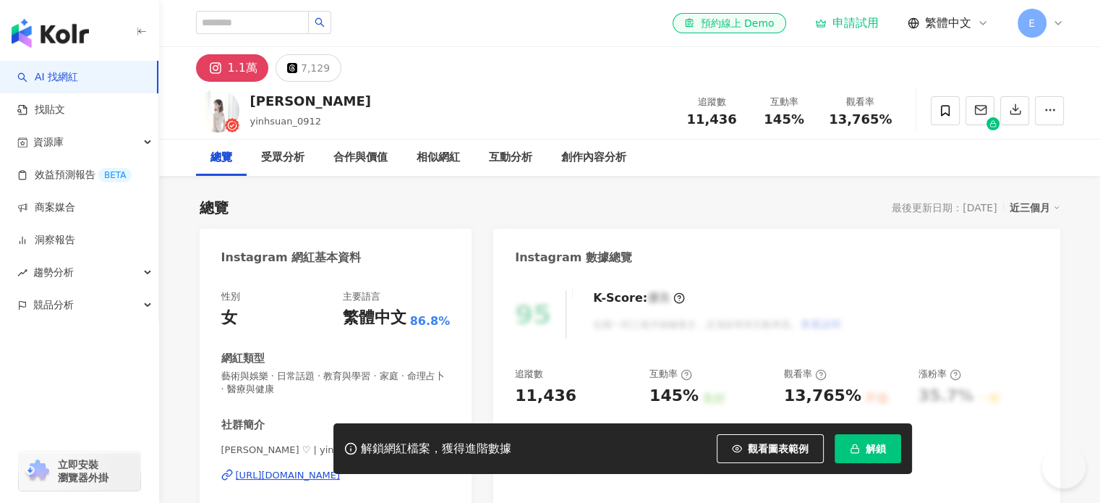
click at [224, 111] on img at bounding box center [217, 110] width 43 height 43
click at [284, 153] on div "受眾分析" at bounding box center [282, 157] width 43 height 17
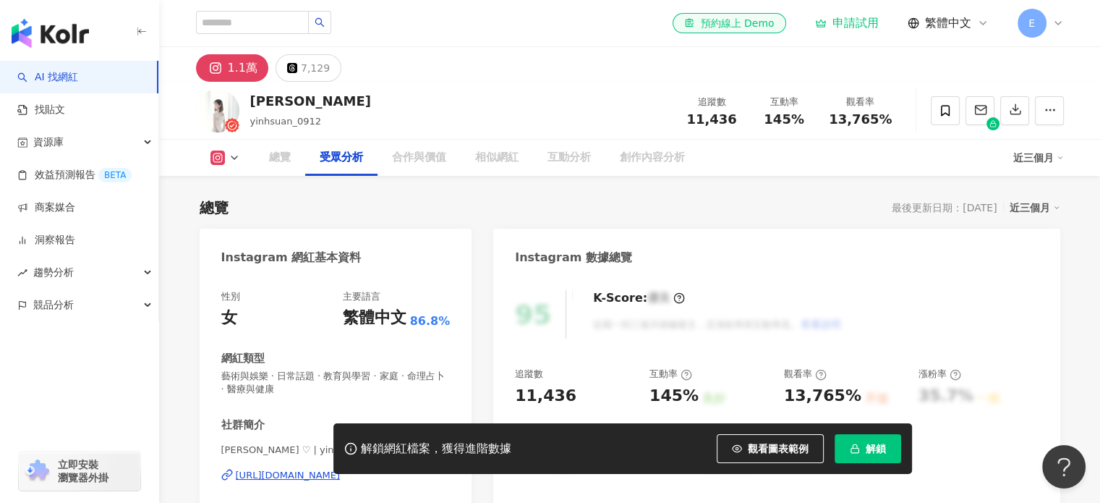
scroll to position [1249, 0]
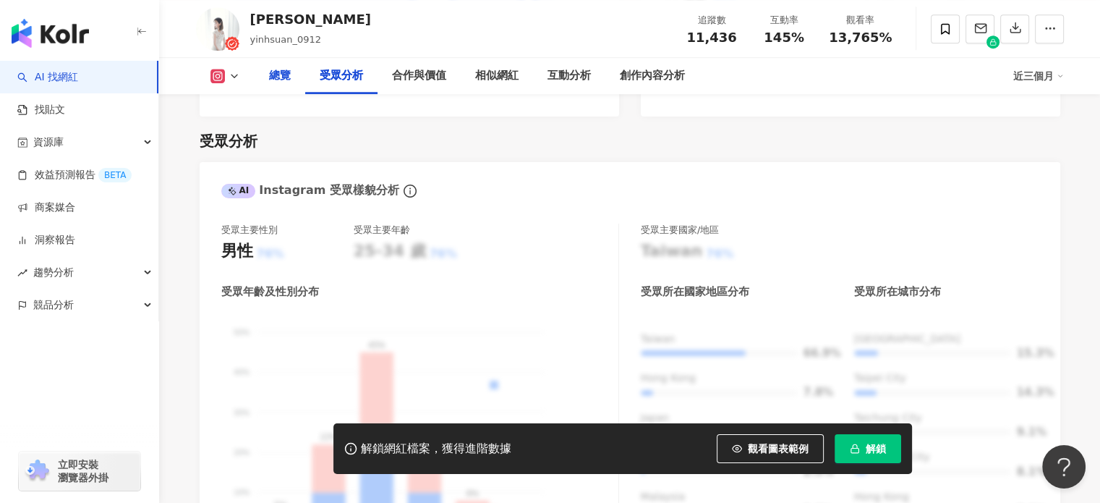
click at [263, 80] on div "總覽" at bounding box center [280, 76] width 51 height 36
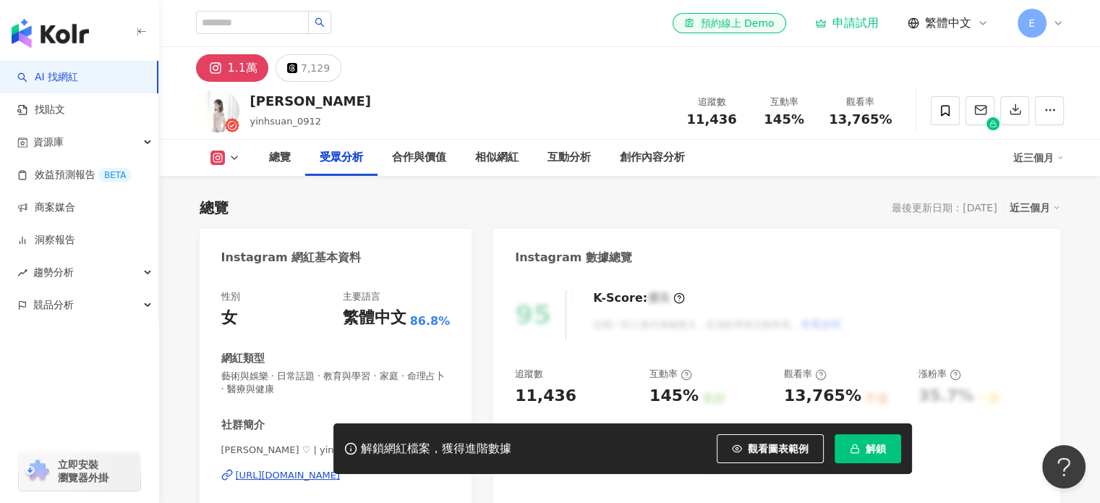
scroll to position [1249, 0]
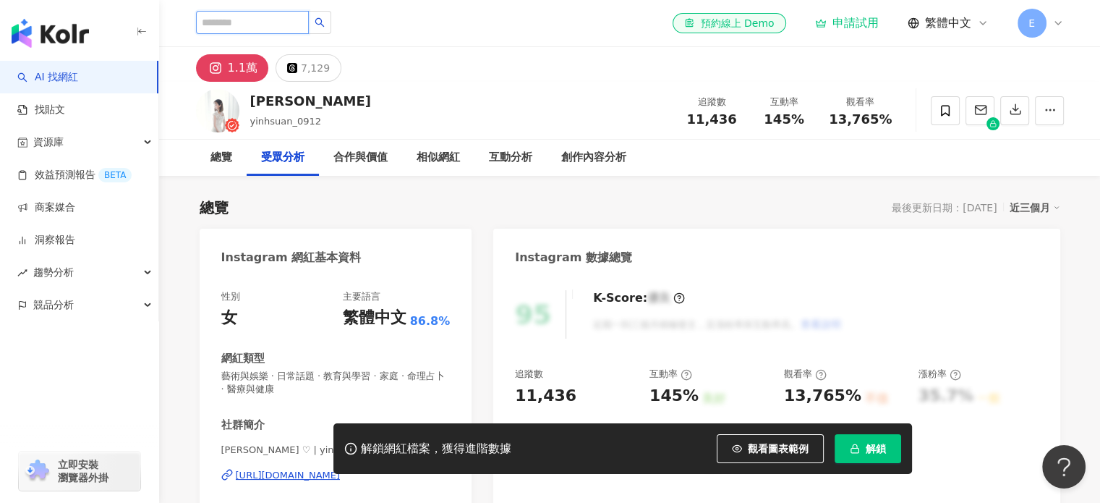
click at [242, 28] on input "search" at bounding box center [252, 22] width 113 height 23
type input "*"
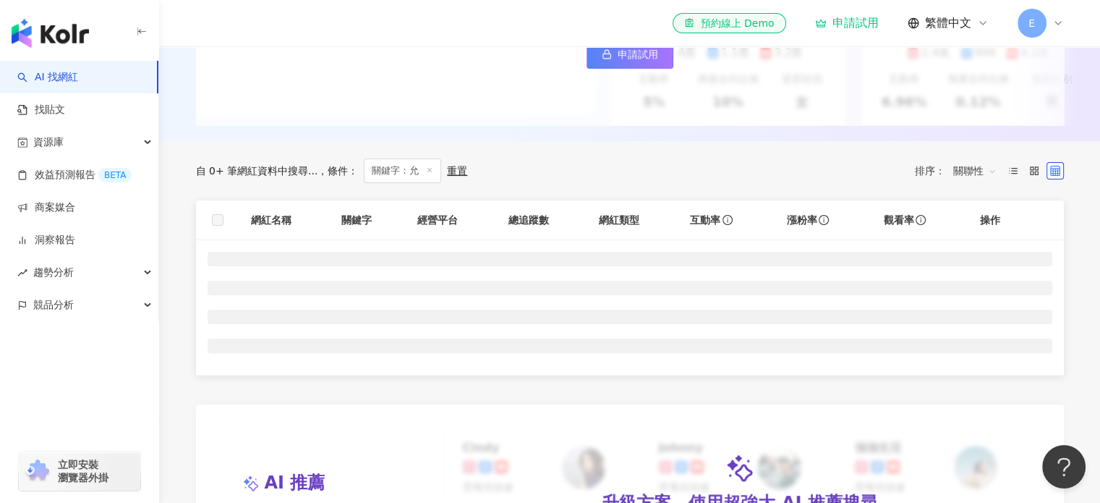
scroll to position [362, 0]
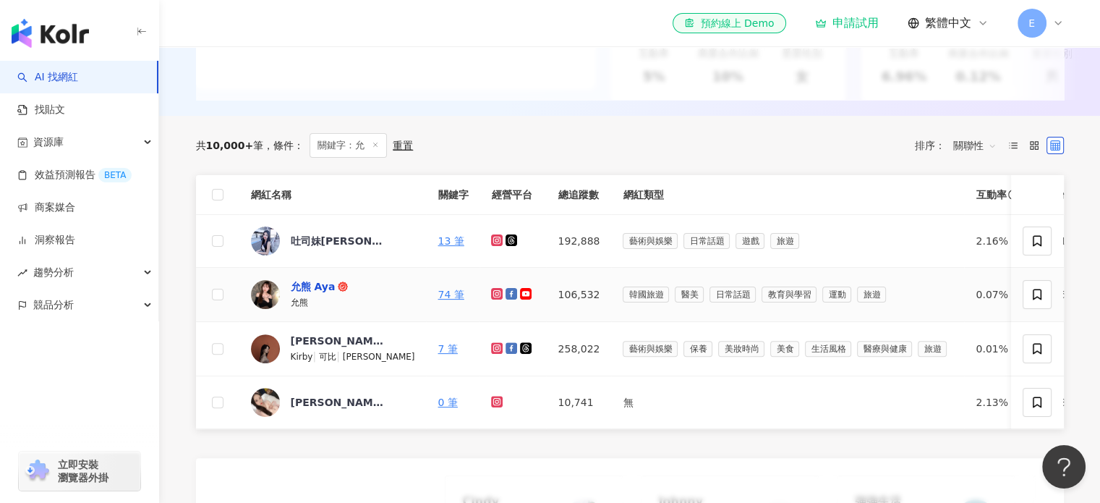
click at [327, 294] on div "允熊 Aya" at bounding box center [313, 286] width 45 height 14
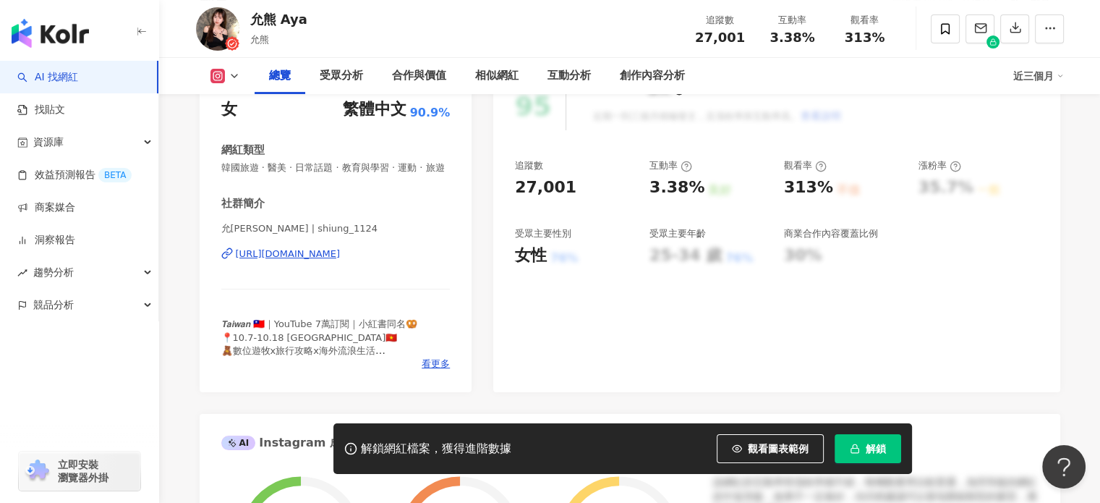
scroll to position [217, 0]
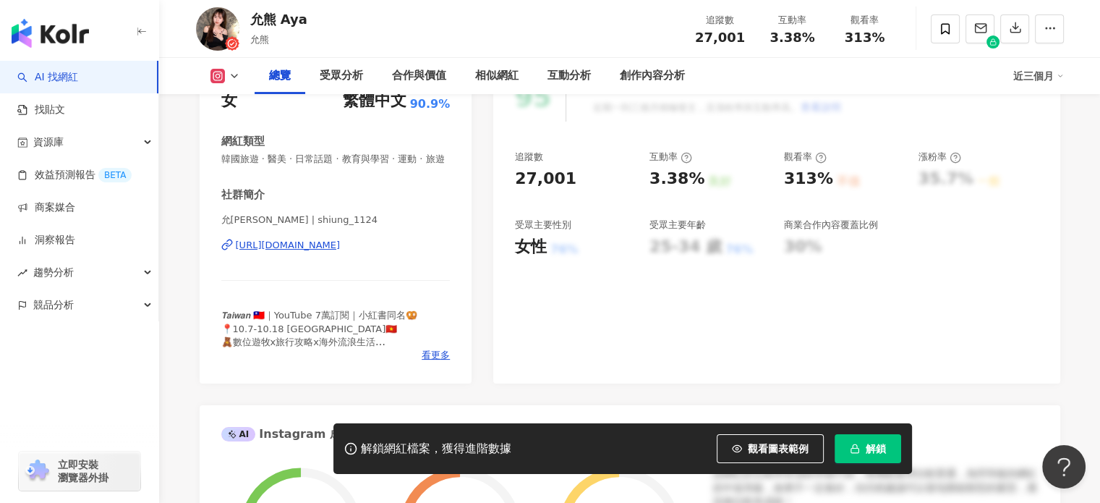
click at [341, 252] on div "[URL][DOMAIN_NAME]" at bounding box center [288, 245] width 105 height 13
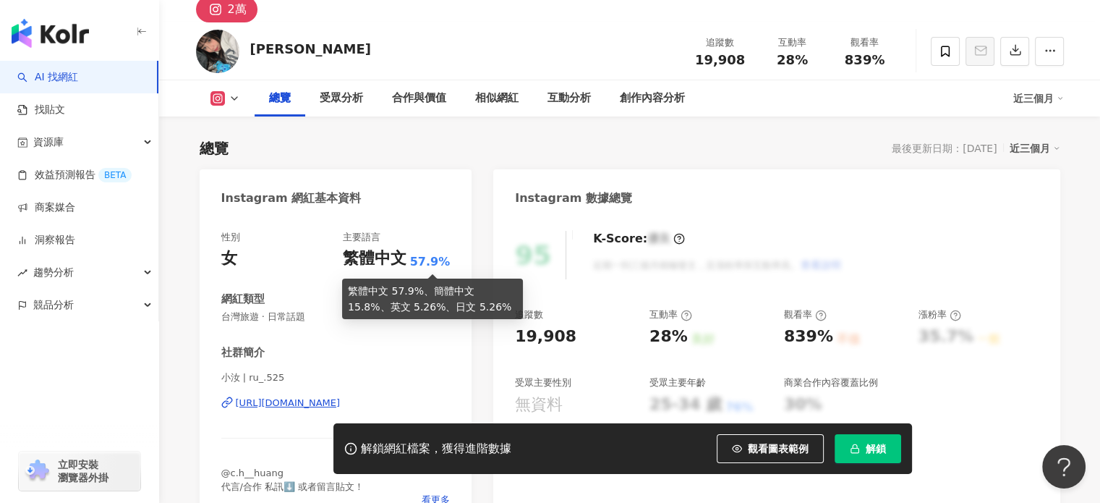
scroll to position [145, 0]
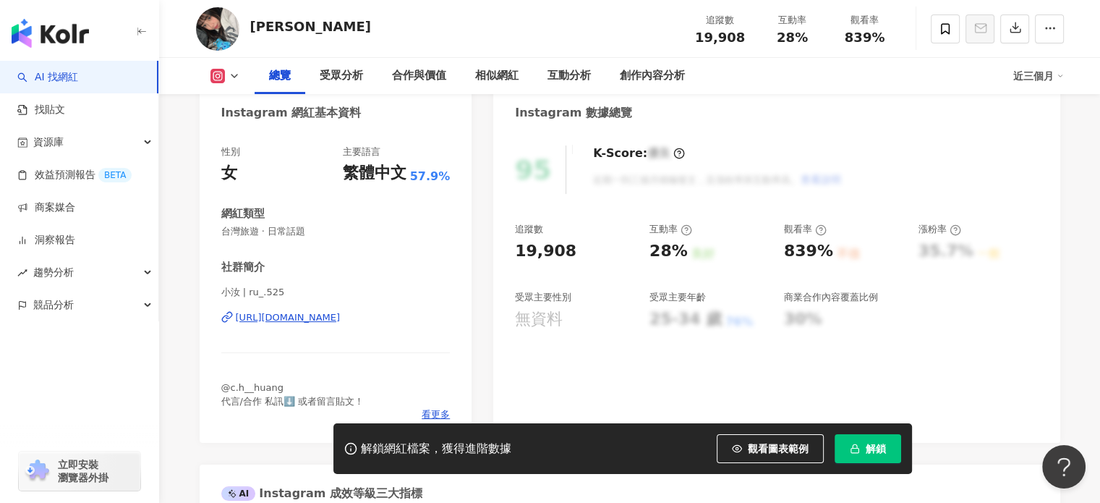
click at [341, 320] on div "https://www.instagram.com/ru_.525/" at bounding box center [288, 317] width 105 height 13
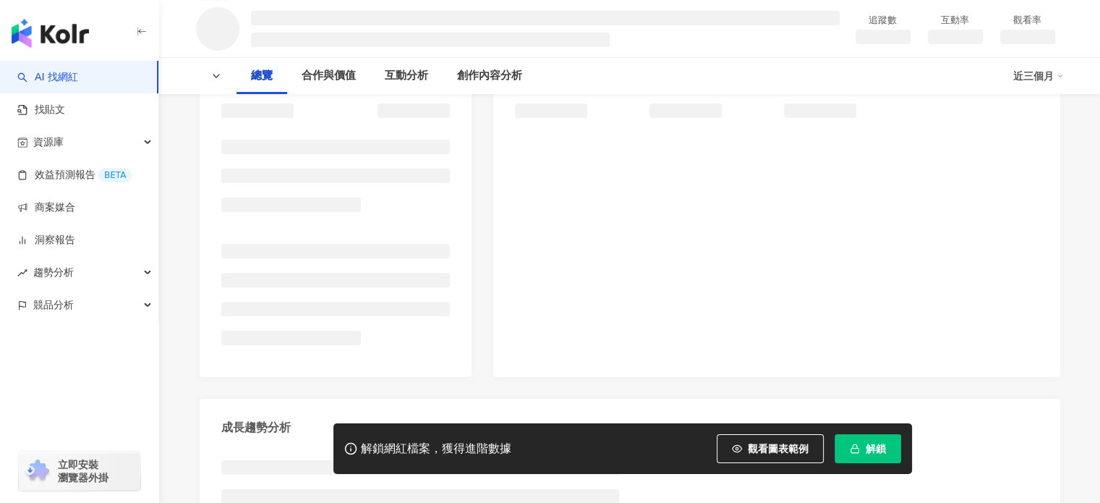
scroll to position [217, 0]
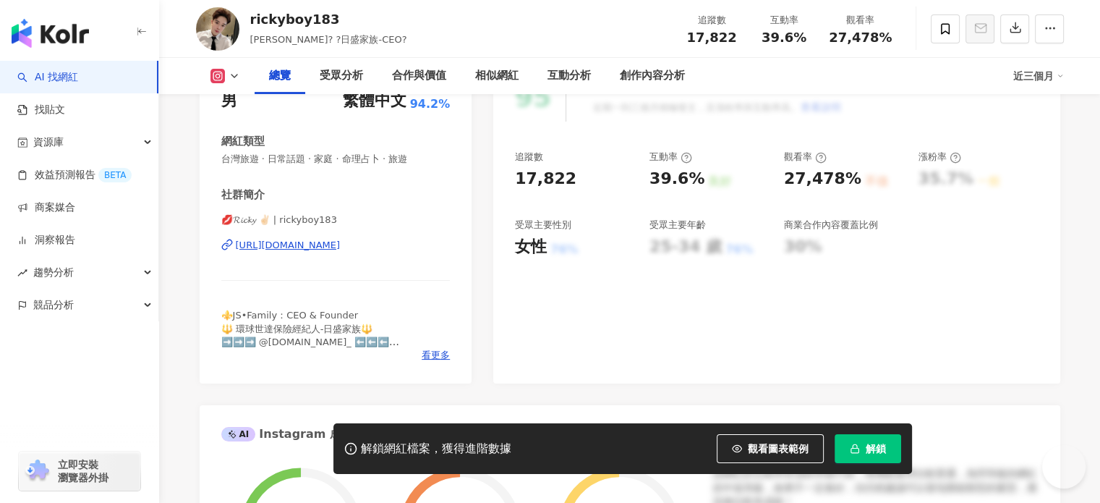
click at [341, 245] on div "https://www.instagram.com/rickyboy183/" at bounding box center [288, 245] width 105 height 13
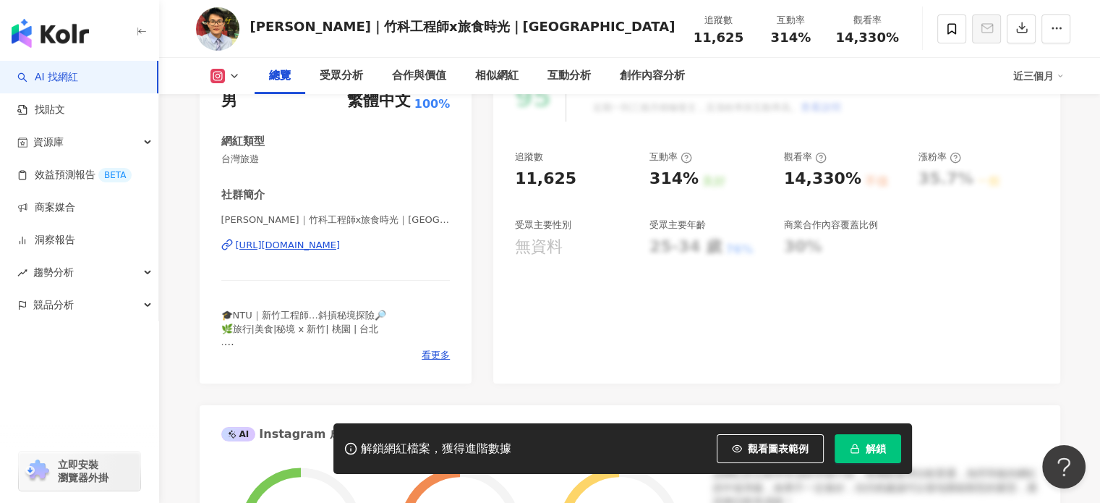
click at [330, 247] on div "https://www.instagram.com/nos1813/" at bounding box center [288, 245] width 105 height 13
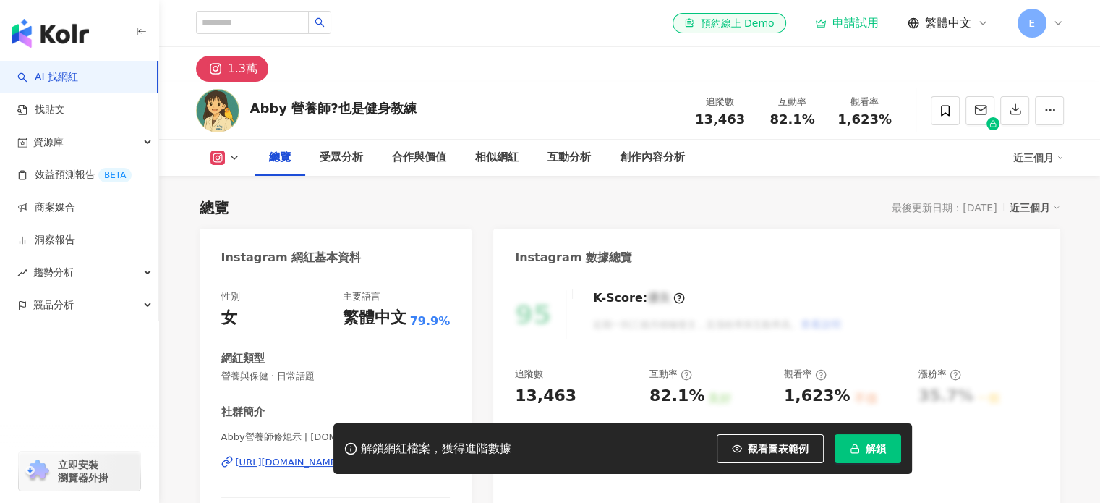
scroll to position [217, 0]
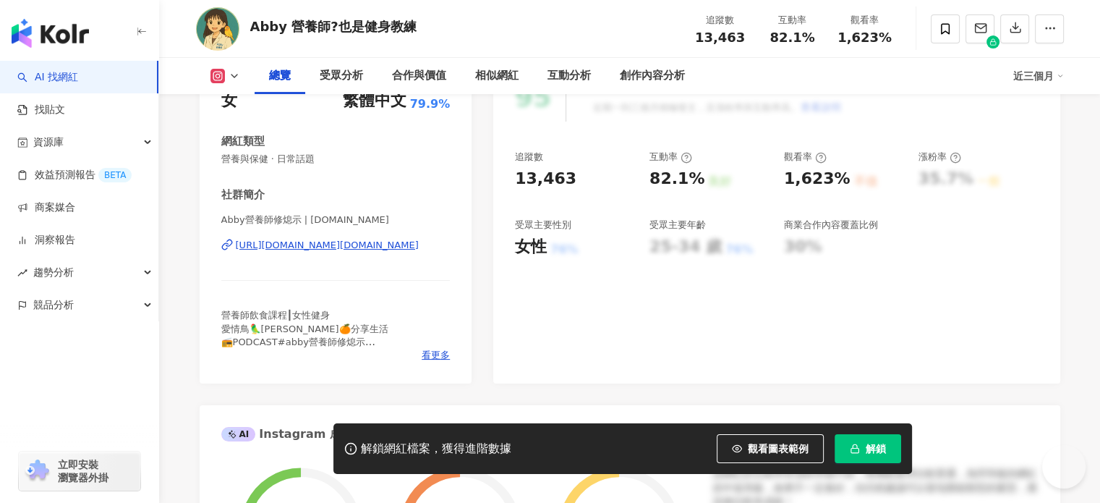
drag, startPoint x: 324, startPoint y: 249, endPoint x: 282, endPoint y: 252, distance: 42.1
click at [324, 249] on div "https://www.instagram.com/abby.eat.life/" at bounding box center [327, 245] width 183 height 13
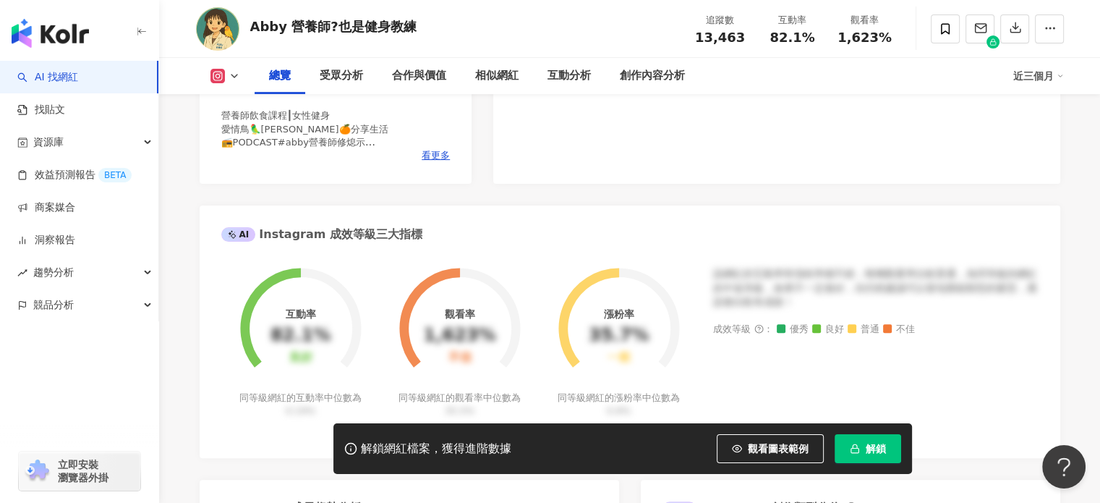
scroll to position [579, 0]
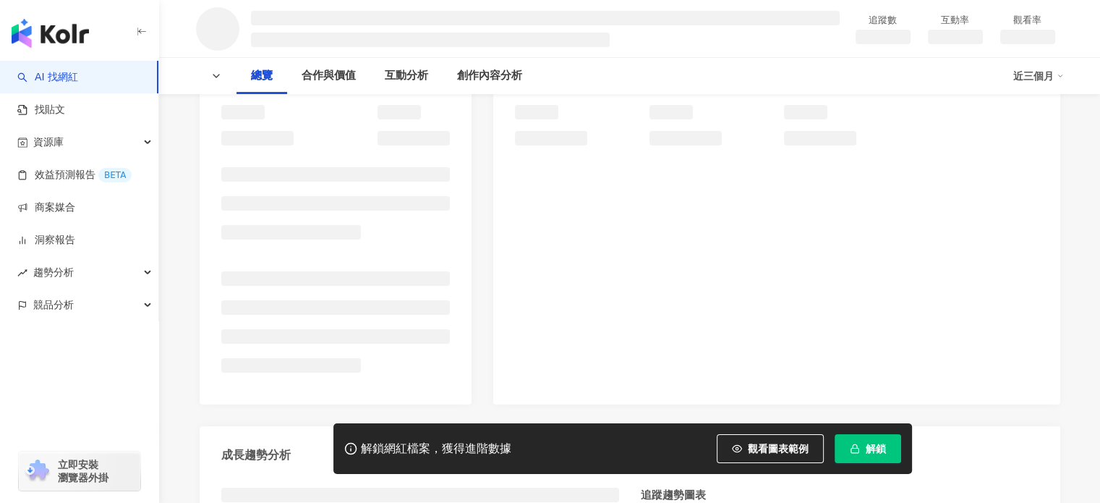
scroll to position [289, 0]
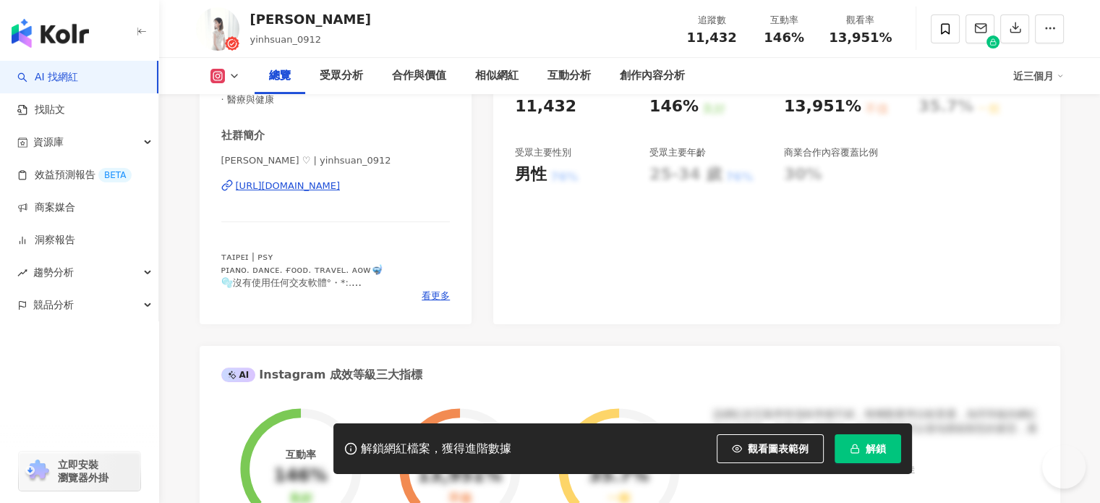
click at [336, 185] on div "[URL][DOMAIN_NAME]" at bounding box center [288, 185] width 105 height 13
